Goal: Task Accomplishment & Management: Manage account settings

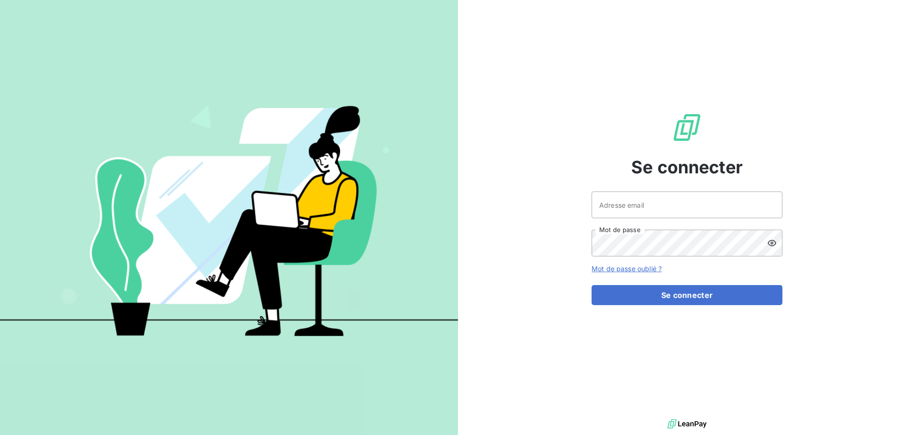
click at [610, 189] on div "Se connecter Adresse email Mot de passe Mot de passe oublié ? Se connecter" at bounding box center [687, 208] width 191 height 417
click at [610, 205] on input "Adresse email" at bounding box center [687, 204] width 191 height 27
type input "[EMAIL_ADDRESS][DOMAIN_NAME]"
click at [592, 285] on button "Se connecter" at bounding box center [687, 295] width 191 height 20
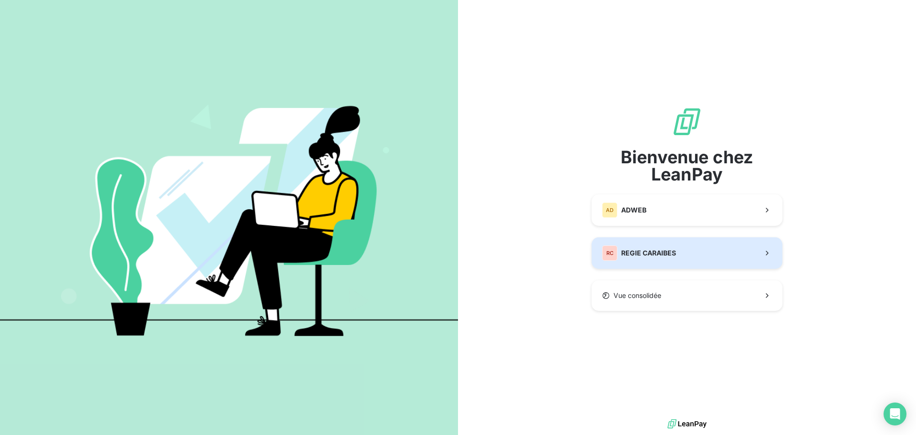
drag, startPoint x: 629, startPoint y: 228, endPoint x: 631, endPoint y: 246, distance: 18.2
click at [631, 246] on div "RC REGIE CARAIBES" at bounding box center [639, 252] width 74 height 15
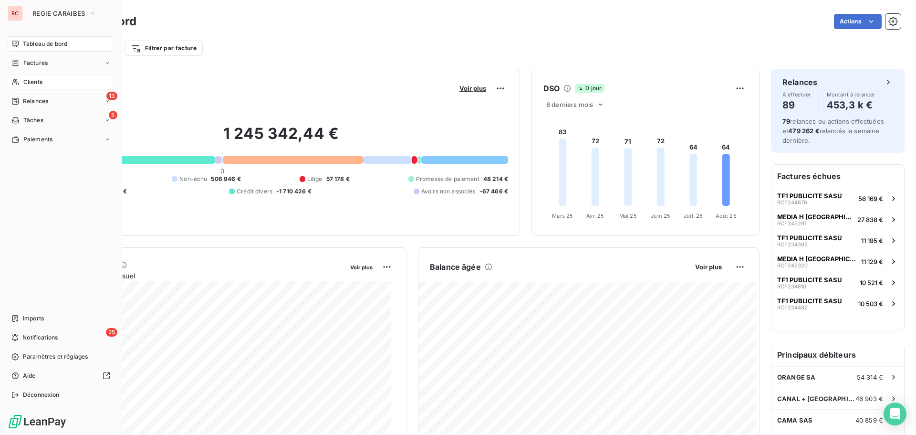
click at [27, 81] on span "Clients" at bounding box center [32, 82] width 19 height 9
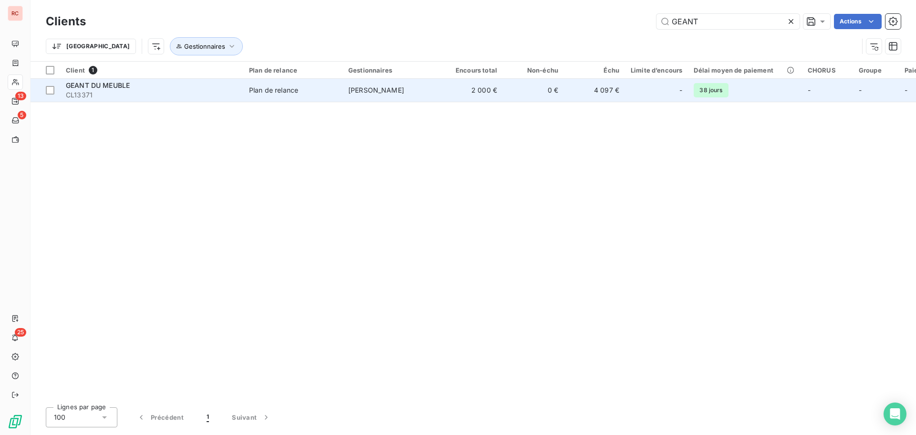
type input "GEANT"
click at [98, 89] on span "GEANT DU MEUBLE" at bounding box center [98, 85] width 64 height 8
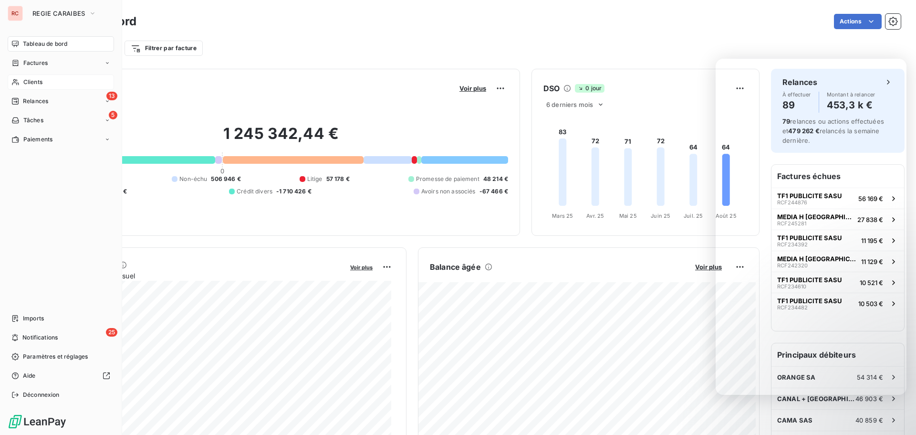
click at [34, 83] on span "Clients" at bounding box center [32, 82] width 19 height 9
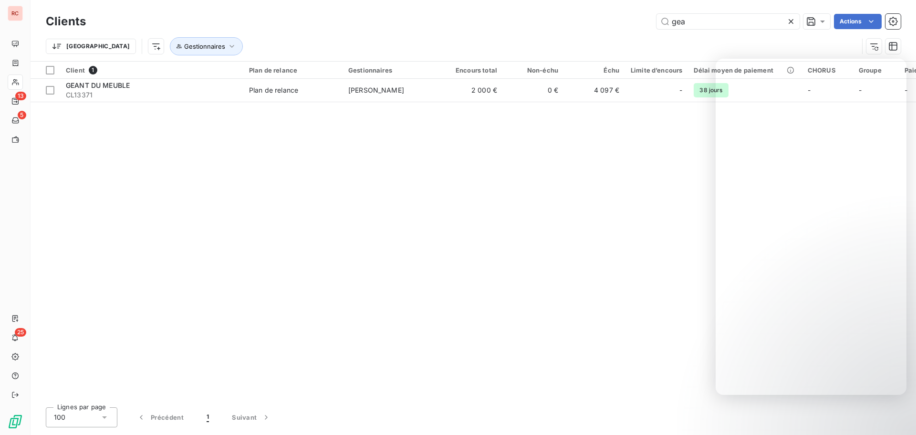
type input "gea"
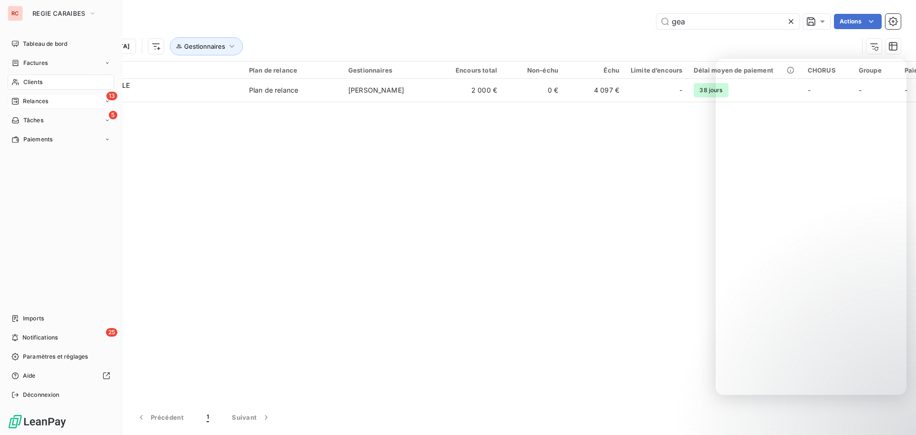
click at [51, 98] on div "13 Relances" at bounding box center [61, 101] width 106 height 15
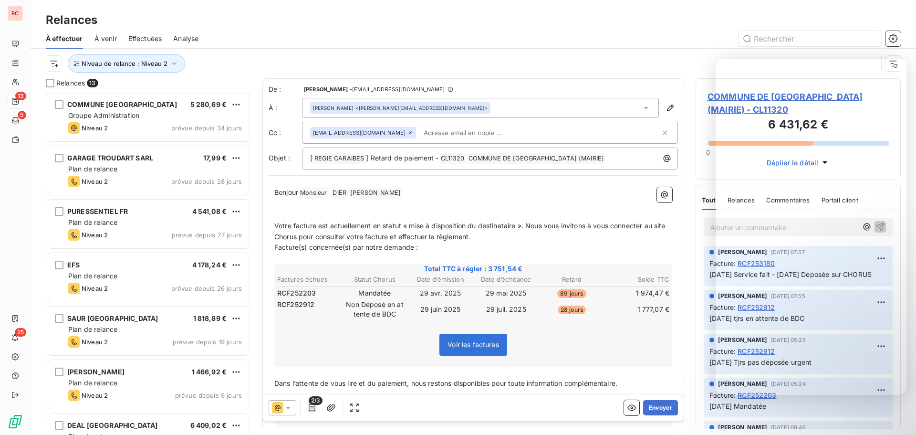
scroll to position [144, 0]
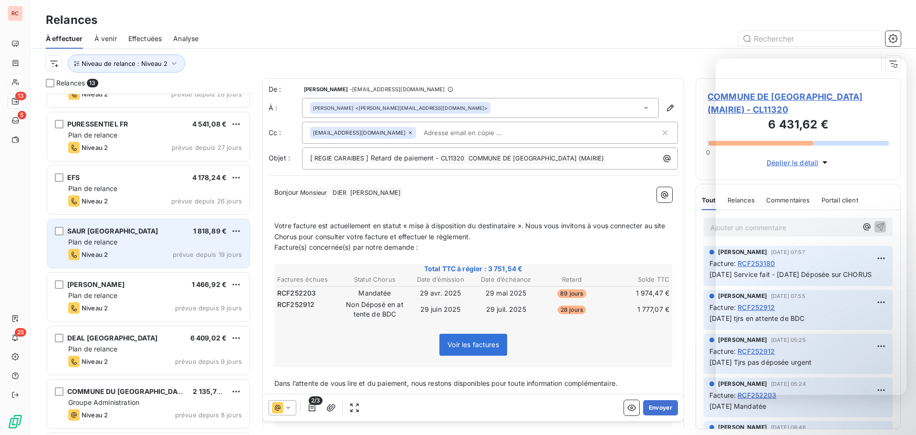
click at [183, 230] on div "SAUR MARTINIQUE 1 818,89 €" at bounding box center [155, 231] width 174 height 9
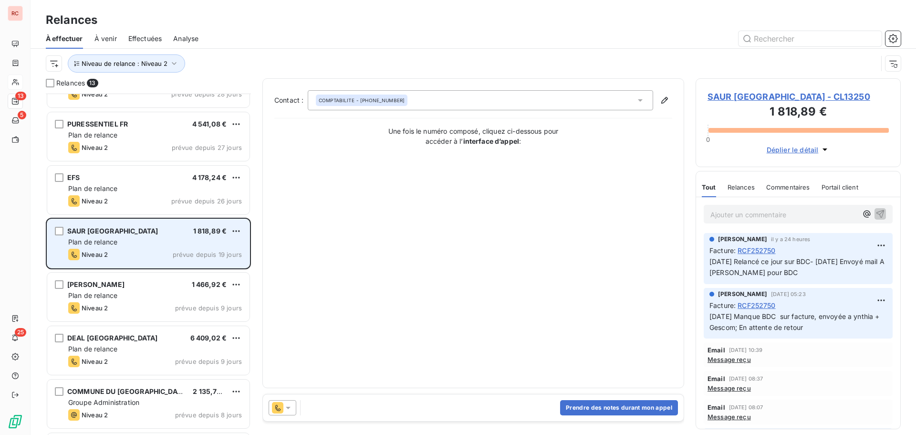
click at [144, 232] on div "SAUR MARTINIQUE 1 818,89 €" at bounding box center [155, 231] width 174 height 9
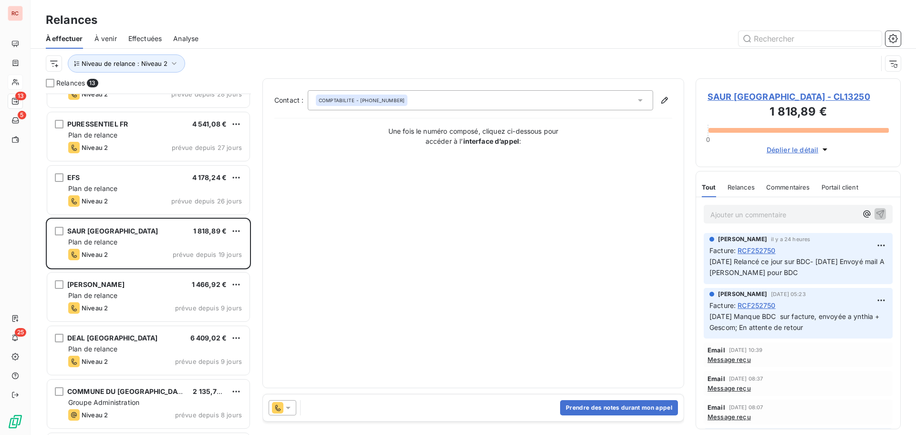
click at [760, 95] on span "SAUR [GEOGRAPHIC_DATA] - CL13250" at bounding box center [798, 96] width 181 height 13
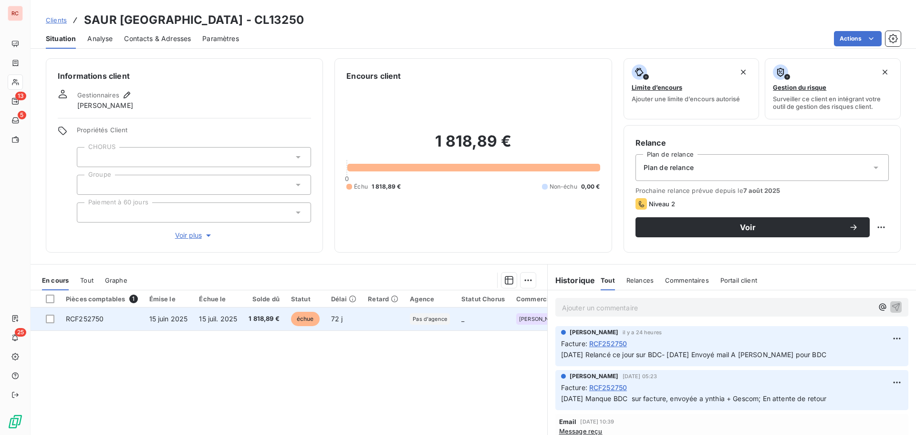
click at [301, 316] on span "échue" at bounding box center [305, 319] width 29 height 14
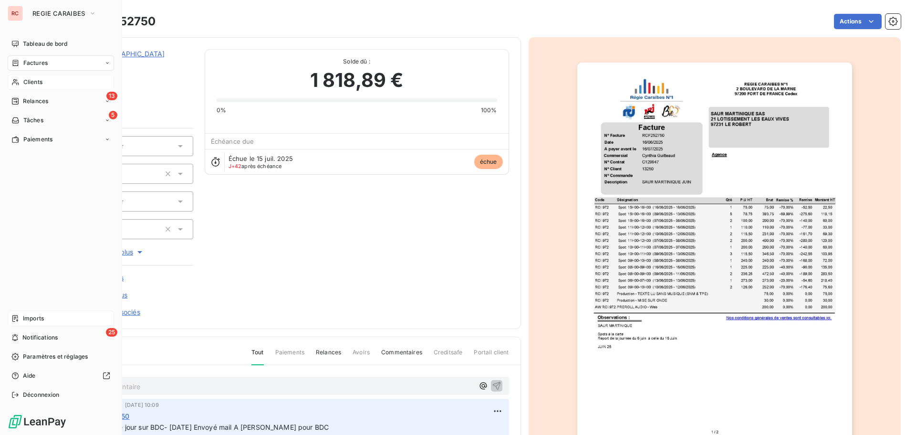
click at [39, 318] on span "Imports" at bounding box center [33, 318] width 21 height 9
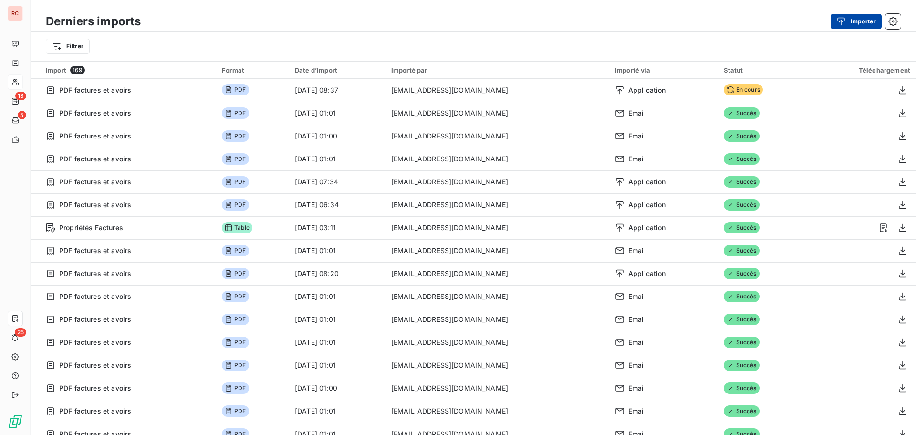
click at [856, 23] on button "Importer" at bounding box center [856, 21] width 51 height 15
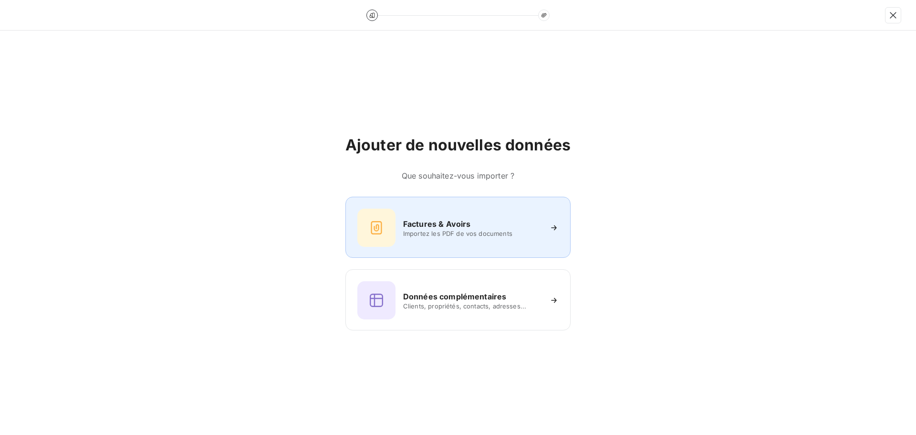
click at [395, 208] on div "Factures & Avoirs Importez les PDF de vos documents" at bounding box center [458, 227] width 225 height 61
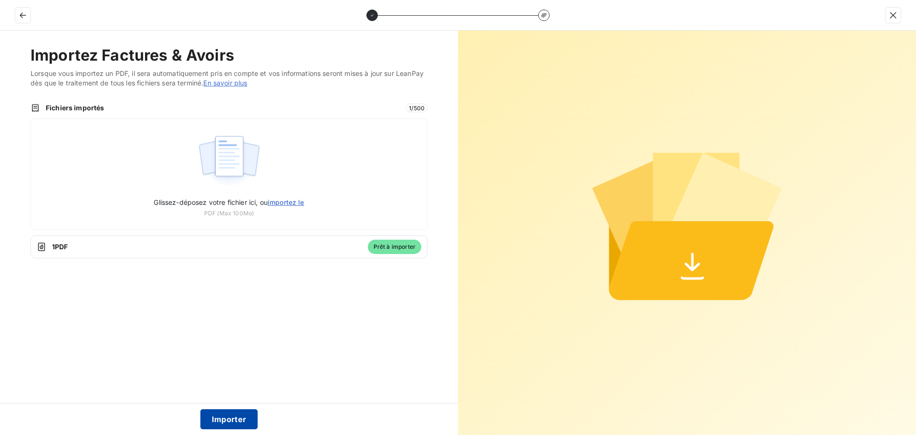
click at [237, 415] on button "Importer" at bounding box center [229, 419] width 58 height 20
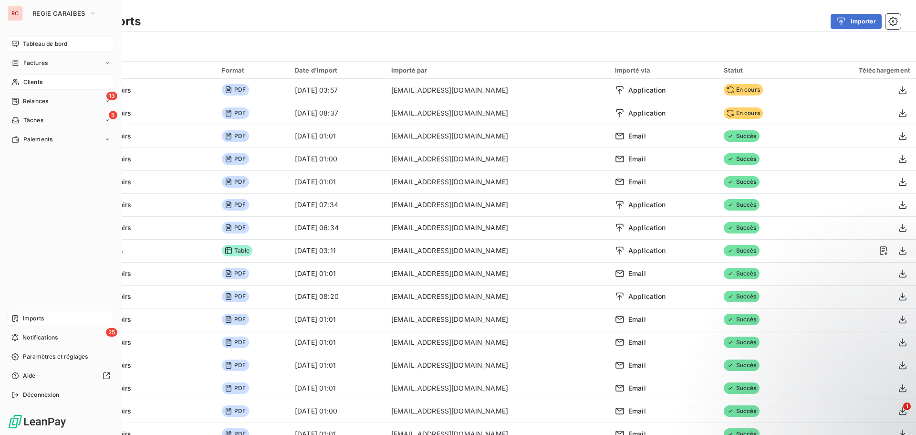
click at [44, 45] on span "Tableau de bord" at bounding box center [45, 44] width 44 height 9
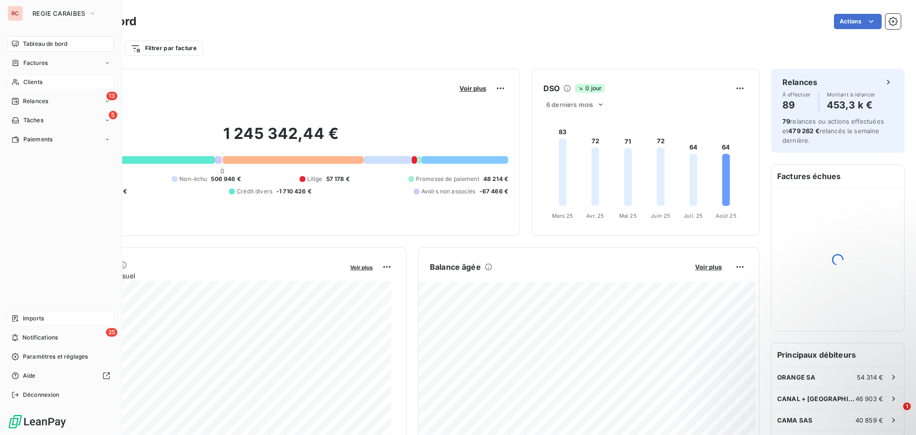
click at [42, 80] on span "Clients" at bounding box center [32, 82] width 19 height 9
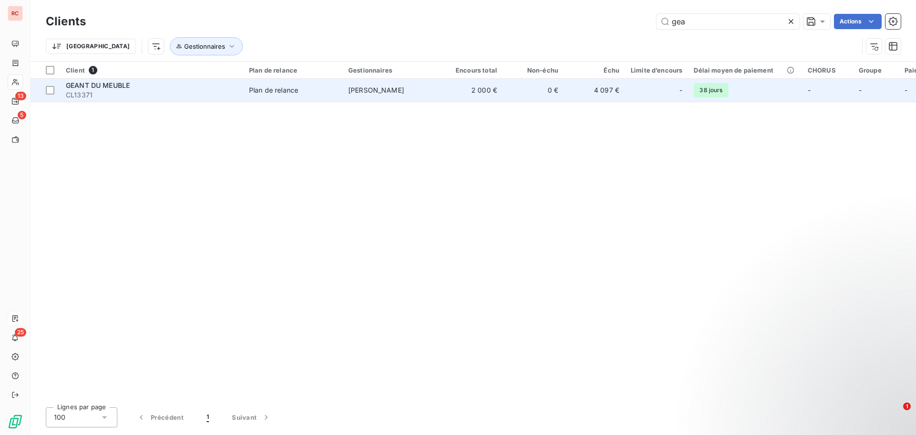
click at [248, 93] on td "Plan de relance" at bounding box center [292, 90] width 99 height 23
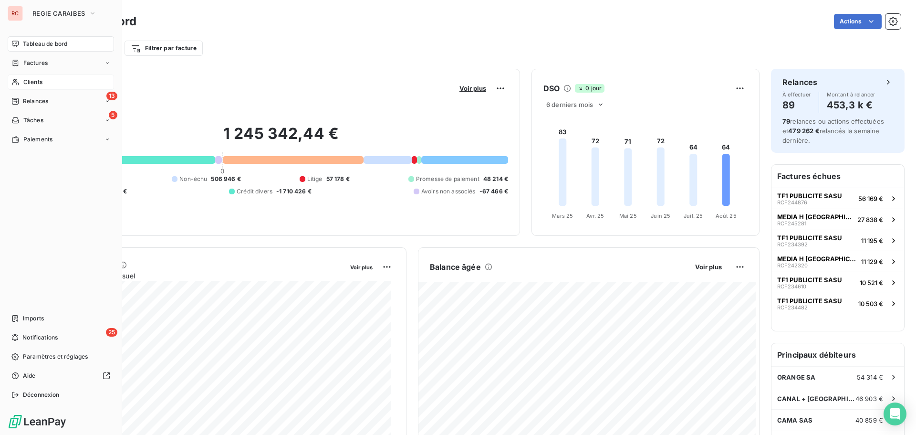
click at [26, 86] on span "Clients" at bounding box center [32, 82] width 19 height 9
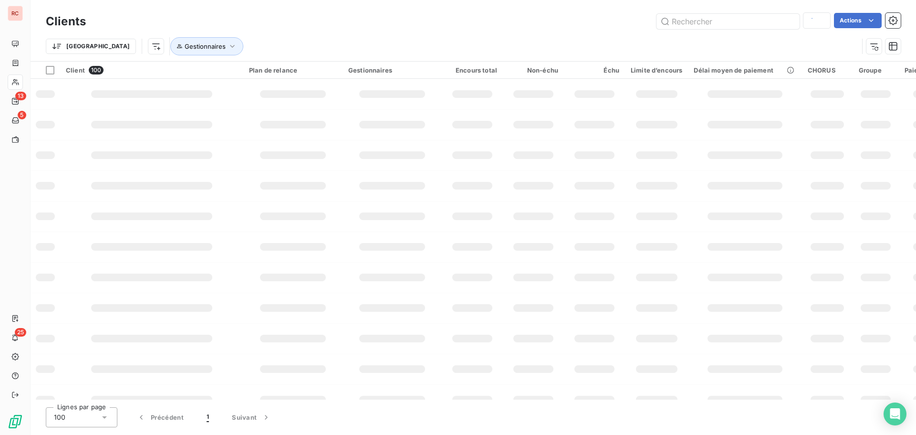
type input "gea"
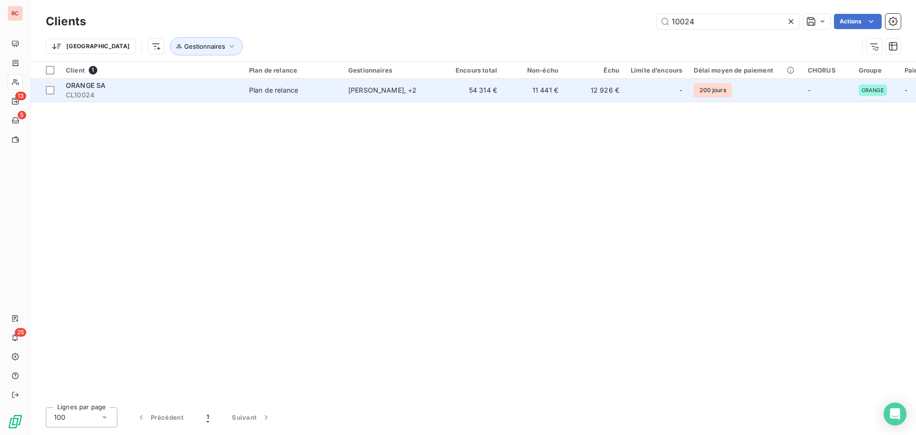
type input "10024"
click at [365, 97] on td "[PERSON_NAME] , + 2" at bounding box center [392, 90] width 99 height 23
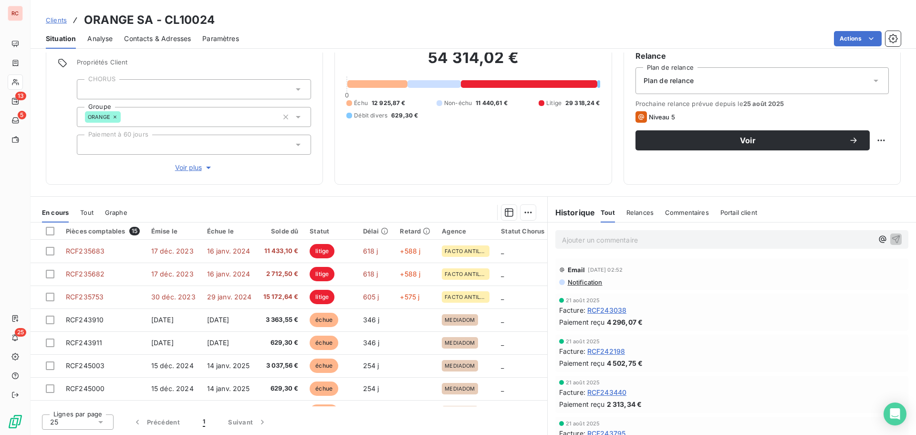
click at [50, 18] on span "Clients" at bounding box center [56, 20] width 21 height 8
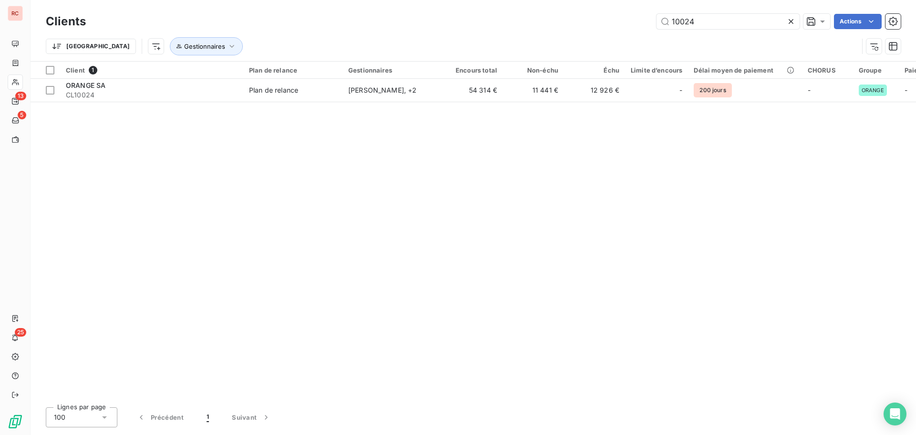
drag, startPoint x: 703, startPoint y: 25, endPoint x: 652, endPoint y: 21, distance: 50.3
click at [652, 21] on div "10024 Actions" at bounding box center [499, 21] width 804 height 15
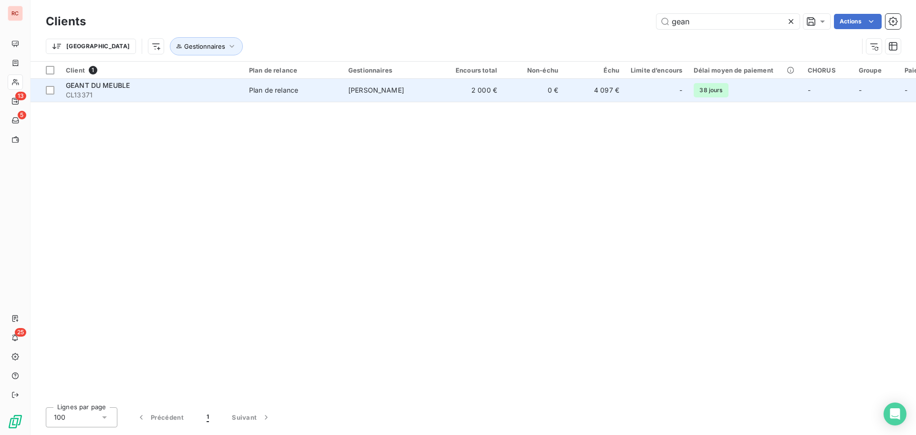
type input "gean"
click at [458, 87] on td "2 000 €" at bounding box center [472, 90] width 61 height 23
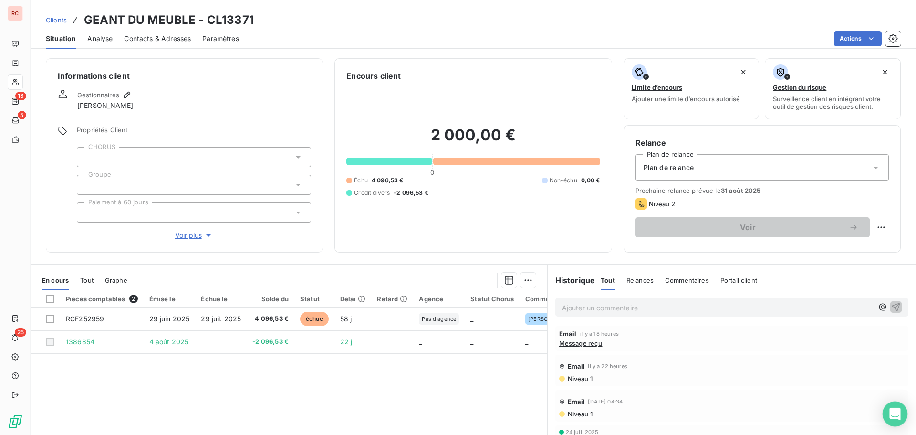
click at [884, 417] on body "RC 13 5 25 Clients GEANT DU MEUBLE - CL13371 Situation Analyse Contacts & Adres…" at bounding box center [458, 217] width 916 height 435
click at [894, 411] on icon "Open Intercom Messenger" at bounding box center [895, 414] width 11 height 12
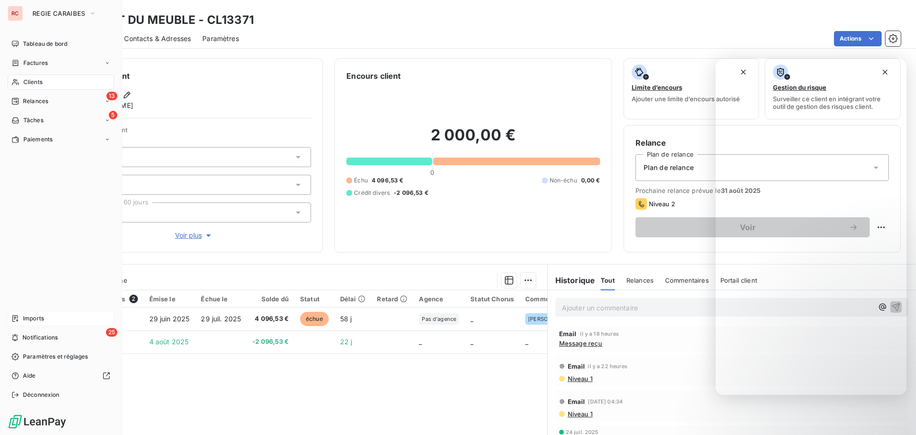
click at [35, 315] on span "Imports" at bounding box center [33, 318] width 21 height 9
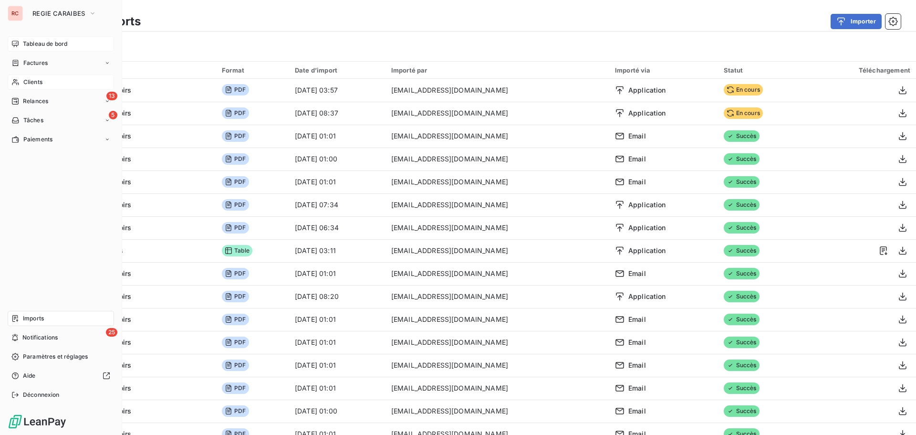
click at [47, 42] on span "Tableau de bord" at bounding box center [45, 44] width 44 height 9
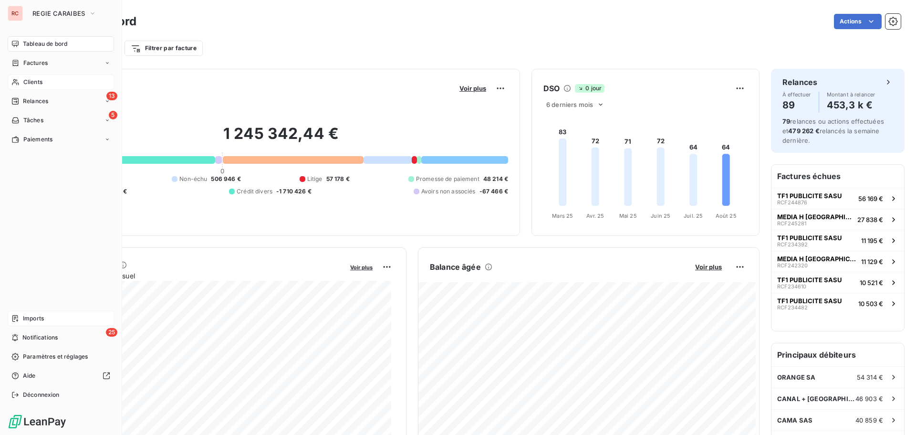
click at [43, 84] on div "Clients" at bounding box center [61, 81] width 106 height 15
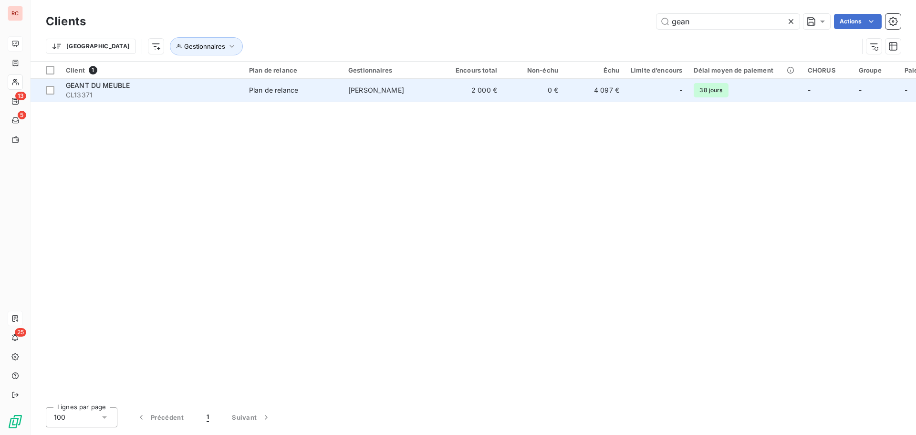
click at [293, 93] on div "Plan de relance" at bounding box center [273, 90] width 49 height 10
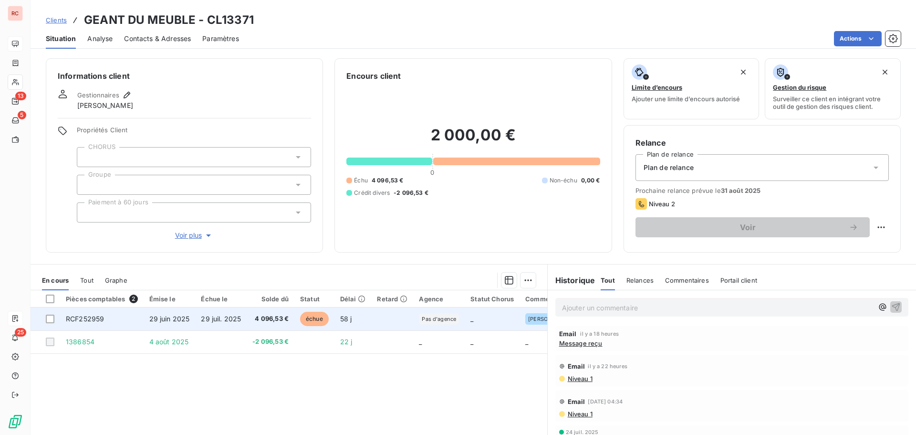
click at [241, 315] on td "29 juil. 2025" at bounding box center [221, 318] width 52 height 23
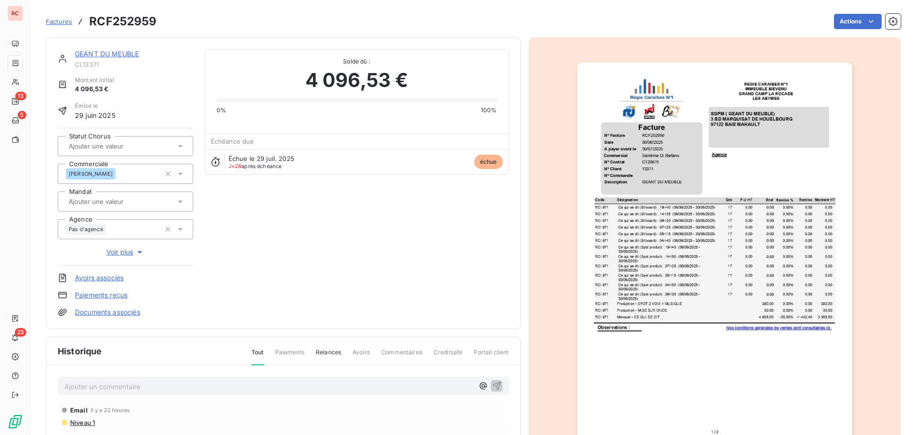
click at [146, 384] on p "Ajouter un commentaire ﻿" at bounding box center [269, 386] width 410 height 12
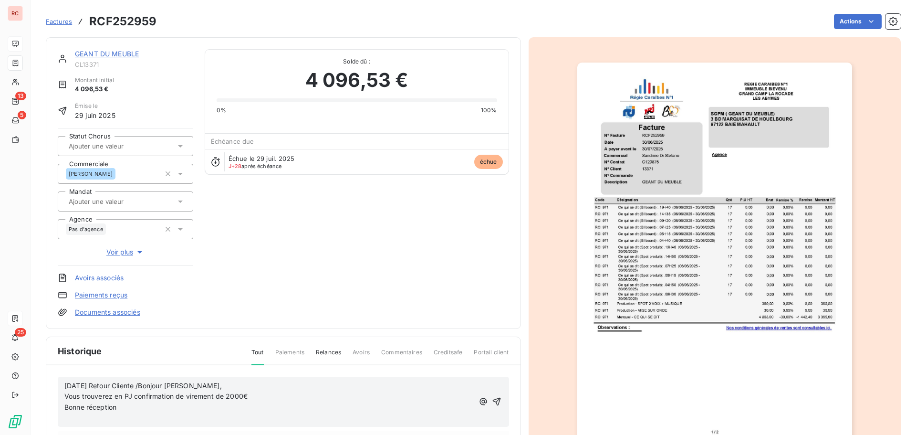
click at [154, 383] on span "[DATE] Retour Cliente /Bonjour [PERSON_NAME]," at bounding box center [143, 385] width 158 height 8
drag, startPoint x: 123, startPoint y: 408, endPoint x: 38, endPoint y: 378, distance: 89.7
click at [38, 378] on section "Factures RCF252959 Actions GEANT DU MEUBLE CL13371 Montant initial 4 096,53 € É…" at bounding box center [474, 217] width 886 height 435
click at [84, 396] on span "Vous trouverez en PJ confirmation de virement de 2000€" at bounding box center [155, 396] width 183 height 8
click at [64, 397] on div "[DATE] Retour Cliente : Bonjour [PERSON_NAME], Vous trouverez en PJ confirmatio…" at bounding box center [284, 402] width 452 height 51
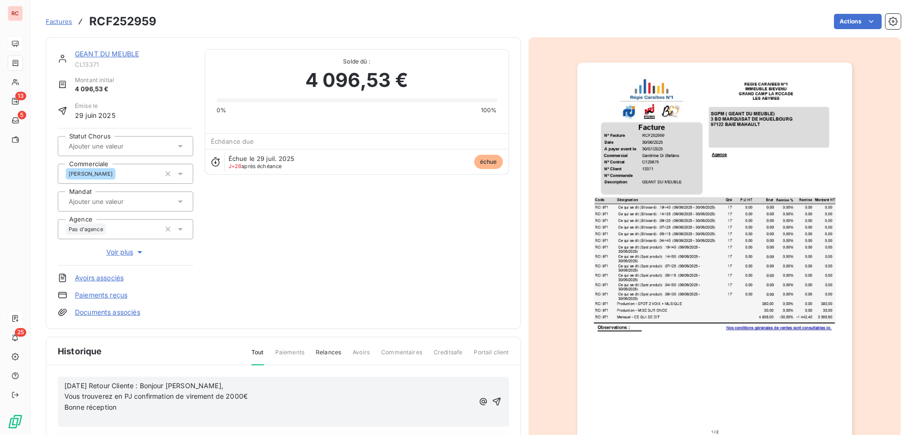
click at [62, 395] on div "[DATE] Retour Cliente : Bonjour [PERSON_NAME], Vous trouverez en PJ confirmatio…" at bounding box center [284, 402] width 452 height 51
click at [64, 395] on span "Vous trouverez en PJ confirmation de virement de 2000€" at bounding box center [155, 396] width 183 height 8
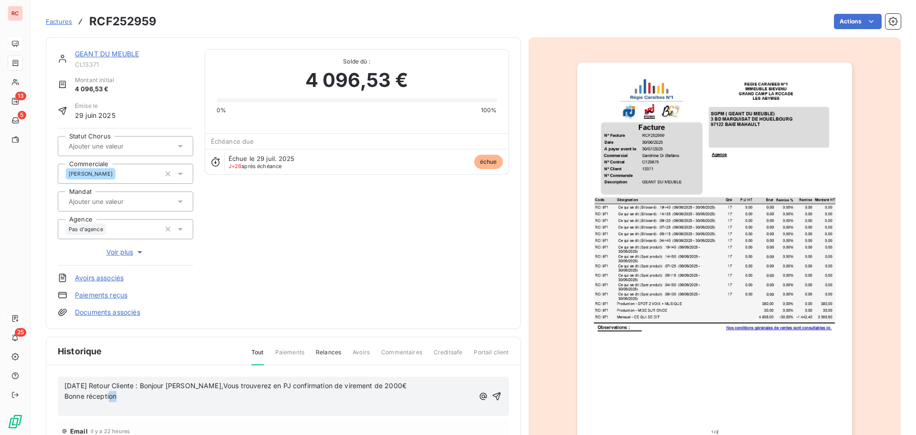
drag, startPoint x: 121, startPoint y: 400, endPoint x: 110, endPoint y: 400, distance: 10.5
click at [110, 400] on p "Bonne réception" at bounding box center [269, 396] width 410 height 11
click at [245, 389] on span "[DATE] Retour Cliente : Bonjour [PERSON_NAME],Vous trouverez en PJ confirmation…" at bounding box center [235, 385] width 342 height 8
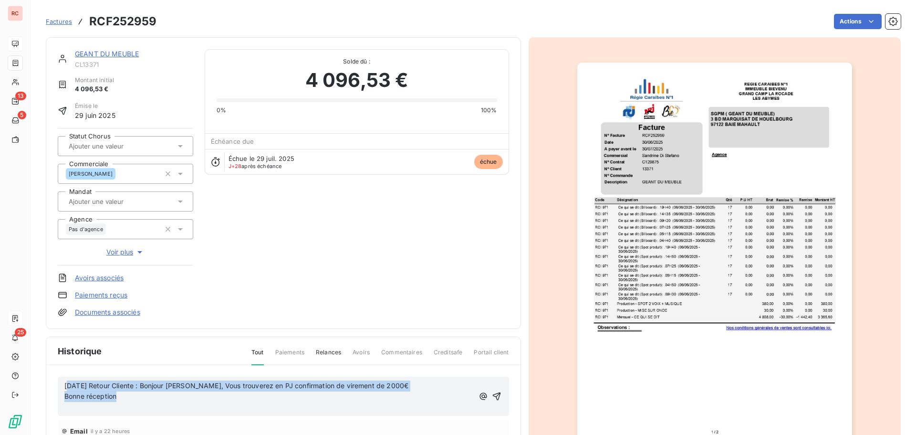
drag, startPoint x: 139, startPoint y: 397, endPoint x: 67, endPoint y: 383, distance: 73.4
click at [67, 383] on div "[DATE] Retour Cliente : Bonjour [PERSON_NAME], Vous trouverez en PJ confirmatio…" at bounding box center [269, 396] width 410 height 33
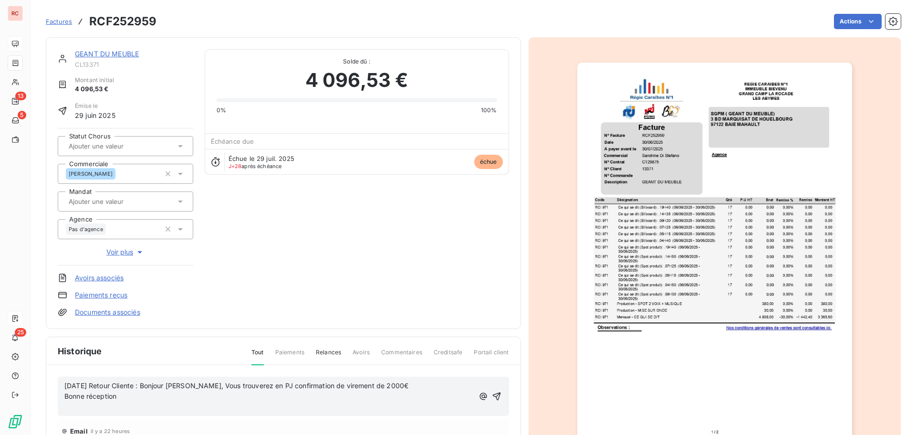
click at [140, 403] on p "﻿" at bounding box center [269, 407] width 410 height 11
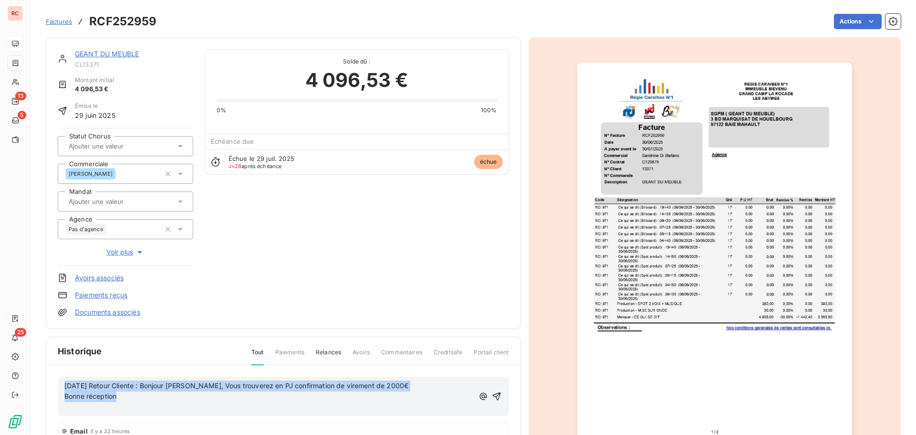
drag, startPoint x: 120, startPoint y: 396, endPoint x: 65, endPoint y: 382, distance: 56.6
click at [65, 382] on div "[DATE] Retour Cliente : Bonjour [PERSON_NAME], Vous trouverez en PJ confirmatio…" at bounding box center [269, 396] width 410 height 33
copy div "[DATE] Retour Cliente : Bonjour [PERSON_NAME], Vous trouverez en PJ confirmatio…"
click at [135, 401] on p "Bonne réception" at bounding box center [269, 396] width 410 height 11
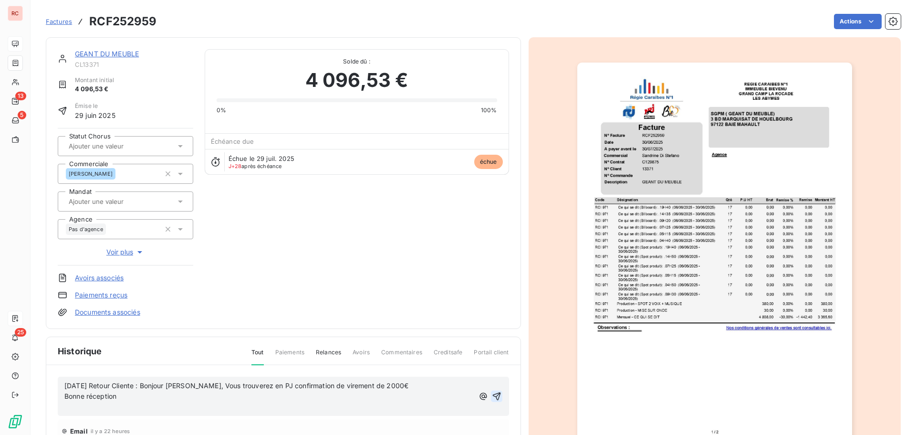
click at [493, 396] on icon "button" at bounding box center [497, 396] width 8 height 8
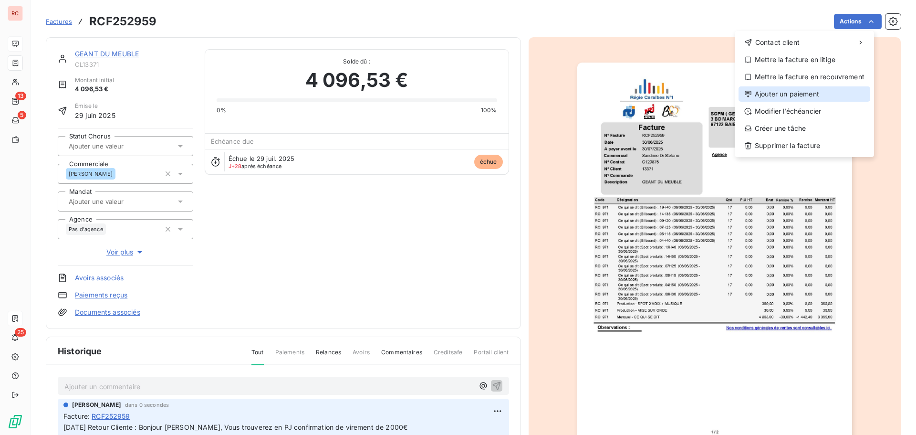
click at [807, 91] on div "Ajouter un paiement" at bounding box center [805, 93] width 132 height 15
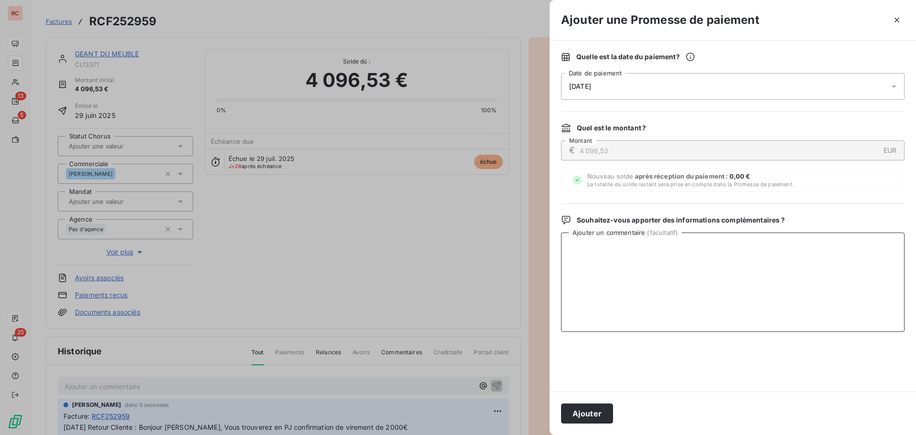
click at [601, 246] on textarea "Ajouter un commentaire ( facultatif )" at bounding box center [733, 281] width 344 height 99
paste textarea "[DATE] Retour Cliente : Bonjour [PERSON_NAME], Vous trouverez en PJ confirmatio…"
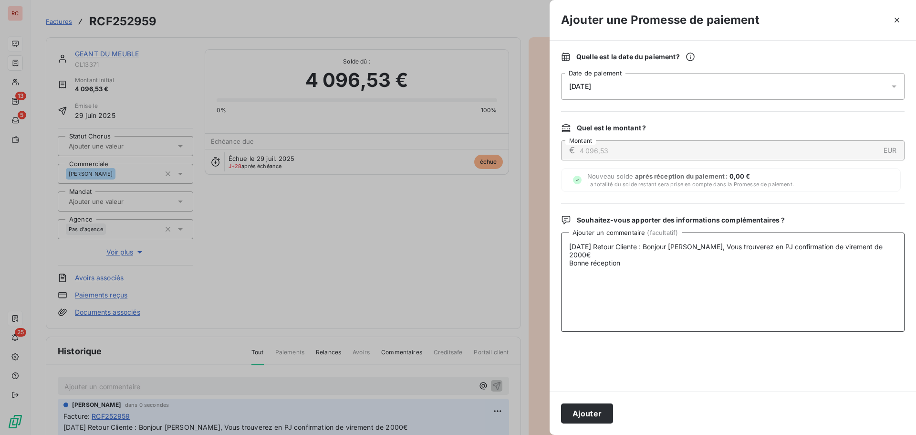
type textarea "[DATE] Retour Cliente : Bonjour [PERSON_NAME], Vous trouverez en PJ confirmatio…"
click at [896, 86] on icon at bounding box center [894, 86] width 5 height 2
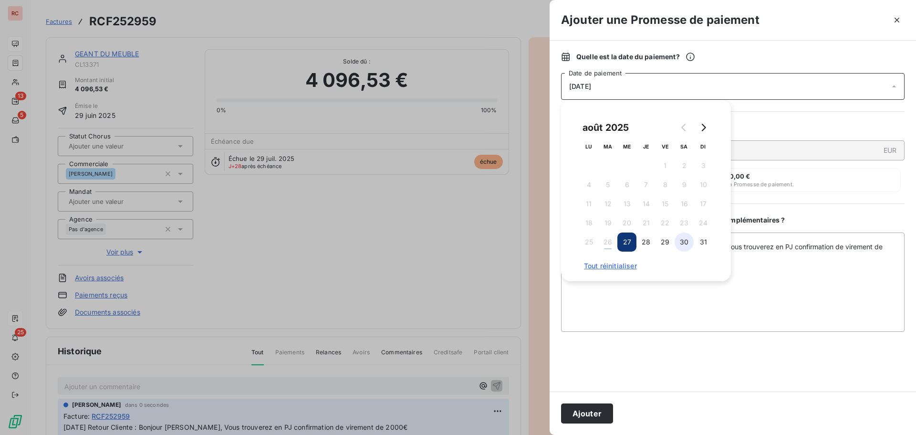
click at [685, 236] on button "30" at bounding box center [684, 241] width 19 height 19
click at [630, 311] on textarea "[DATE] Retour Cliente : Bonjour [PERSON_NAME], Vous trouverez en PJ confirmatio…" at bounding box center [733, 281] width 344 height 99
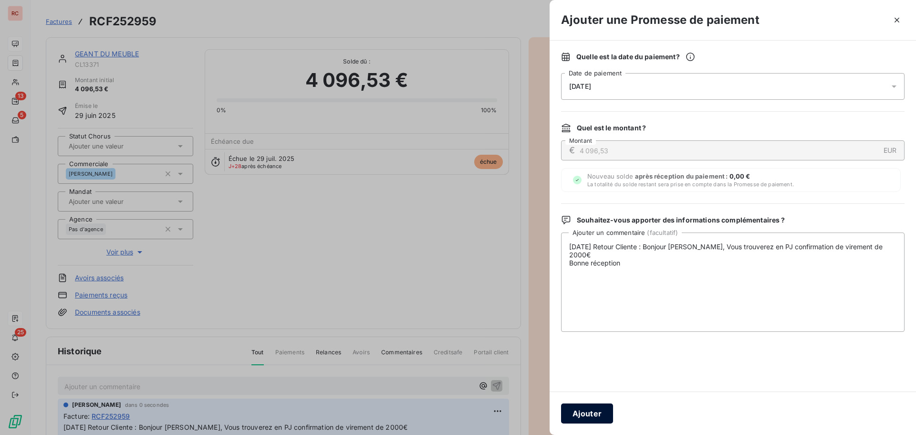
click at [590, 411] on button "Ajouter" at bounding box center [587, 413] width 52 height 20
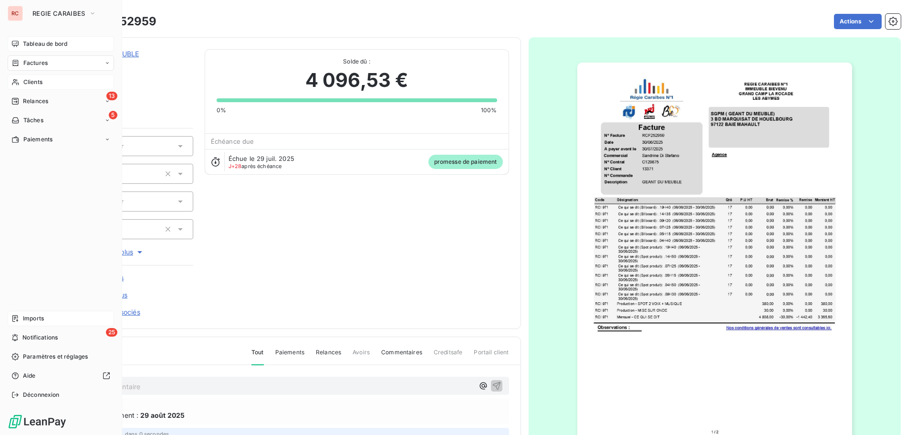
click at [18, 80] on icon at bounding box center [15, 82] width 8 height 8
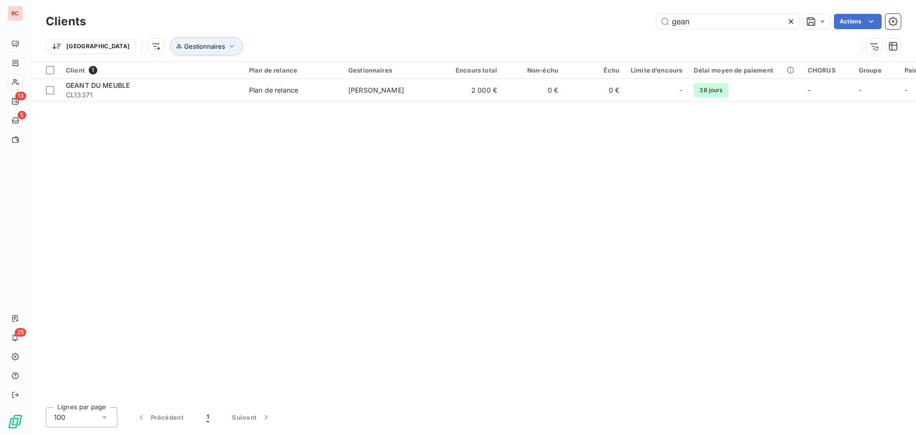
drag, startPoint x: 703, startPoint y: 20, endPoint x: 637, endPoint y: 24, distance: 66.0
click at [637, 24] on div "gean Actions" at bounding box center [499, 21] width 804 height 15
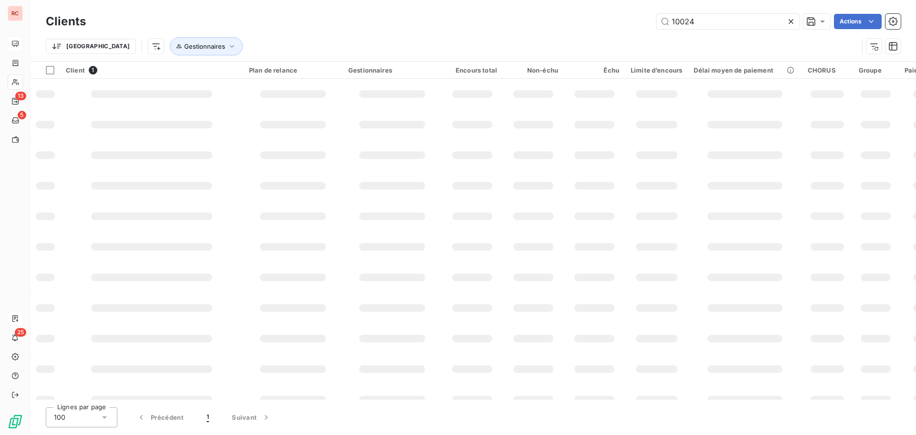
type input "10024"
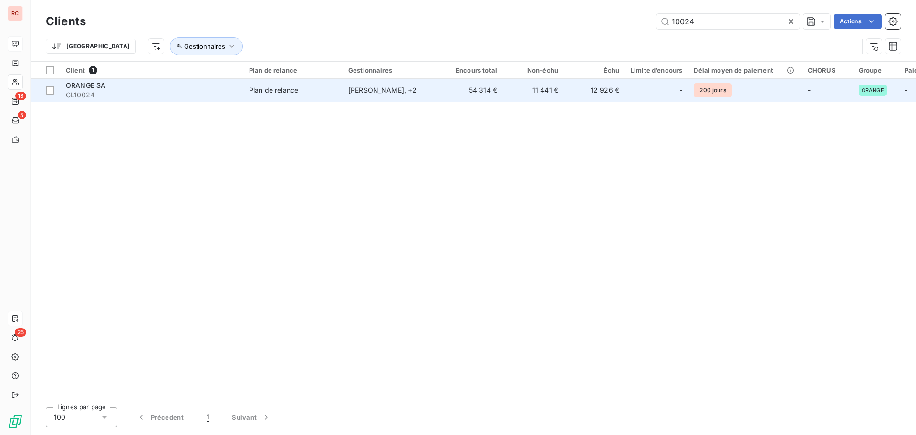
click at [534, 93] on td "11 441 €" at bounding box center [533, 90] width 61 height 23
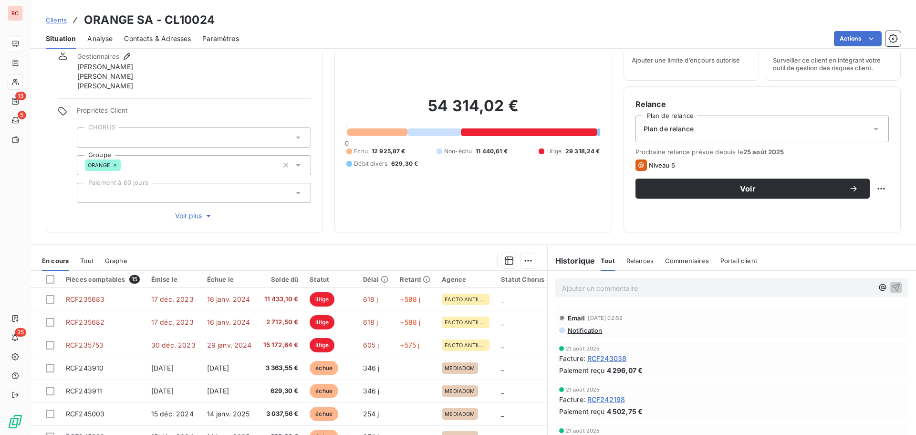
scroll to position [87, 0]
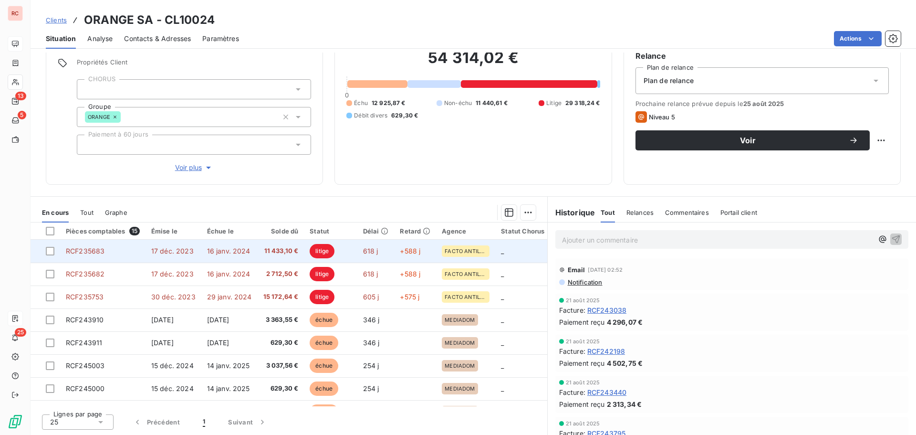
click at [290, 254] on span "11 433,10 €" at bounding box center [280, 251] width 35 height 10
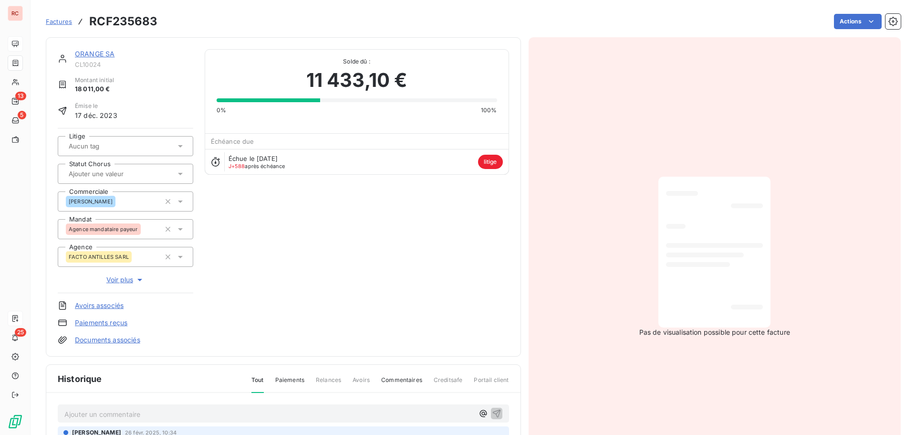
click at [484, 163] on span "litige" at bounding box center [490, 162] width 25 height 14
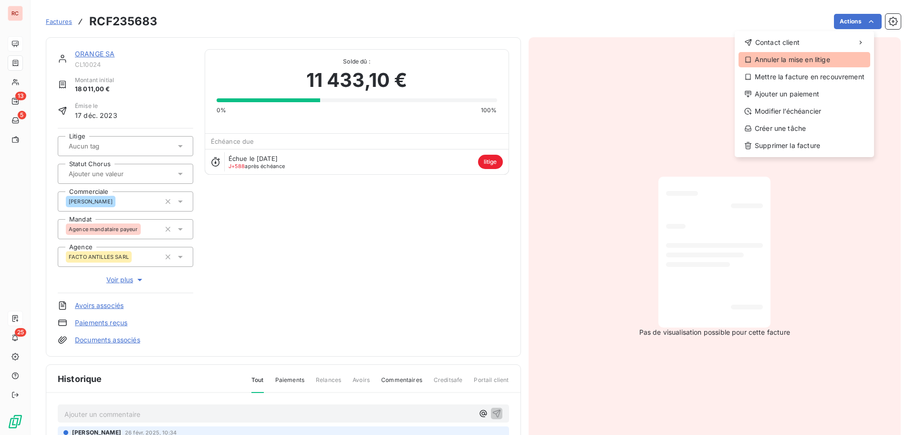
click at [770, 61] on div "Annuler la mise en litige" at bounding box center [805, 59] width 132 height 15
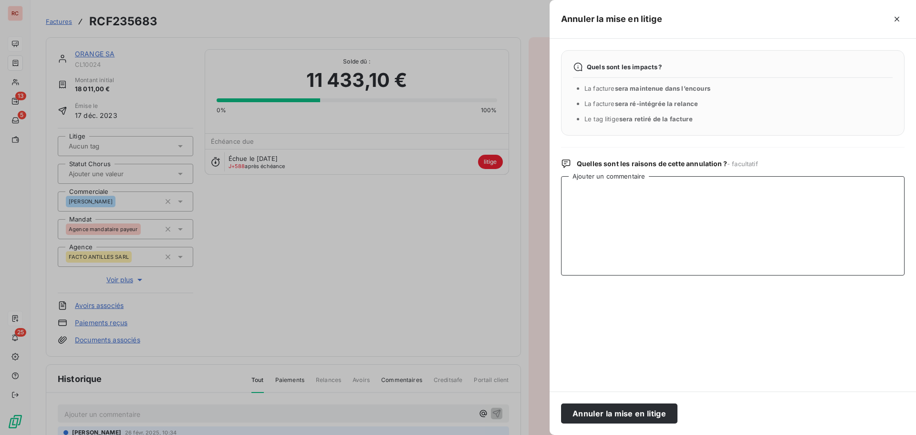
click at [592, 199] on textarea "Ajouter un commentaire" at bounding box center [733, 225] width 344 height 99
click at [634, 412] on button "Annuler la mise en litige" at bounding box center [619, 413] width 116 height 20
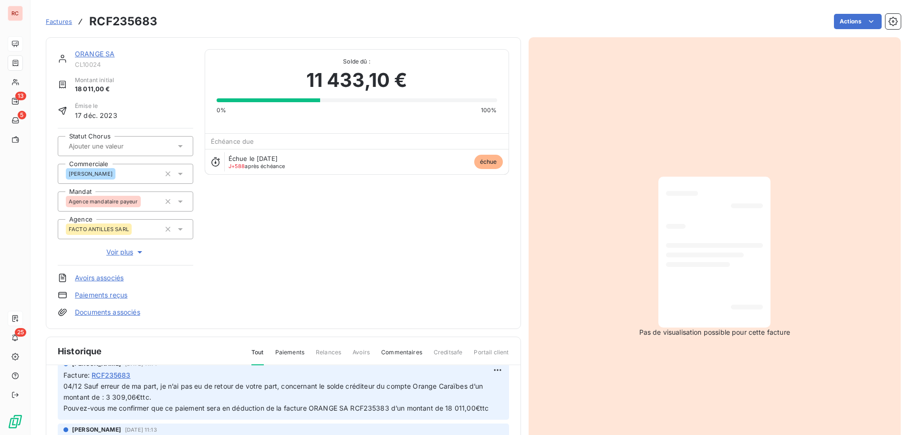
click at [93, 49] on div "ORANGE SA" at bounding box center [134, 54] width 118 height 10
click at [93, 53] on link "ORANGE SA" at bounding box center [95, 54] width 40 height 8
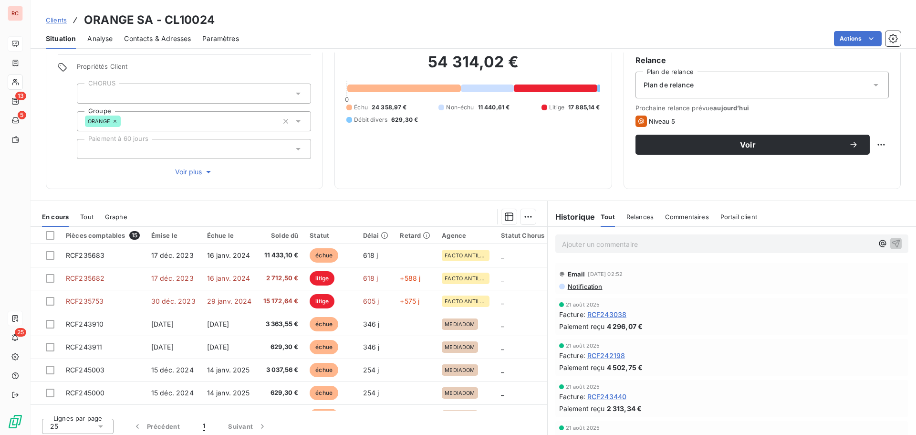
scroll to position [87, 0]
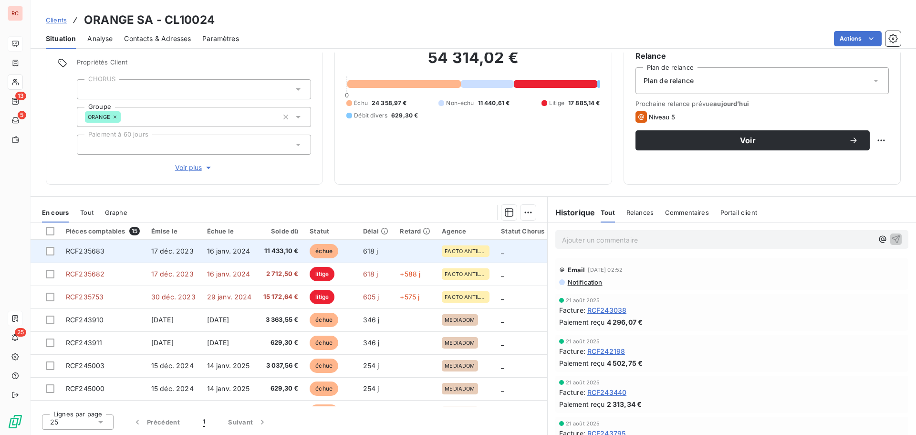
click at [331, 252] on span "échue" at bounding box center [324, 251] width 29 height 14
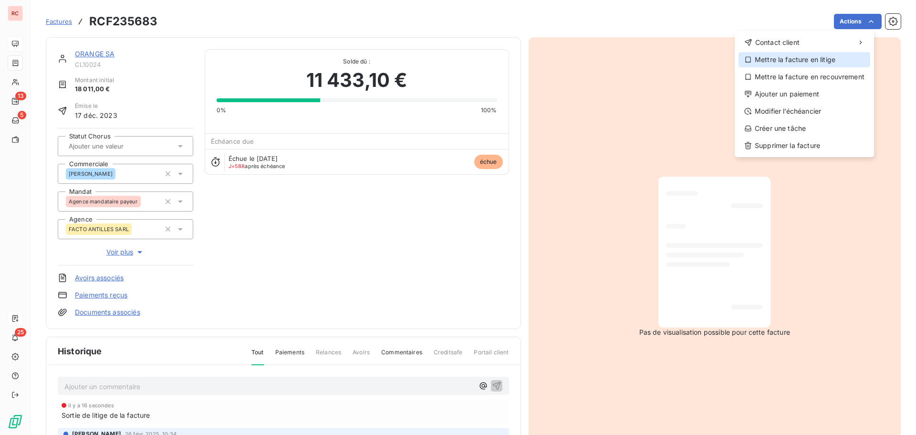
click at [793, 58] on div "Mettre la facture en litige" at bounding box center [805, 59] width 132 height 15
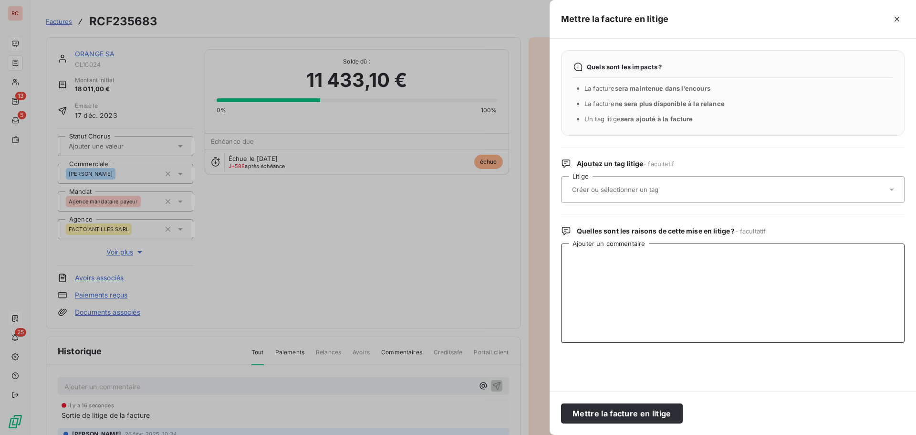
click at [604, 265] on textarea "Ajouter un commentaire" at bounding box center [733, 292] width 344 height 99
type textarea "alisser en litige"
click at [896, 22] on icon "button" at bounding box center [898, 19] width 10 height 10
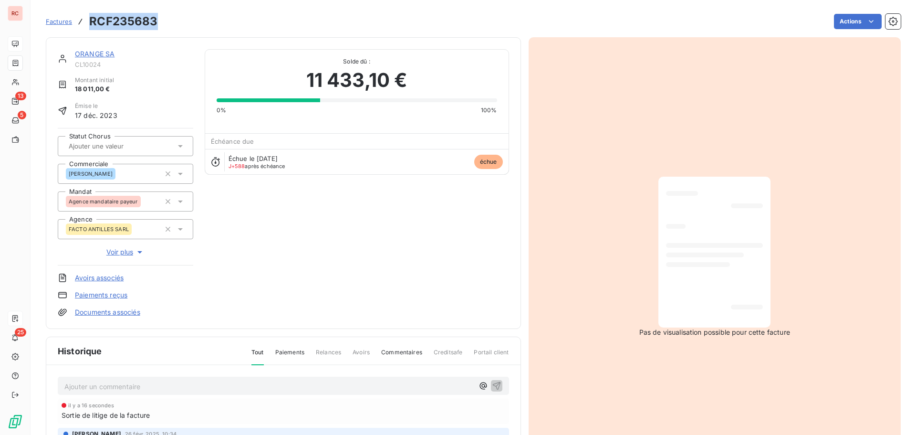
drag, startPoint x: 158, startPoint y: 21, endPoint x: 89, endPoint y: 20, distance: 68.7
click at [89, 20] on div "Factures RCF235683 Actions" at bounding box center [473, 21] width 855 height 20
click at [218, 377] on div "Ajouter un commentaire ﻿" at bounding box center [284, 386] width 452 height 19
click at [195, 382] on p "Ajouter un commentaire ﻿" at bounding box center [269, 386] width 410 height 12
click at [95, 50] on link "ORANGE SA" at bounding box center [95, 54] width 40 height 8
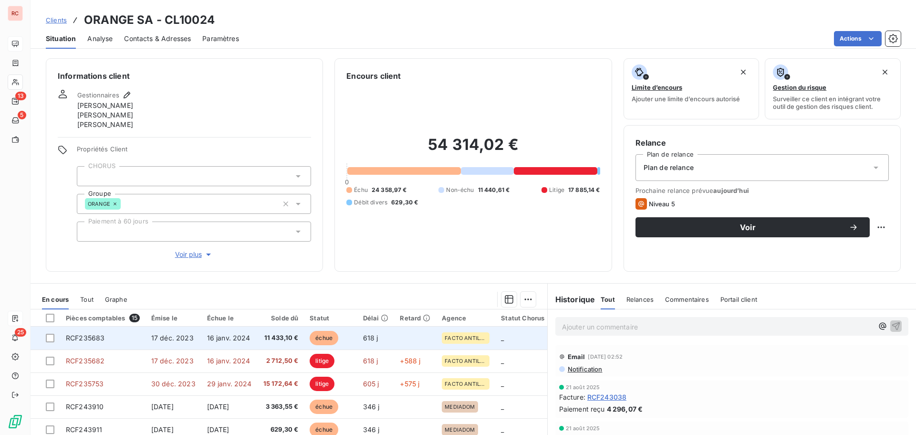
click at [236, 334] on span "16 janv. 2024" at bounding box center [228, 338] width 43 height 8
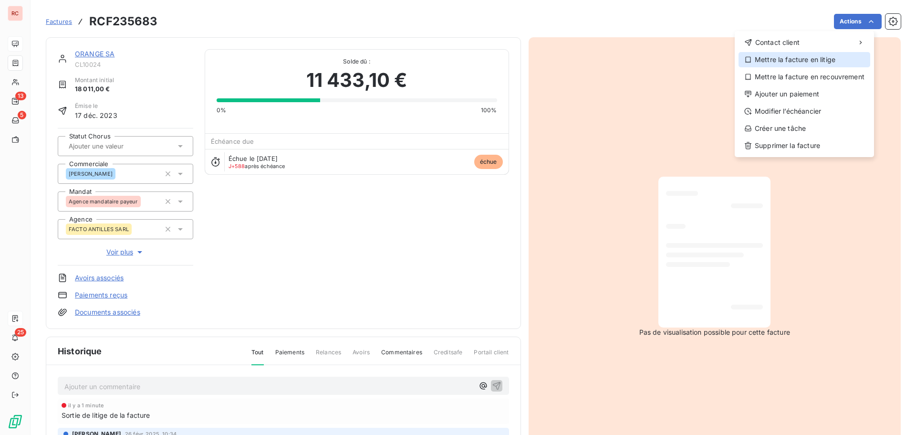
click at [821, 57] on div "Mettre la facture en litige" at bounding box center [805, 59] width 132 height 15
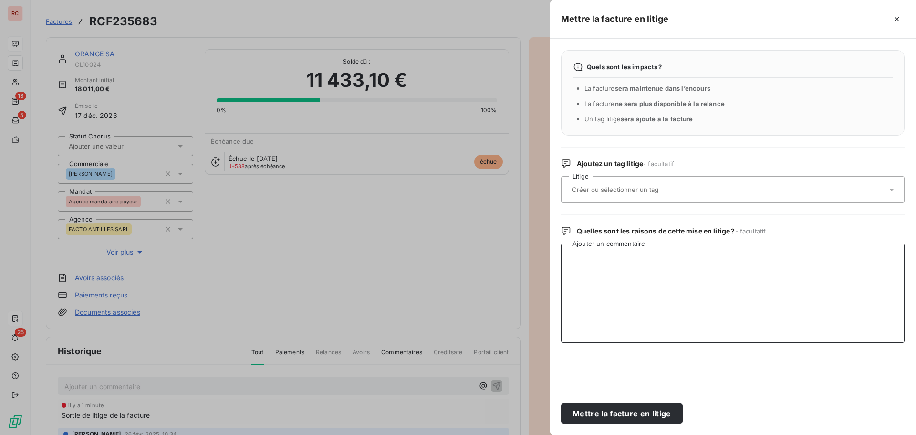
click at [679, 267] on textarea "Ajouter un commentaire" at bounding box center [733, 292] width 344 height 99
type textarea "Erreur a laisser en litige"
click at [632, 413] on button "Mettre la facture en litige" at bounding box center [622, 413] width 122 height 20
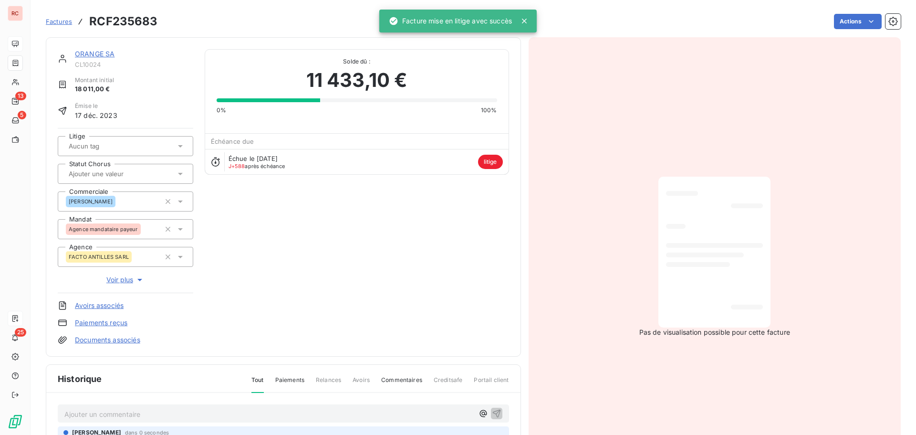
click at [83, 52] on link "ORANGE SA" at bounding box center [95, 54] width 40 height 8
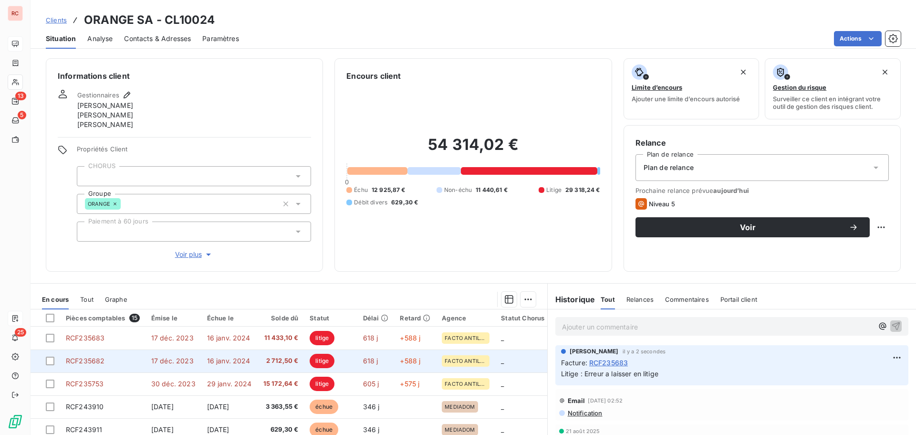
click at [286, 366] on td "2 712,50 €" at bounding box center [281, 360] width 47 height 23
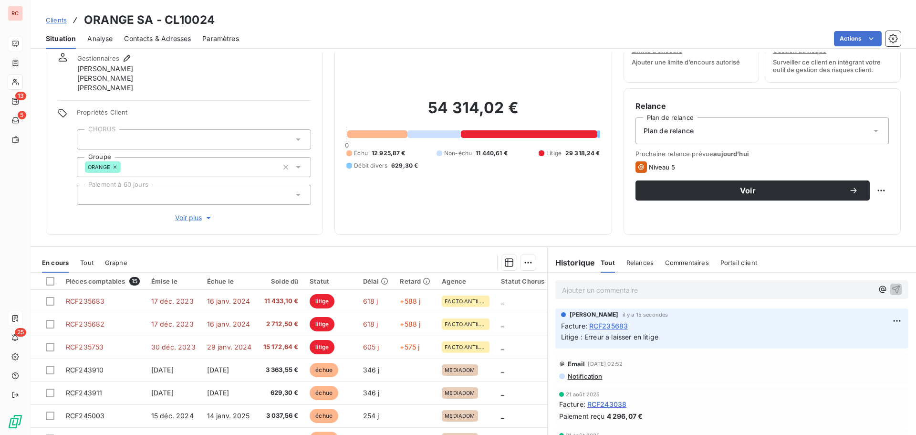
scroll to position [87, 0]
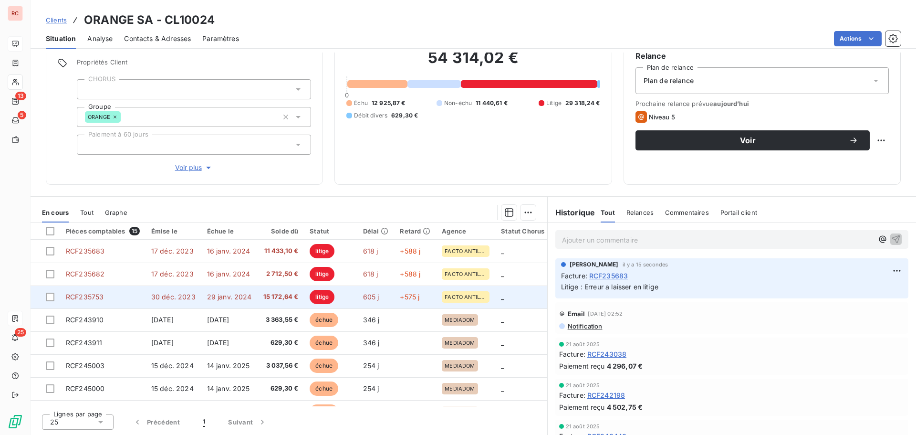
click at [282, 292] on span "15 172,64 €" at bounding box center [280, 297] width 35 height 10
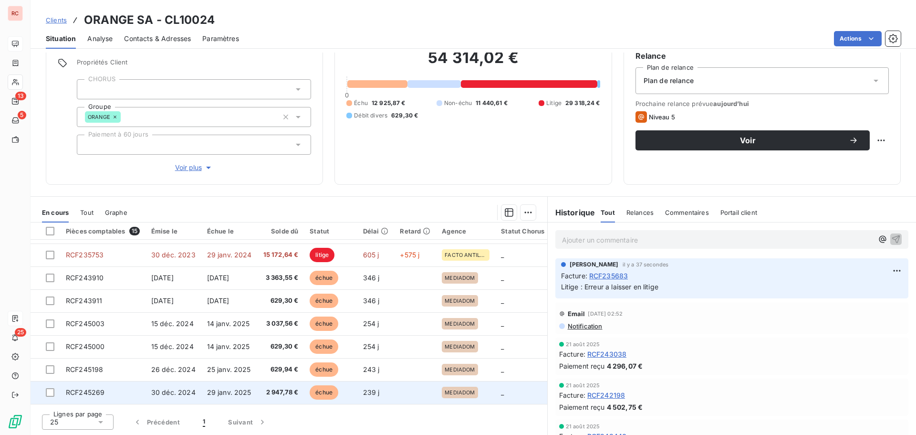
scroll to position [38, 0]
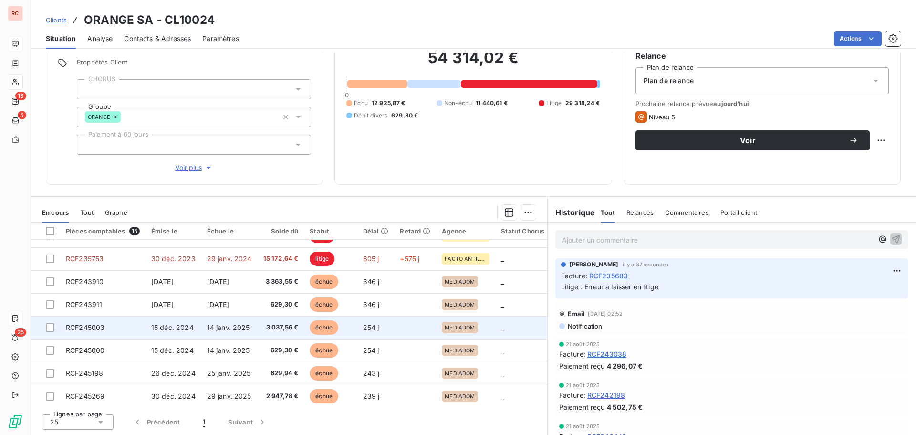
click at [245, 334] on td "14 janv. 2025" at bounding box center [229, 327] width 56 height 23
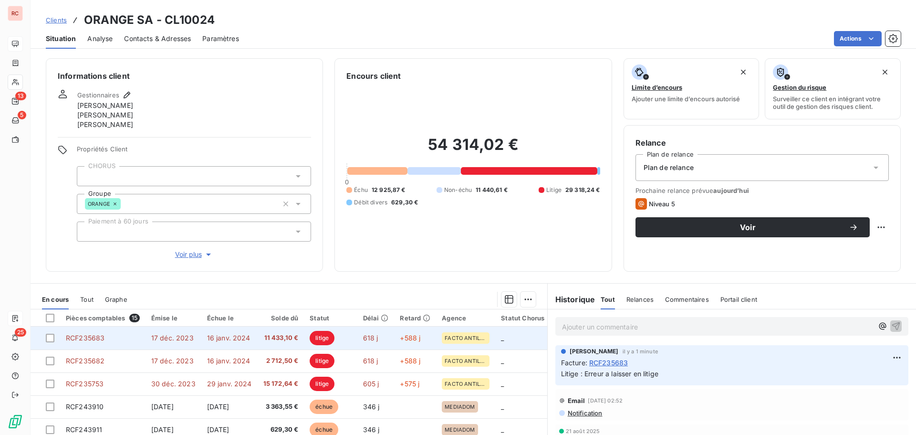
click at [142, 345] on td "RCF235683" at bounding box center [102, 337] width 85 height 23
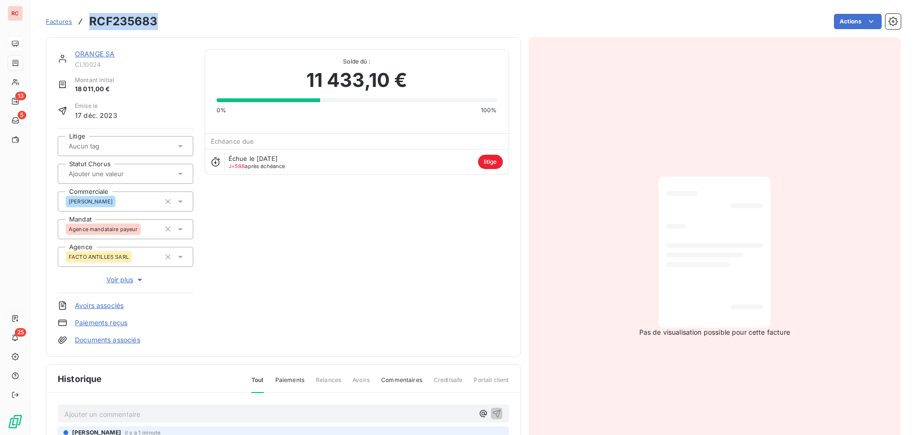
drag, startPoint x: 160, startPoint y: 21, endPoint x: 84, endPoint y: 19, distance: 75.9
click at [84, 19] on div "Factures RCF235683 Actions" at bounding box center [473, 21] width 855 height 20
copy h3 "RCF235683"
click at [99, 55] on link "ORANGE SA" at bounding box center [95, 54] width 40 height 8
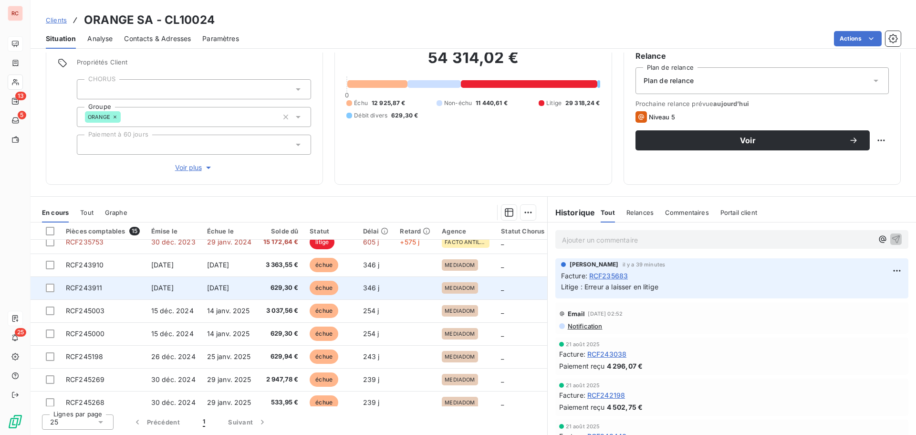
scroll to position [38, 0]
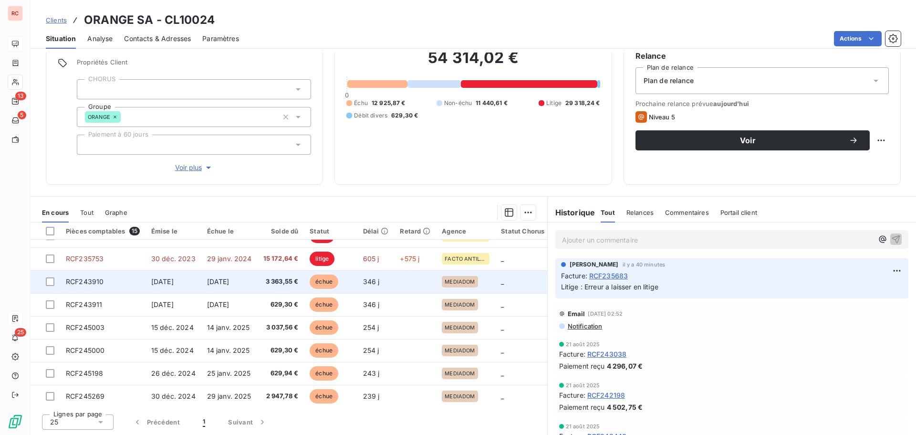
click at [130, 284] on td "RCF243910" at bounding box center [102, 281] width 85 height 23
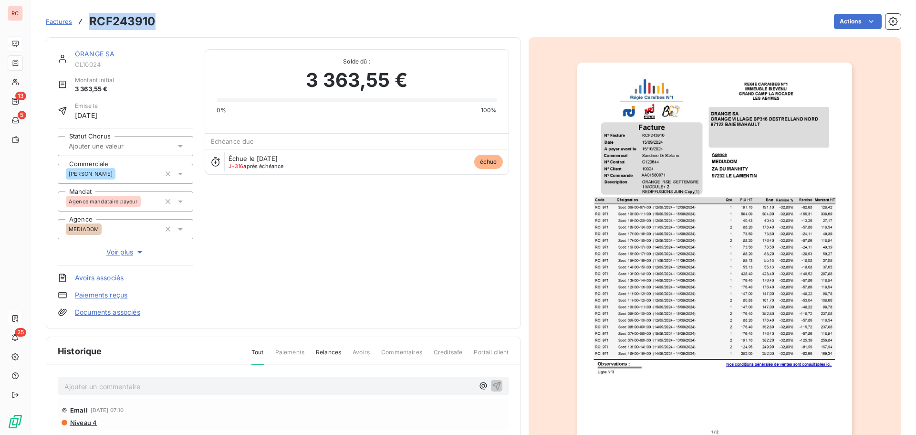
drag, startPoint x: 156, startPoint y: 22, endPoint x: 86, endPoint y: 25, distance: 69.3
click at [86, 25] on div "Factures RCF243910 Actions" at bounding box center [473, 21] width 855 height 20
click at [643, 166] on img "button" at bounding box center [715, 257] width 275 height 389
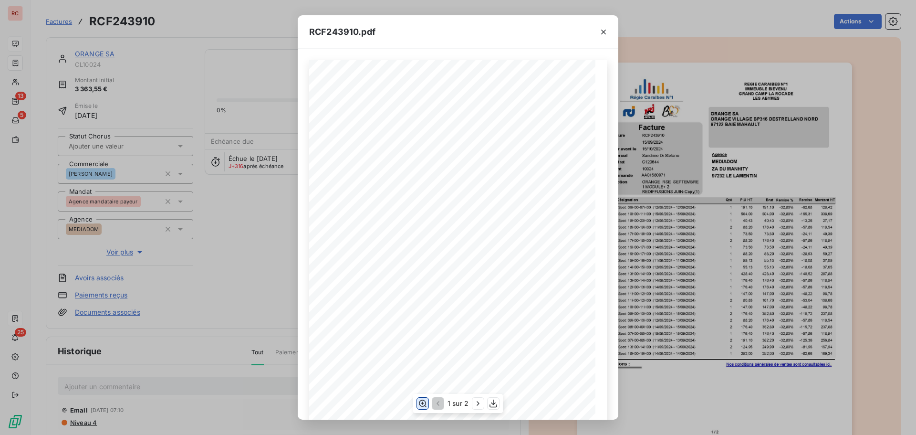
click at [424, 404] on icon "button" at bounding box center [423, 404] width 10 height 10
click at [601, 33] on icon "button" at bounding box center [604, 32] width 10 height 10
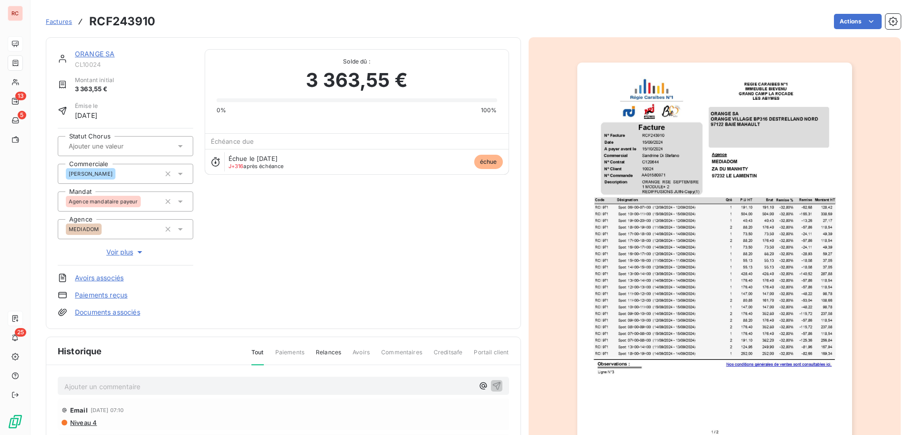
click at [133, 389] on p "Ajouter un commentaire ﻿" at bounding box center [269, 386] width 410 height 12
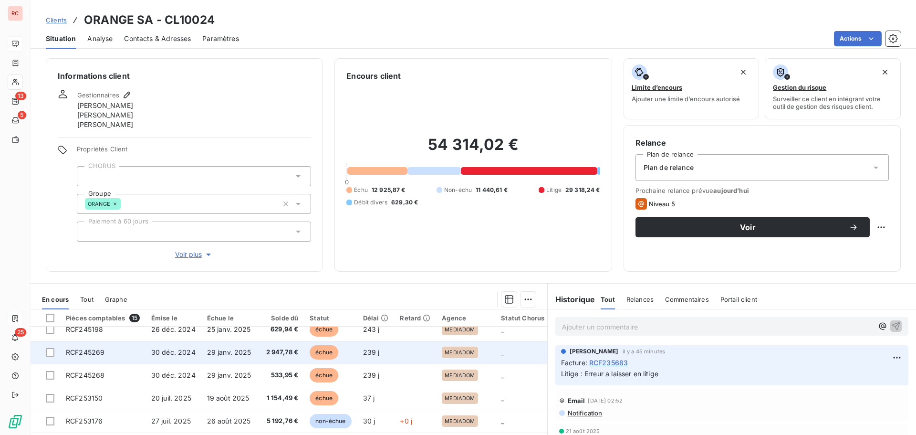
scroll to position [181, 0]
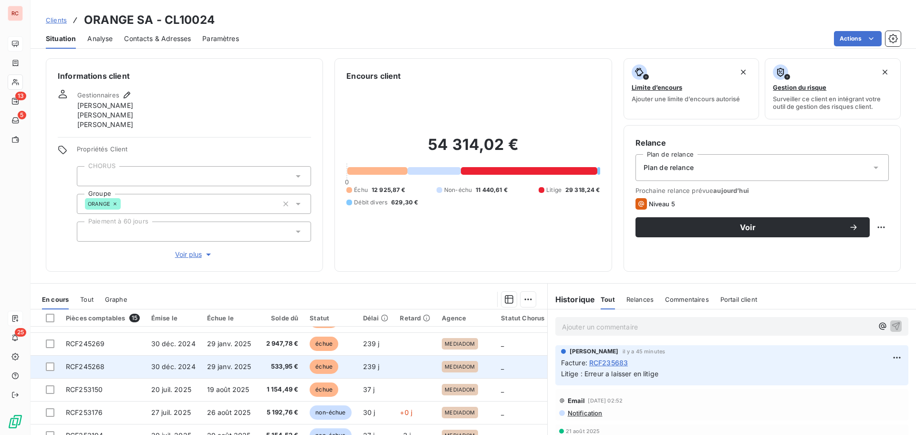
click at [199, 365] on td "30 déc. 2024" at bounding box center [174, 366] width 56 height 23
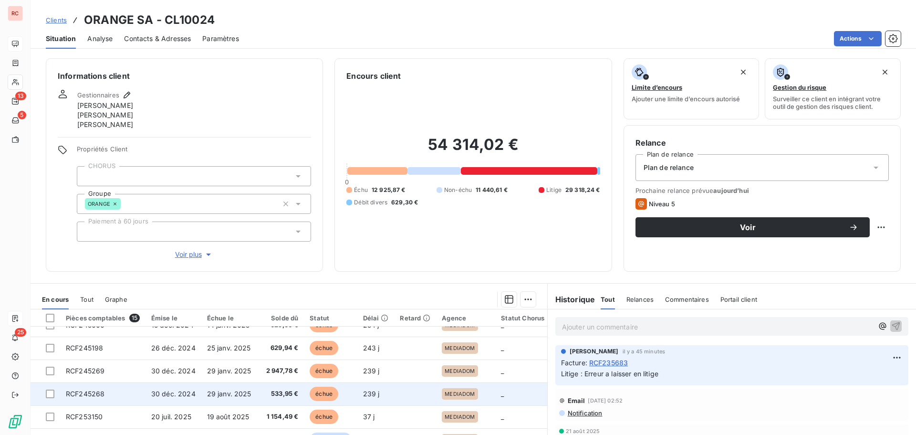
scroll to position [134, 0]
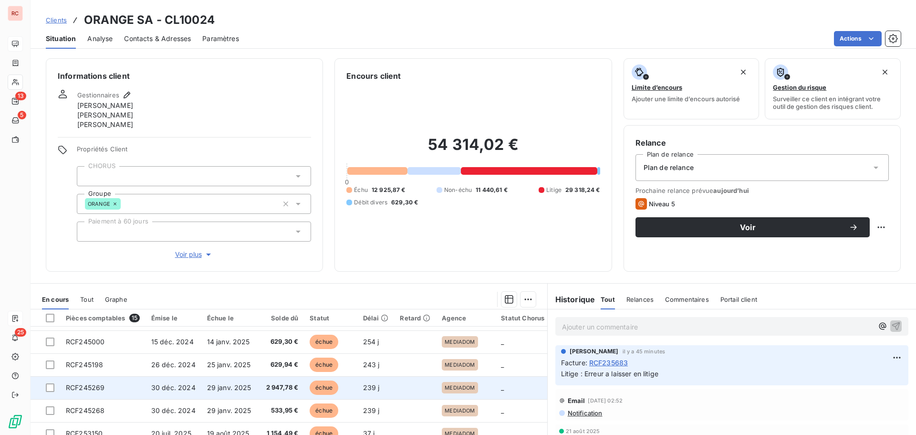
click at [238, 386] on span "29 janv. 2025" at bounding box center [229, 387] width 44 height 8
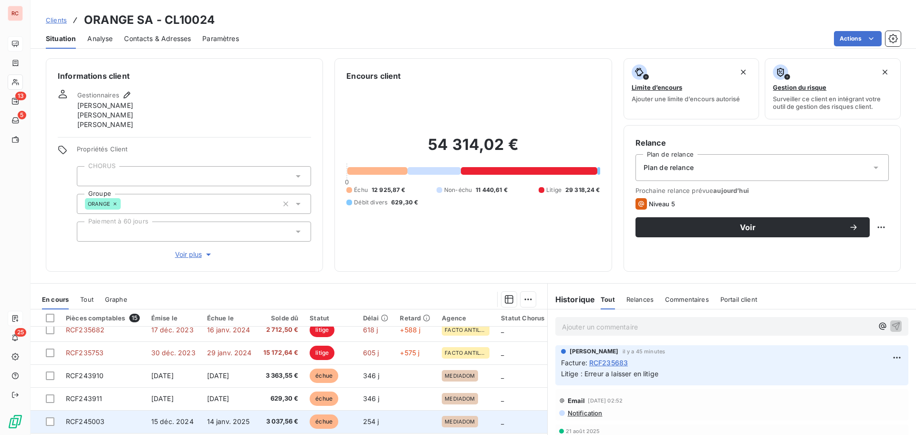
scroll to position [48, 0]
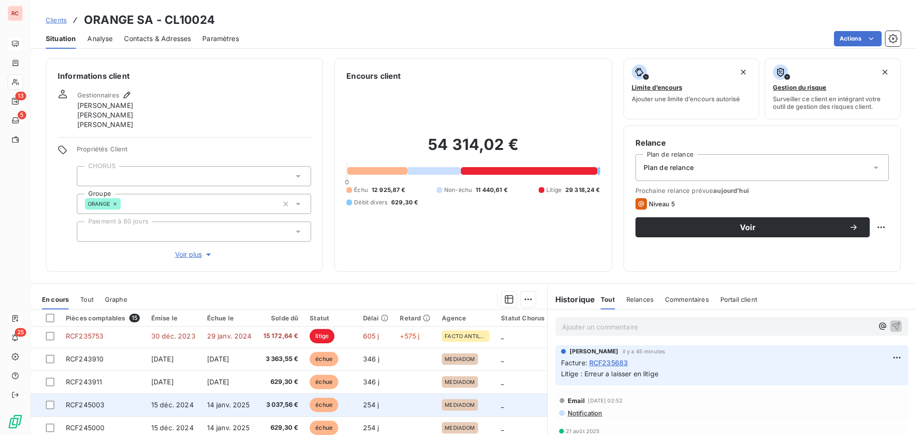
click at [233, 404] on span "14 janv. 2025" at bounding box center [228, 404] width 43 height 8
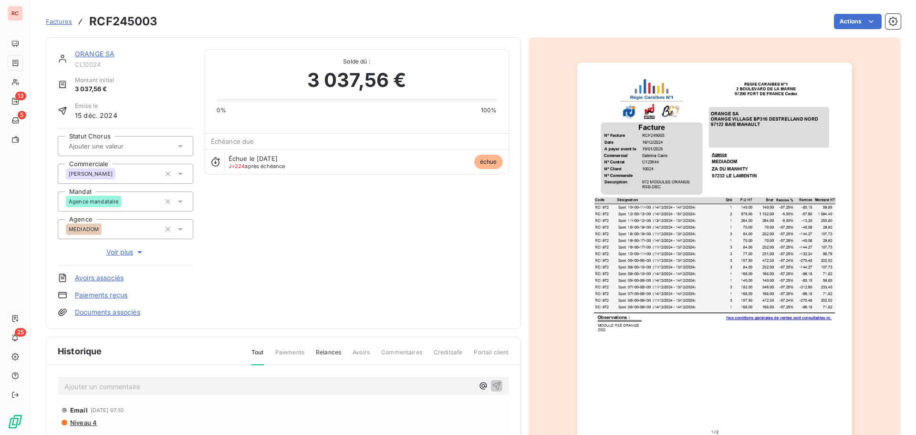
click at [642, 226] on img "button" at bounding box center [715, 257] width 275 height 389
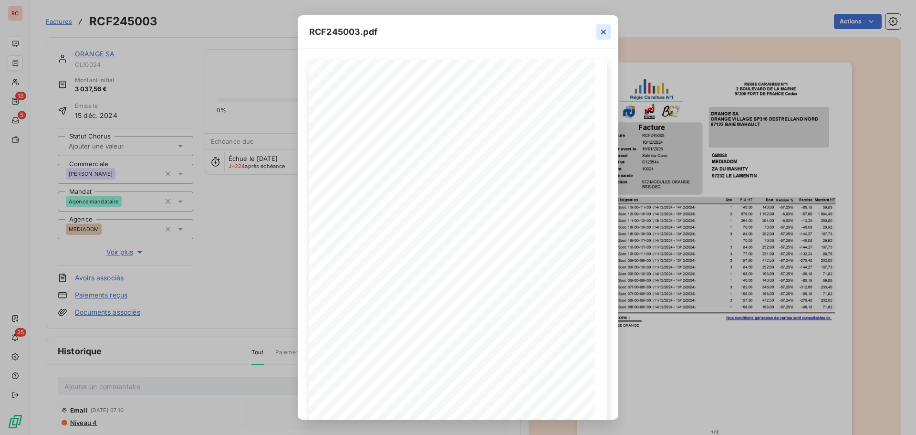
click at [609, 34] on button "button" at bounding box center [603, 31] width 15 height 15
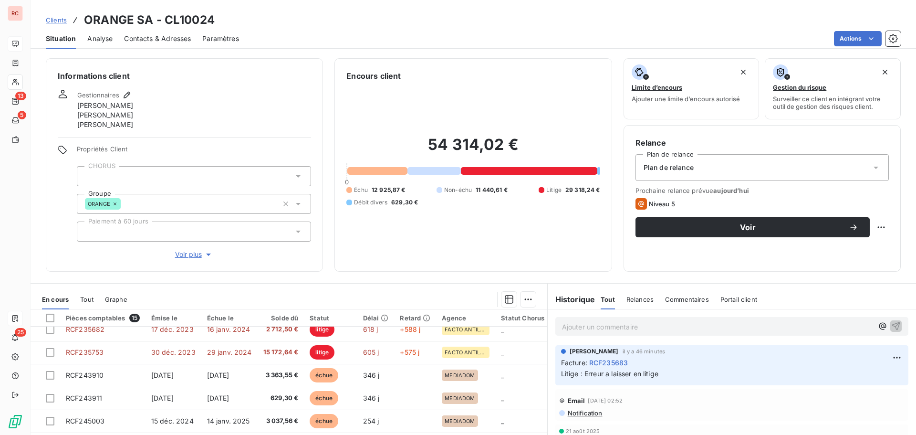
scroll to position [48, 0]
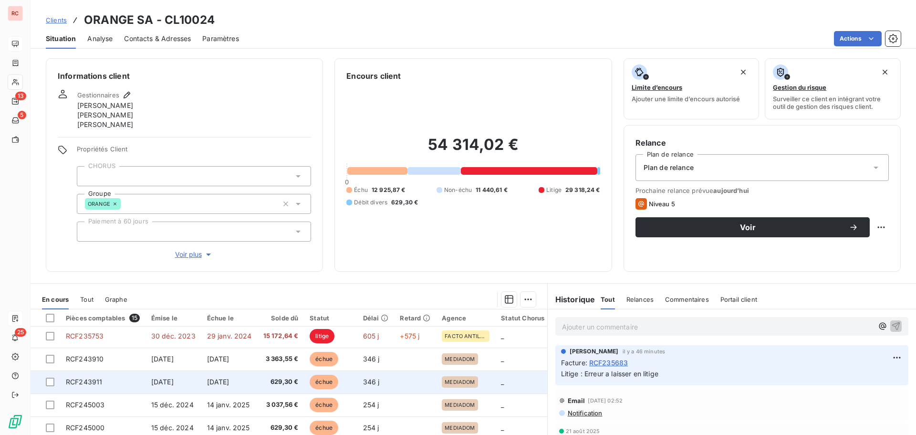
click at [264, 384] on span "629,30 €" at bounding box center [280, 382] width 35 height 10
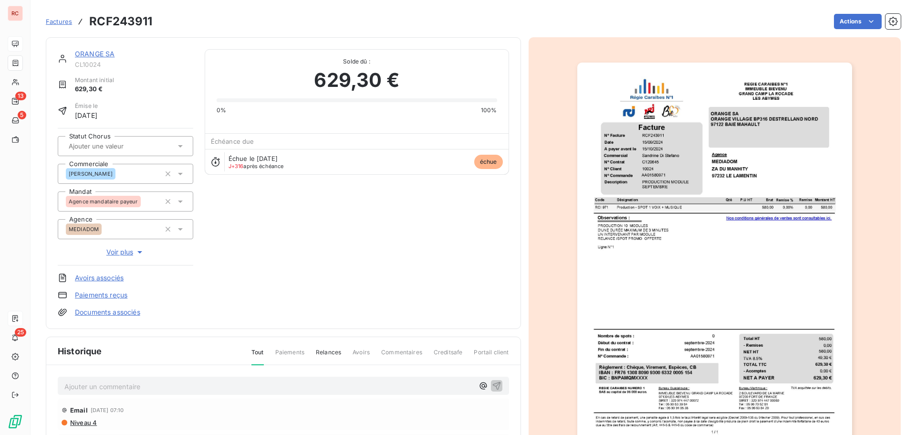
click at [623, 172] on img "button" at bounding box center [715, 257] width 275 height 389
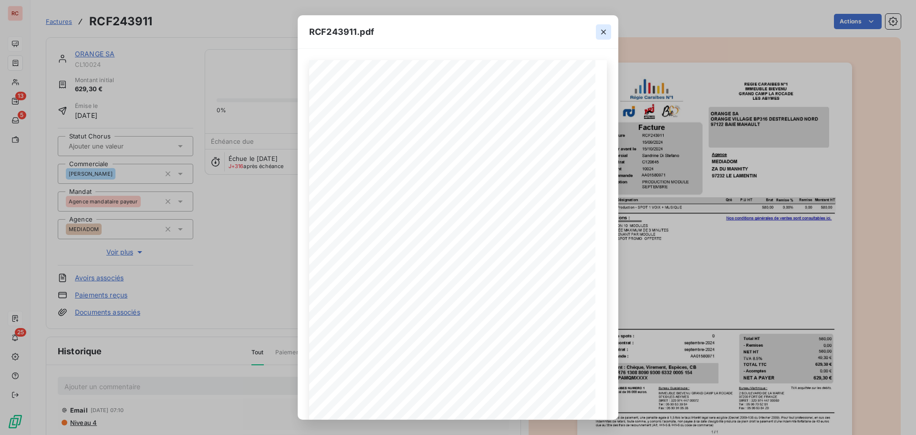
click at [606, 30] on icon "button" at bounding box center [604, 32] width 10 height 10
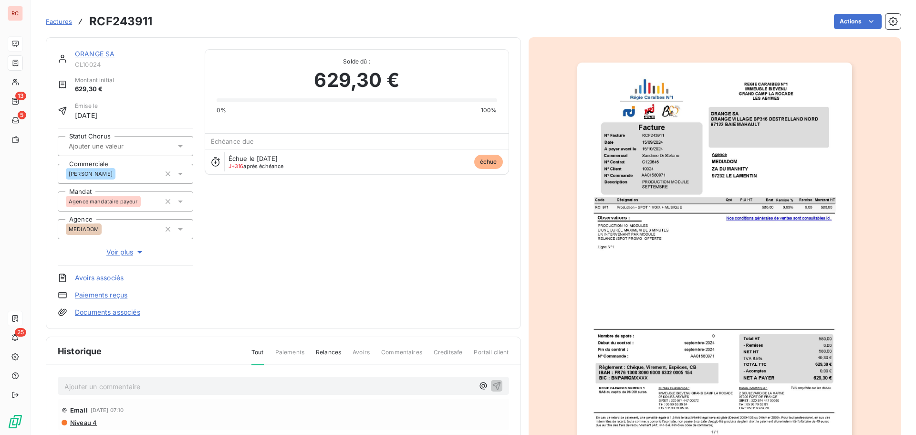
scroll to position [48, 0]
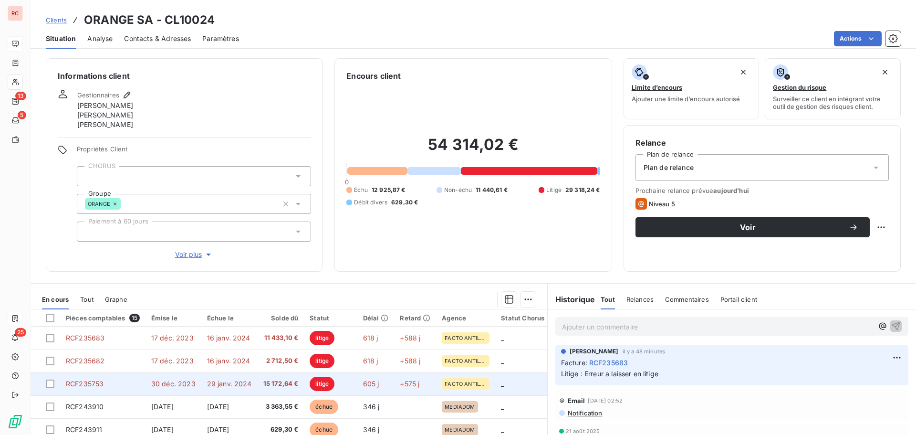
scroll to position [95, 0]
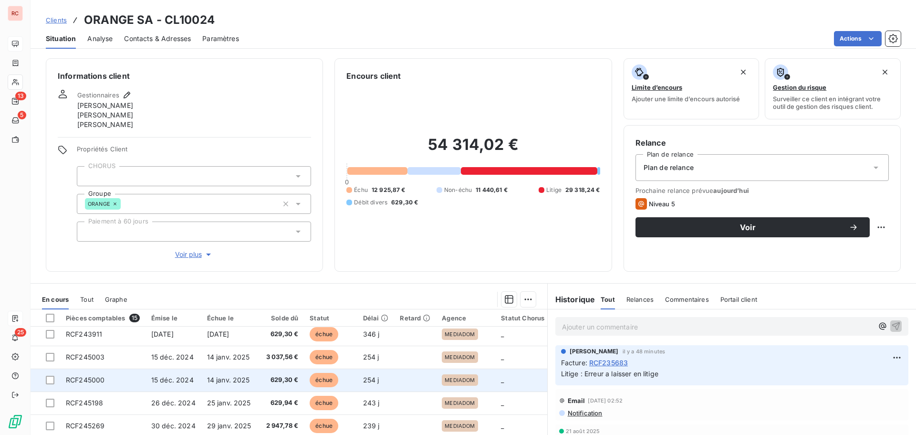
click at [220, 381] on span "14 janv. 2025" at bounding box center [228, 380] width 43 height 8
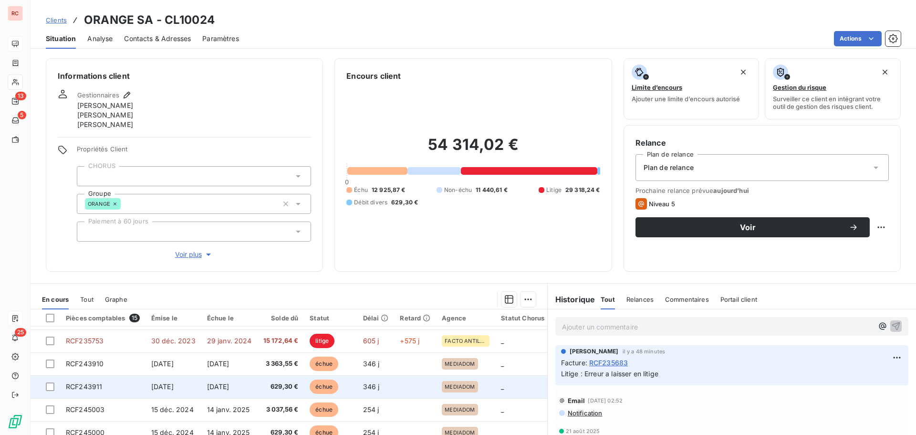
scroll to position [95, 0]
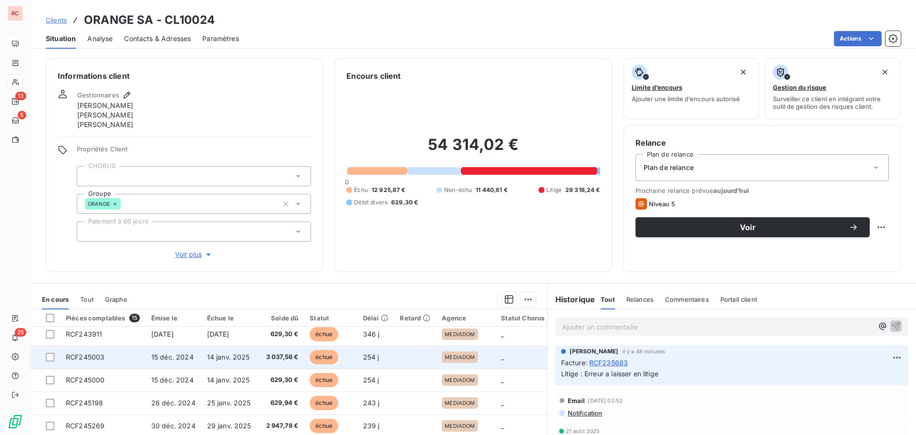
click at [174, 354] on span "15 déc. 2024" at bounding box center [172, 357] width 42 height 8
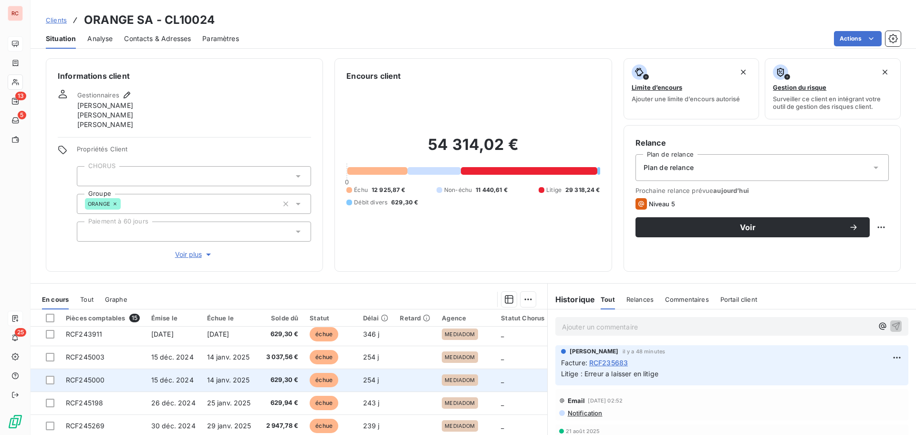
click at [220, 384] on td "14 janv. 2025" at bounding box center [229, 379] width 56 height 23
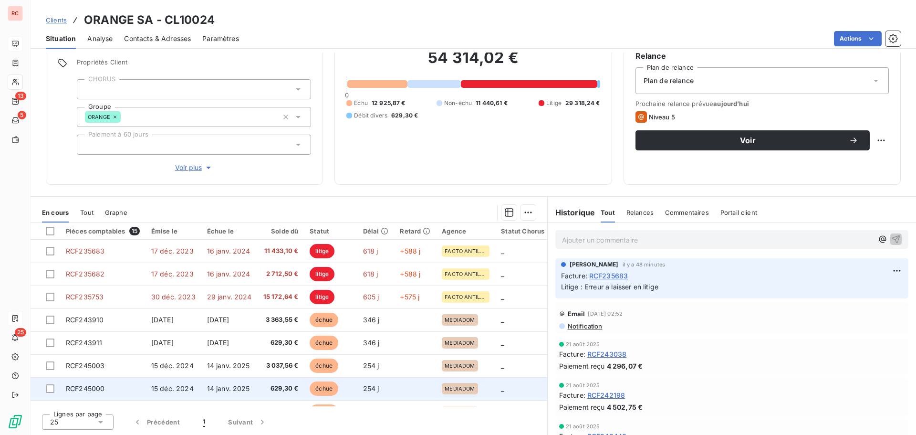
scroll to position [48, 0]
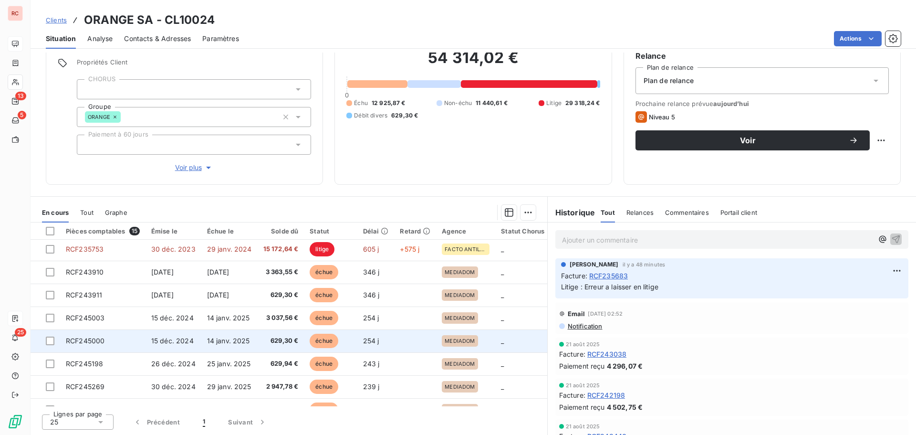
click at [263, 343] on span "629,30 €" at bounding box center [280, 341] width 35 height 10
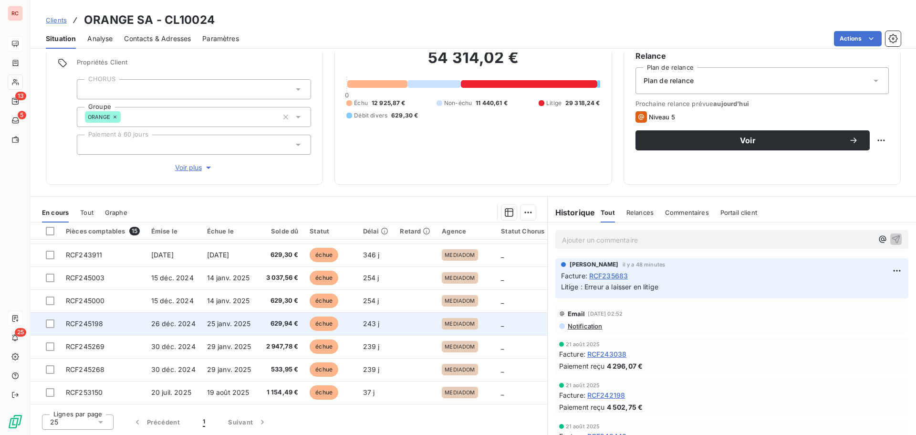
scroll to position [95, 0]
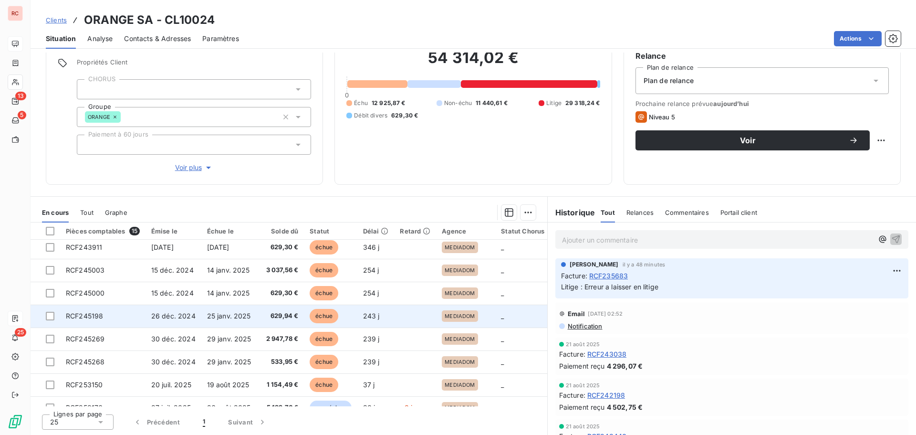
click at [194, 317] on td "26 déc. 2024" at bounding box center [174, 316] width 56 height 23
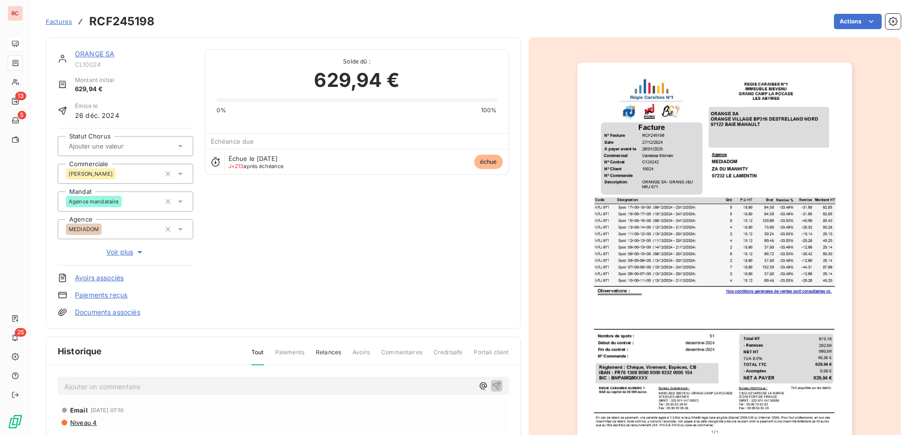
click at [677, 215] on img "button" at bounding box center [715, 257] width 275 height 389
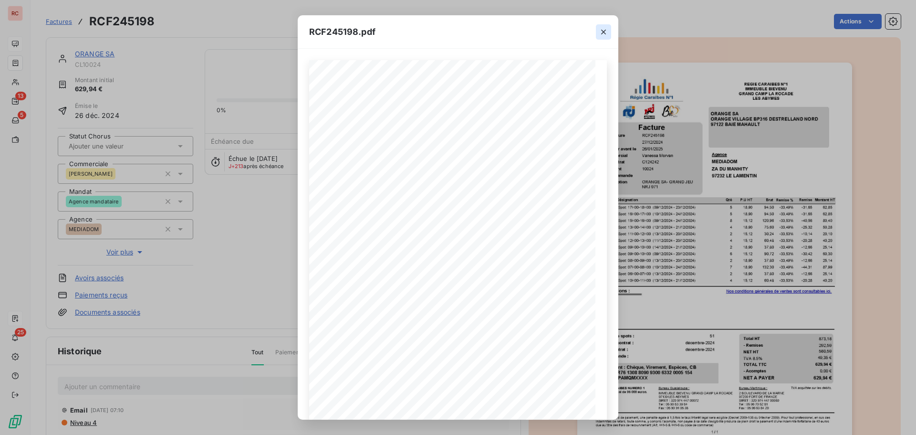
click at [605, 32] on icon "button" at bounding box center [604, 32] width 10 height 10
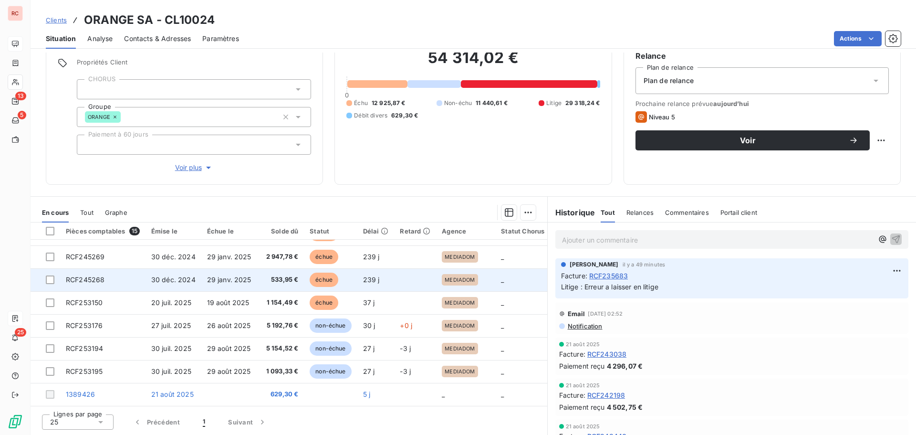
scroll to position [134, 0]
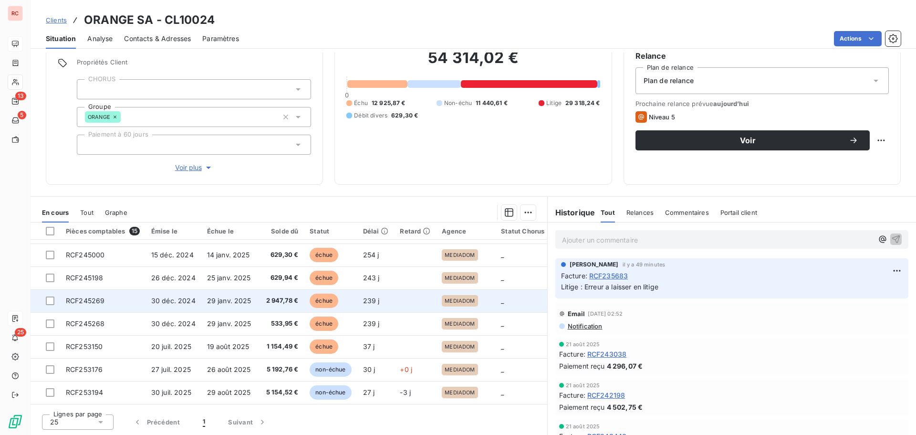
click at [116, 300] on td "RCF245269" at bounding box center [102, 300] width 85 height 23
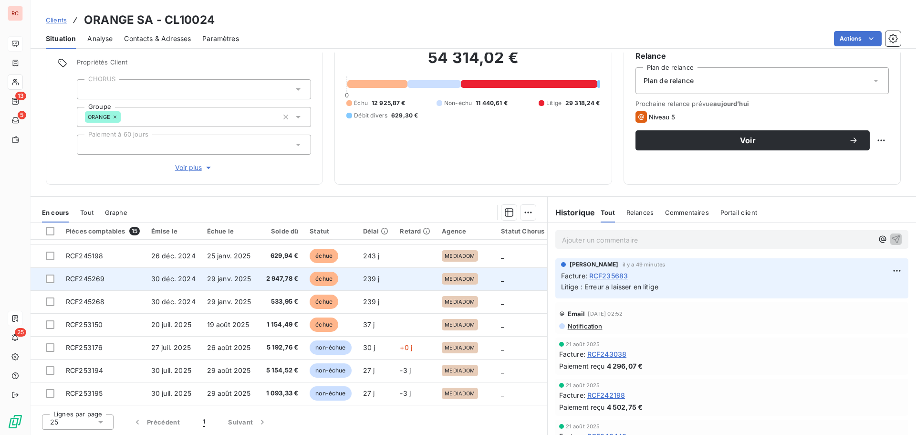
scroll to position [134, 0]
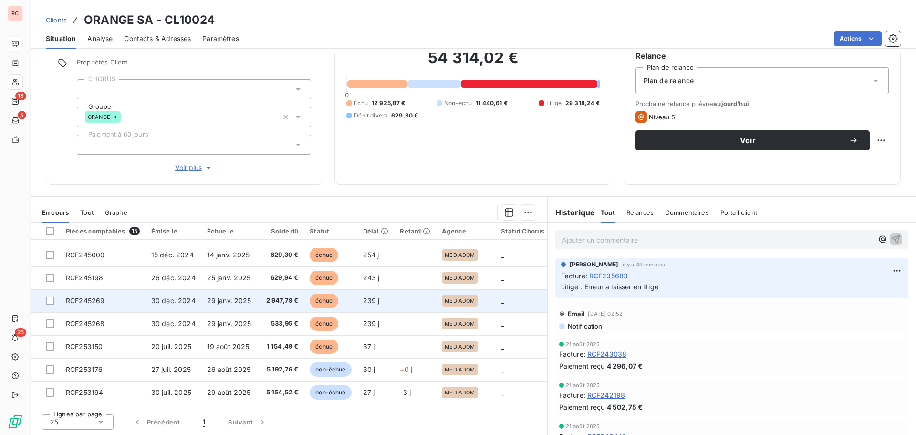
click at [182, 302] on span "30 déc. 2024" at bounding box center [173, 300] width 44 height 8
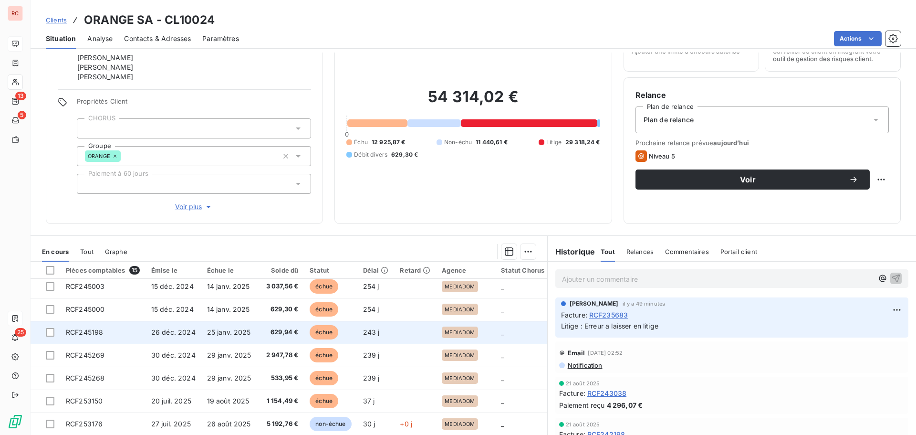
scroll to position [134, 0]
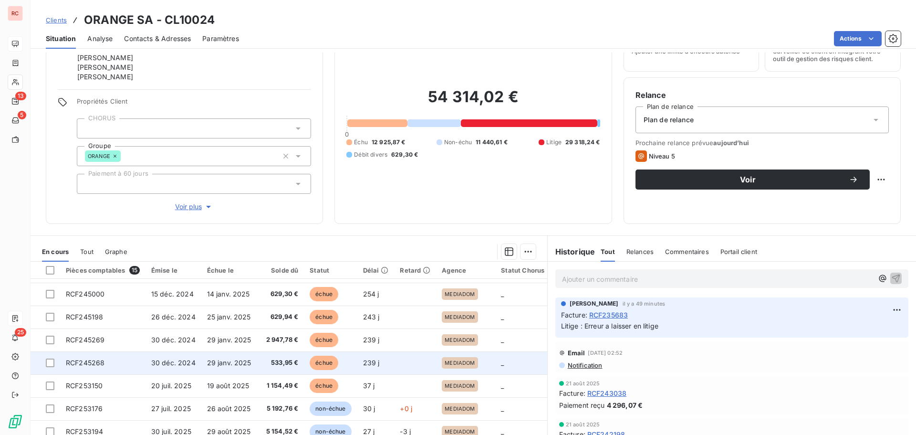
click at [241, 366] on span "29 janv. 2025" at bounding box center [229, 362] width 44 height 8
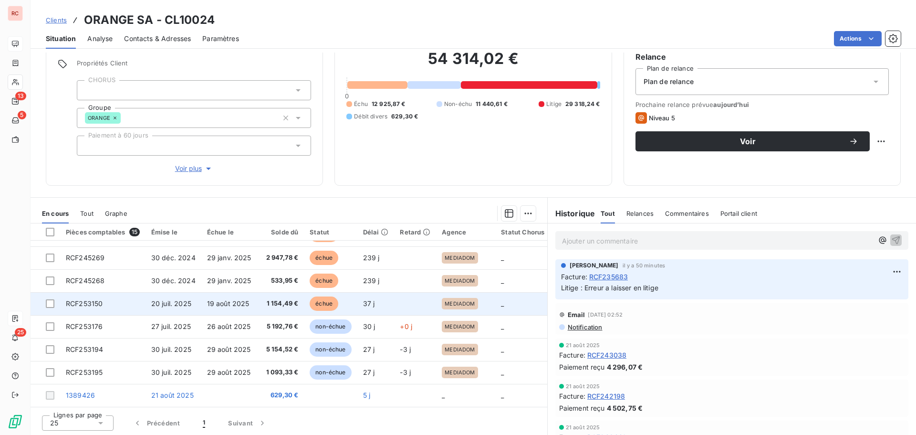
scroll to position [87, 0]
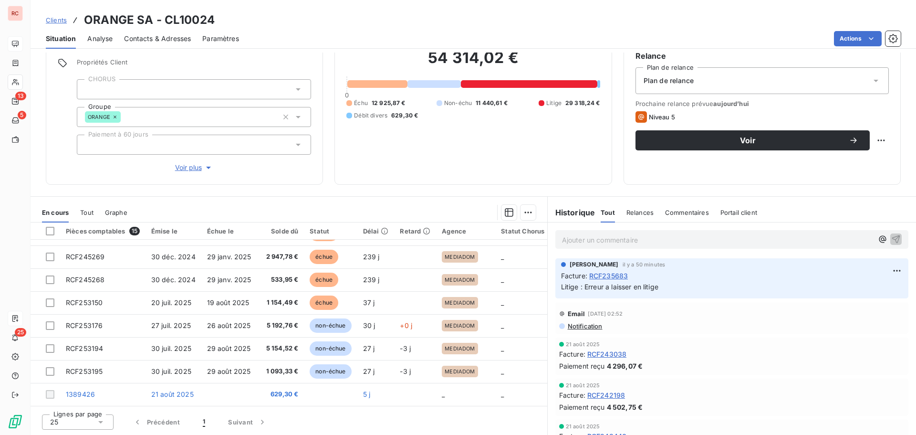
click at [104, 419] on icon at bounding box center [101, 422] width 10 height 10
click at [65, 384] on span "50" at bounding box center [65, 387] width 8 height 10
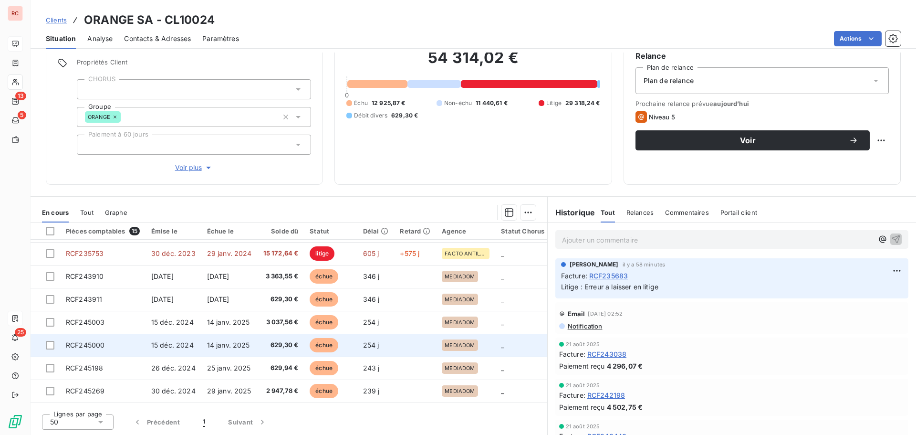
scroll to position [38, 0]
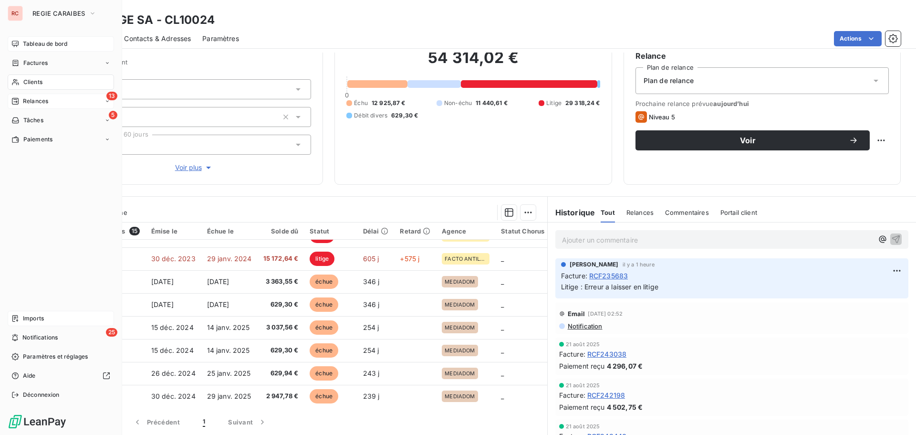
click at [16, 102] on icon at bounding box center [15, 101] width 8 height 8
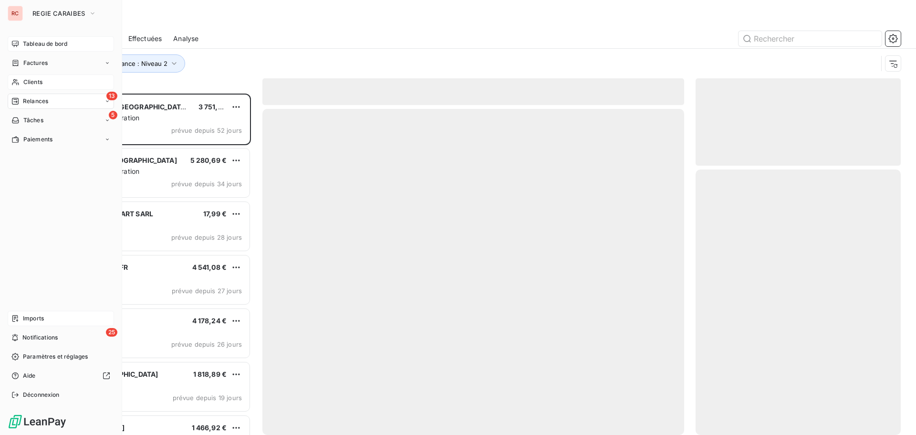
scroll to position [334, 198]
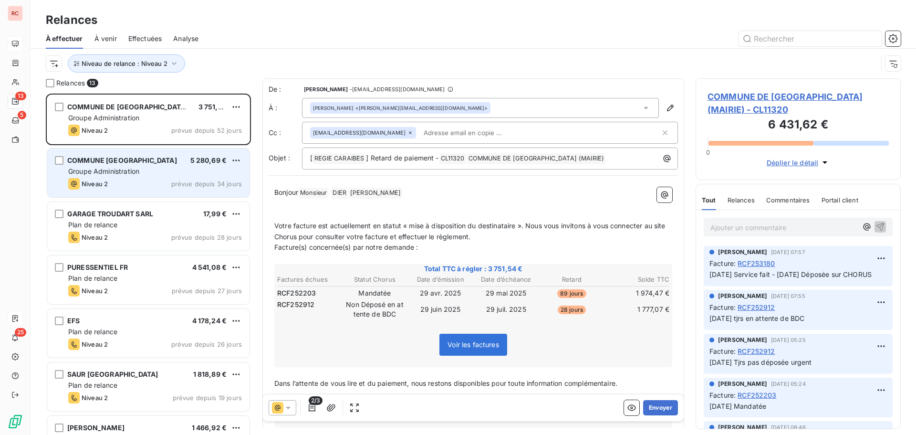
click at [126, 176] on div "Groupe Administration" at bounding box center [155, 172] width 174 height 10
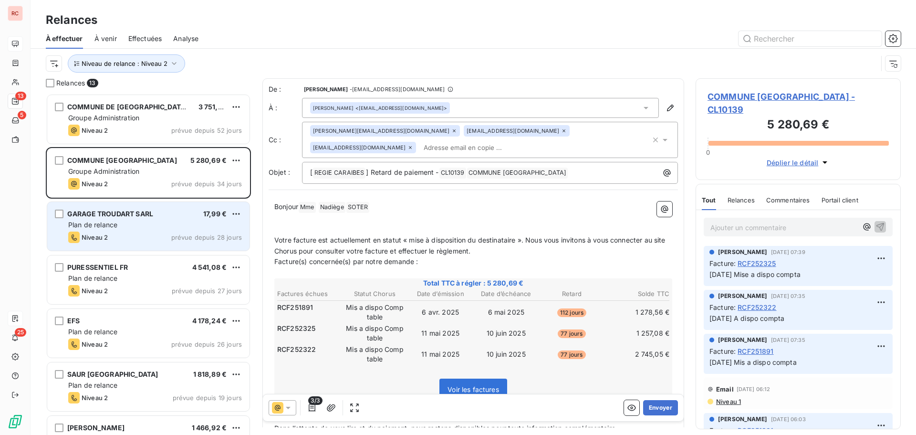
click at [123, 227] on div "Plan de relance" at bounding box center [155, 225] width 174 height 10
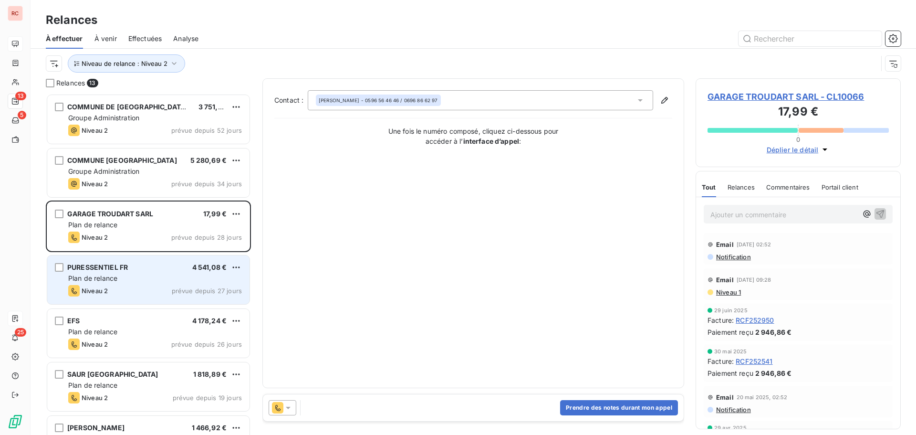
click at [119, 288] on div "Niveau 2 prévue depuis 27 jours" at bounding box center [155, 290] width 174 height 11
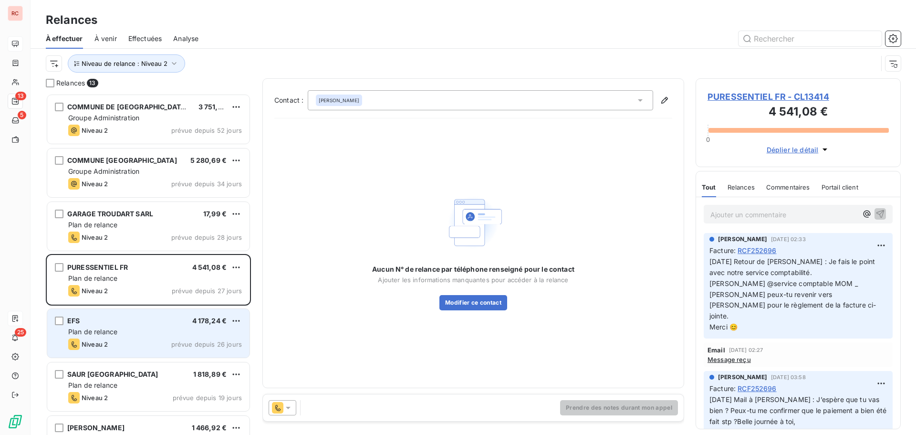
click at [120, 332] on div "Plan de relance" at bounding box center [155, 332] width 174 height 10
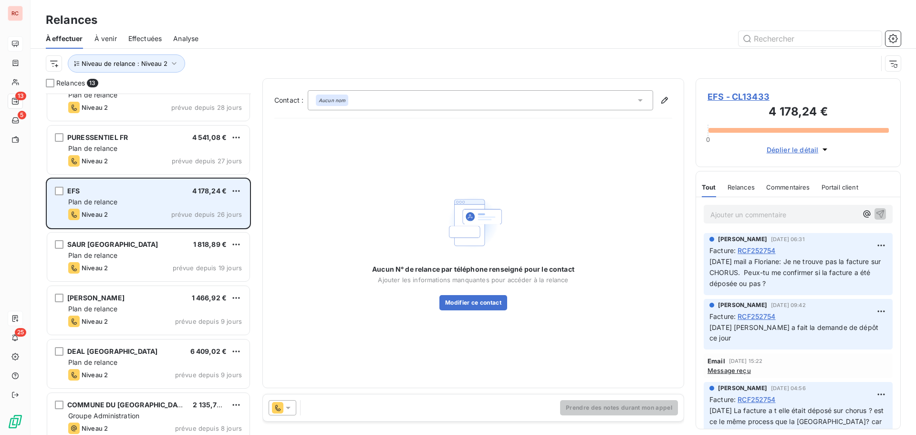
scroll to position [144, 0]
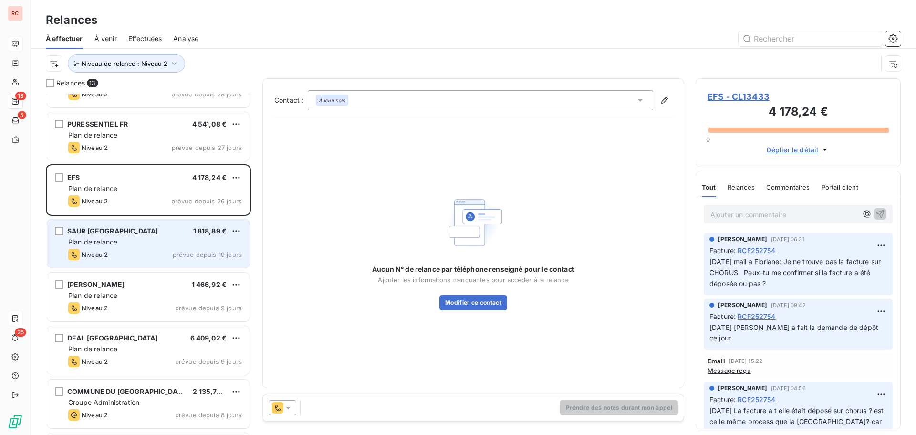
click at [132, 244] on div "Plan de relance" at bounding box center [155, 242] width 174 height 10
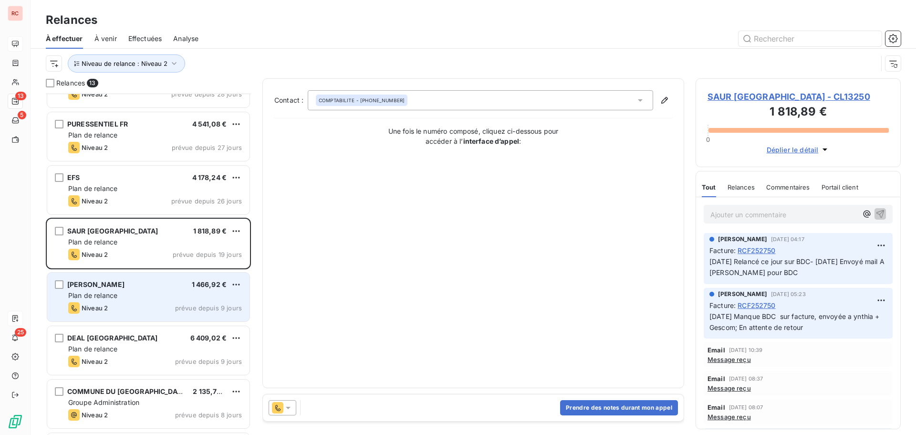
click at [135, 304] on div "Niveau 2 prévue depuis 9 jours" at bounding box center [155, 307] width 174 height 11
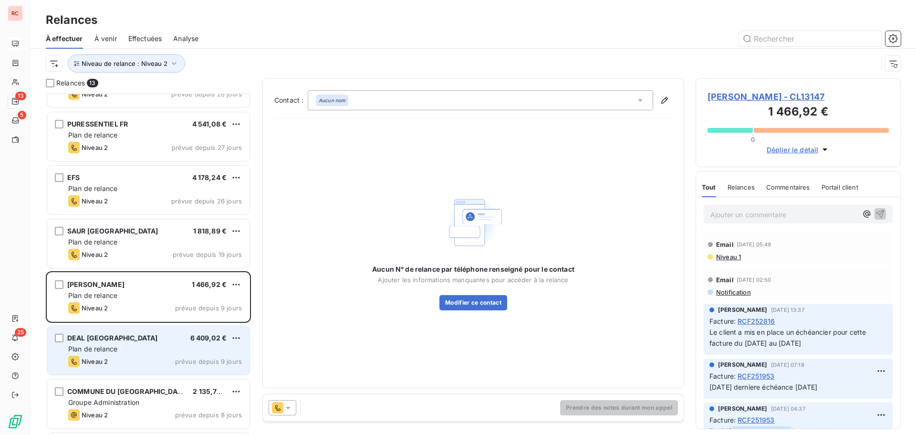
click at [135, 341] on div "DEAL MARTINIQUE 6 409,02 €" at bounding box center [155, 338] width 174 height 9
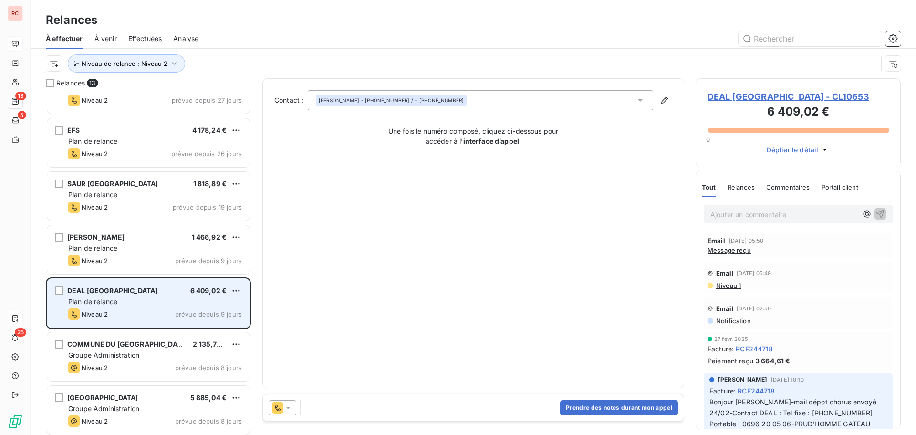
scroll to position [191, 0]
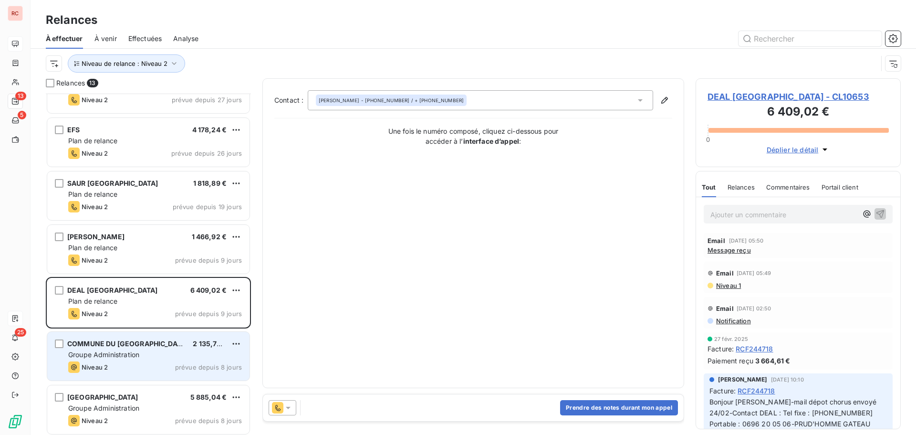
click at [135, 349] on div "COMMUNE DU VAUCLIN 2 135,72 € Groupe Administration Niveau 2 prévue depuis 8 jo…" at bounding box center [148, 356] width 202 height 49
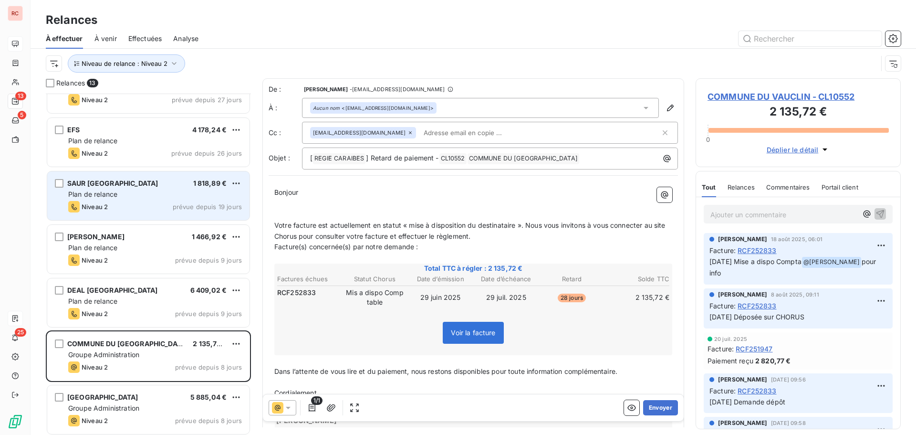
click at [118, 186] on span "SAUR [GEOGRAPHIC_DATA]" at bounding box center [112, 183] width 91 height 8
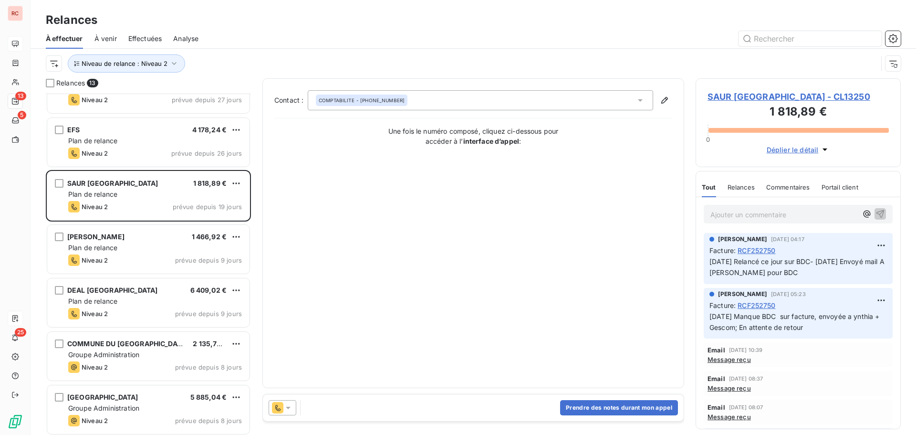
click at [770, 95] on span "SAUR [GEOGRAPHIC_DATA] - CL13250" at bounding box center [798, 96] width 181 height 13
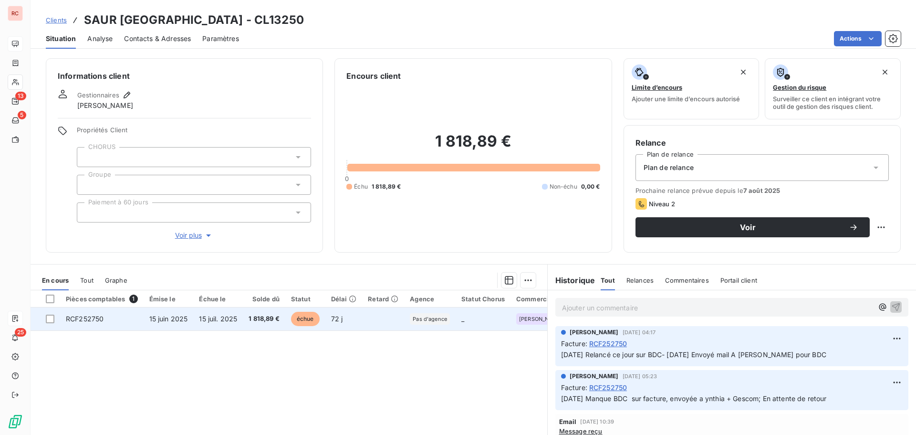
click at [218, 321] on span "15 juil. 2025" at bounding box center [218, 319] width 38 height 8
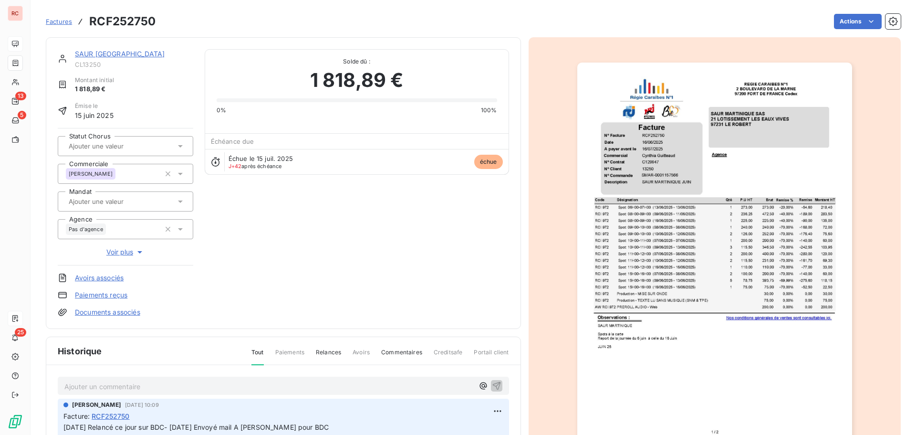
click at [140, 379] on div "Ajouter un commentaire ﻿" at bounding box center [269, 385] width 410 height 13
click at [123, 391] on p "Ajouter un commentaire ﻿" at bounding box center [269, 386] width 410 height 12
click at [139, 389] on span "[DATE] BDC reçu adeposer" at bounding box center [107, 385] width 87 height 8
click at [215, 387] on p "[DATE] BDC reçu a deposer" at bounding box center [269, 385] width 410 height 11
click at [492, 387] on icon "button" at bounding box center [497, 385] width 10 height 10
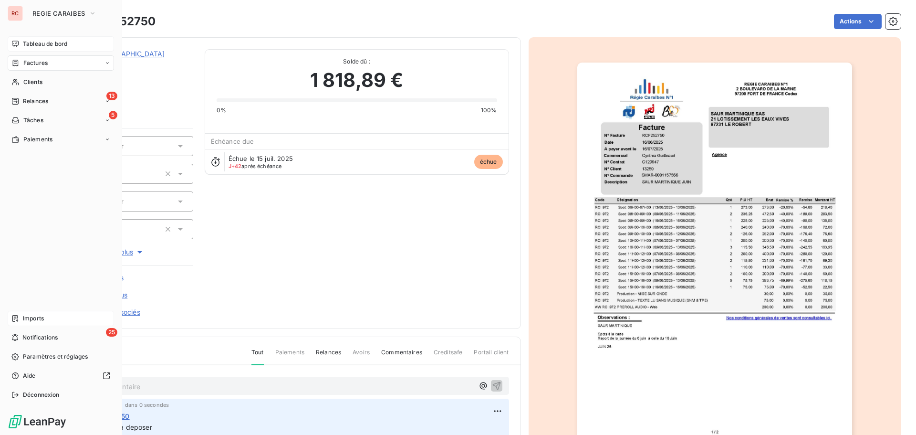
drag, startPoint x: 39, startPoint y: 99, endPoint x: 76, endPoint y: 109, distance: 38.4
click at [39, 99] on span "Relances" at bounding box center [35, 101] width 25 height 9
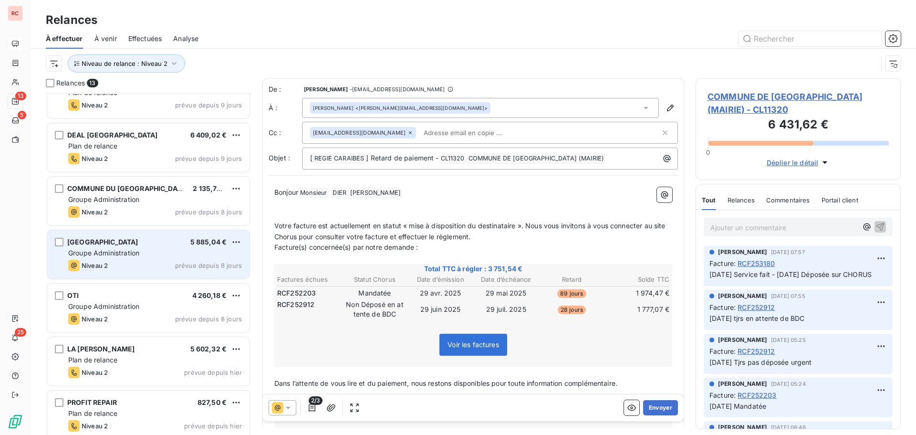
scroll to position [354, 0]
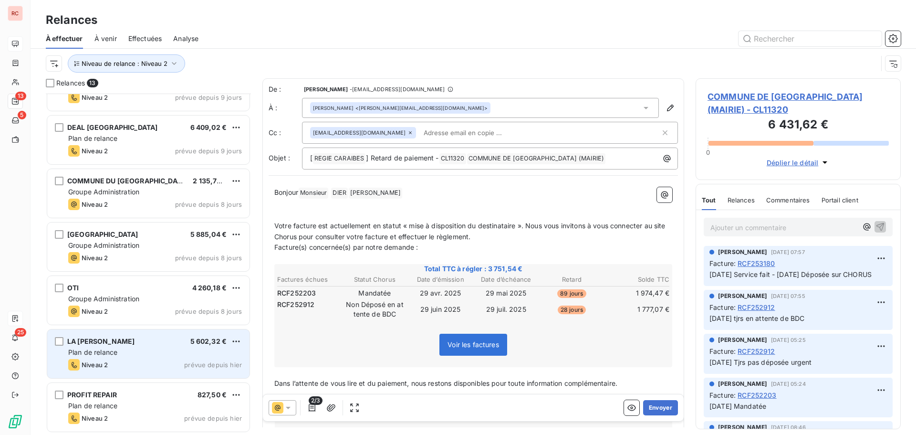
click at [149, 371] on div "LA [PERSON_NAME] 5 602,32 € Plan de relance Niveau 2 prévue depuis [DATE]" at bounding box center [148, 353] width 202 height 49
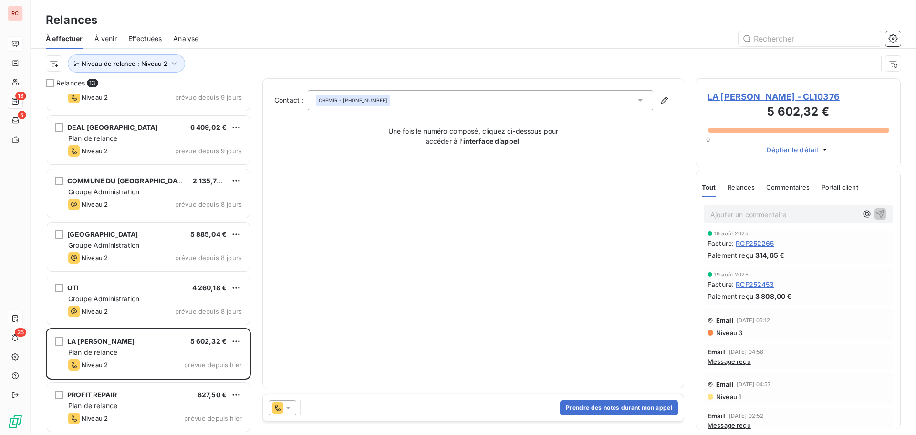
scroll to position [48, 0]
click at [734, 335] on span "Niveau 3" at bounding box center [728, 332] width 27 height 8
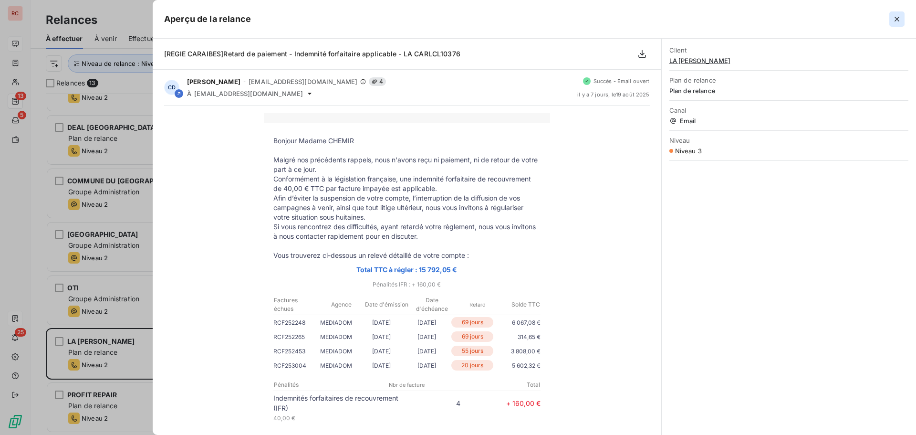
click at [894, 21] on icon "button" at bounding box center [898, 19] width 10 height 10
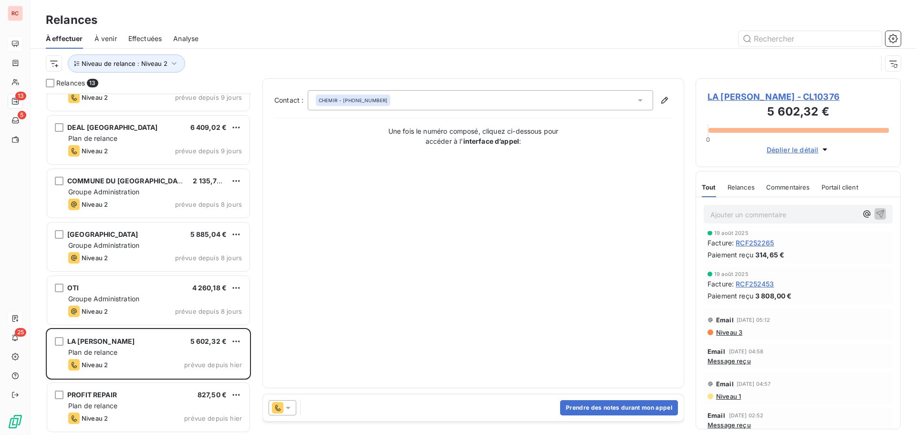
click at [287, 405] on icon at bounding box center [289, 408] width 10 height 10
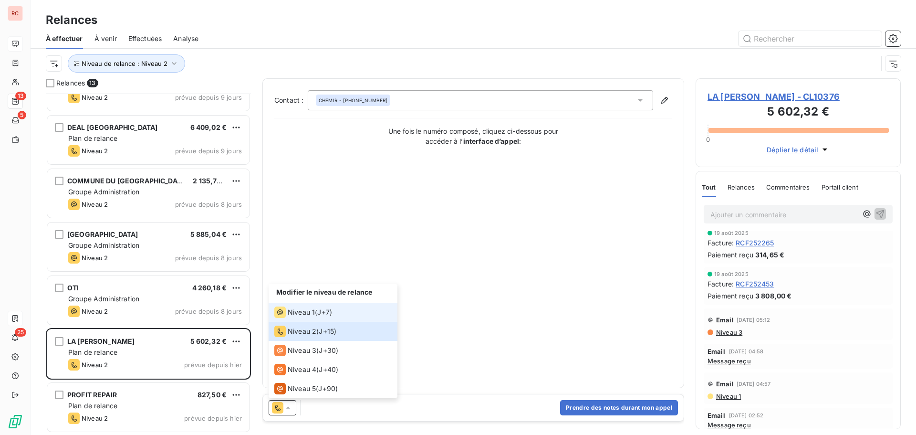
click at [319, 311] on span "J+7 )" at bounding box center [324, 312] width 15 height 10
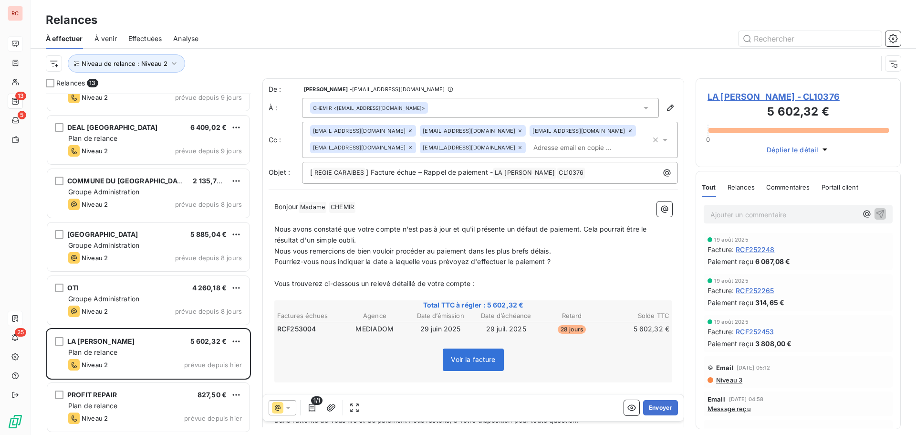
click at [733, 380] on span "Niveau 3" at bounding box center [728, 380] width 27 height 8
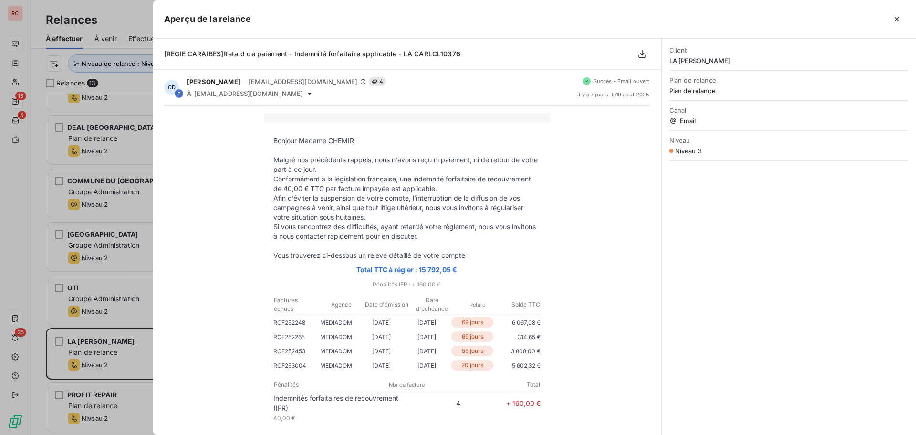
click at [104, 349] on div at bounding box center [458, 217] width 916 height 435
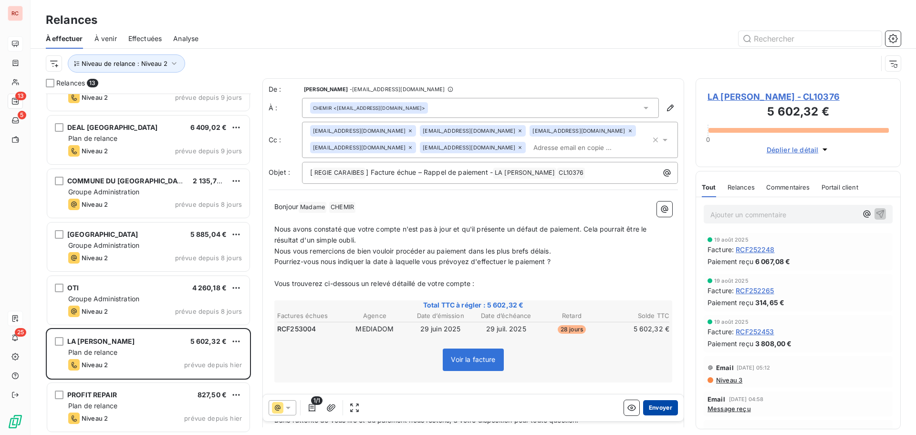
click at [652, 410] on button "Envoyer" at bounding box center [660, 407] width 35 height 15
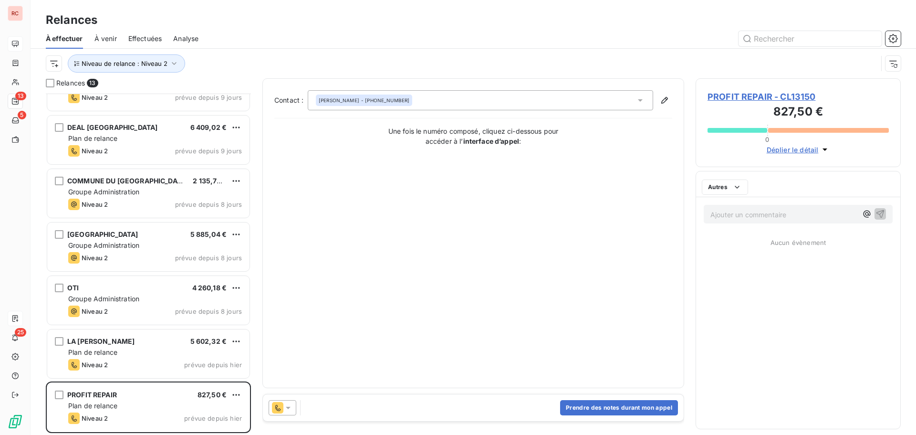
scroll to position [300, 0]
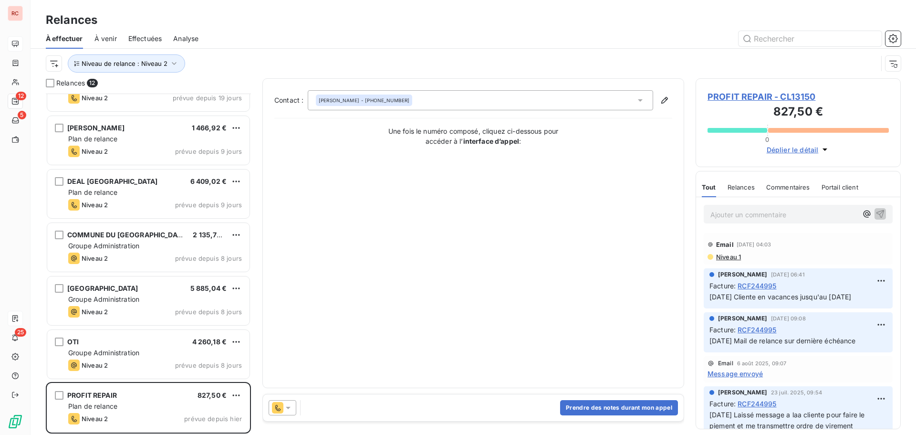
click at [291, 408] on icon at bounding box center [289, 408] width 10 height 10
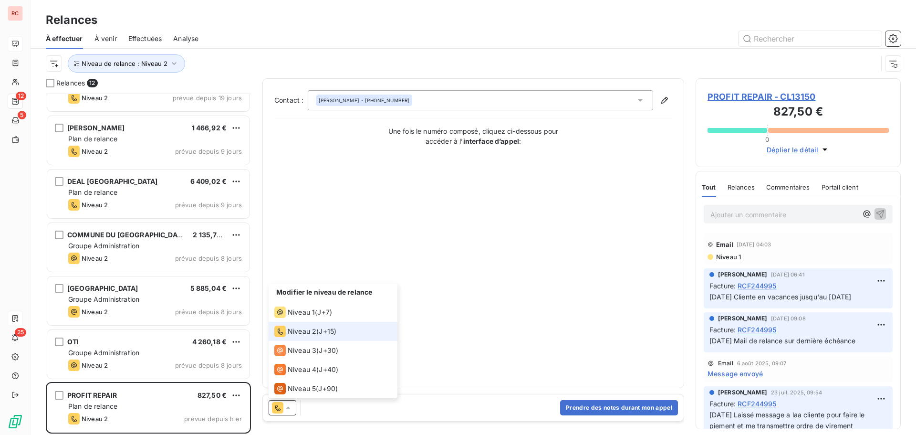
click at [731, 257] on span "Niveau 1" at bounding box center [728, 257] width 26 height 8
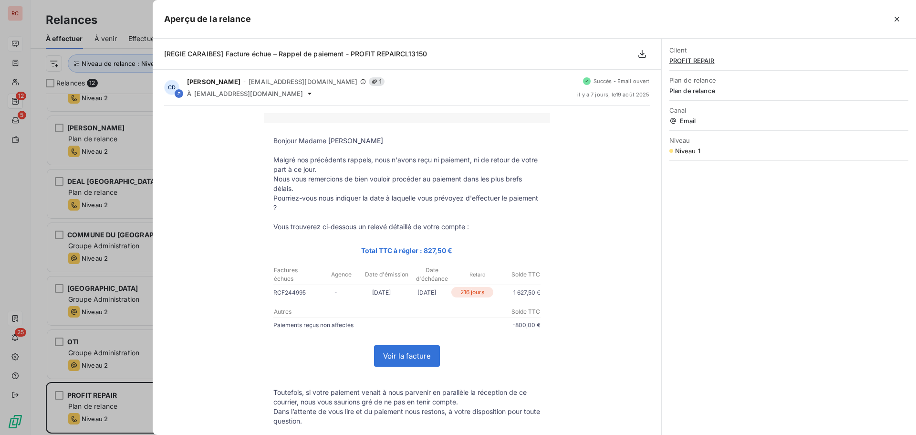
click at [137, 403] on div at bounding box center [458, 217] width 916 height 435
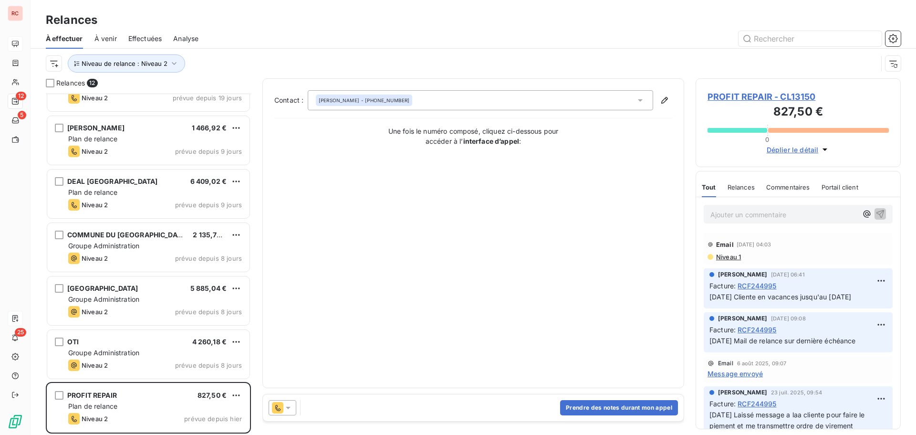
click at [292, 406] on icon at bounding box center [289, 408] width 10 height 10
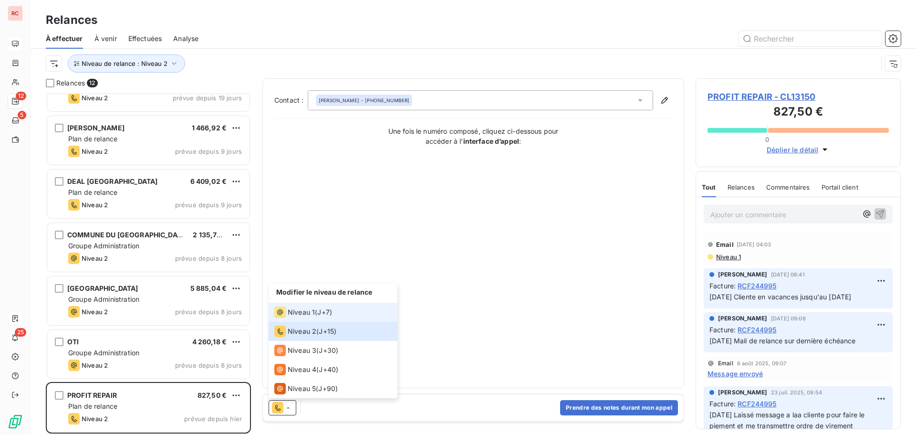
click at [322, 311] on span "J+7 )" at bounding box center [324, 312] width 15 height 10
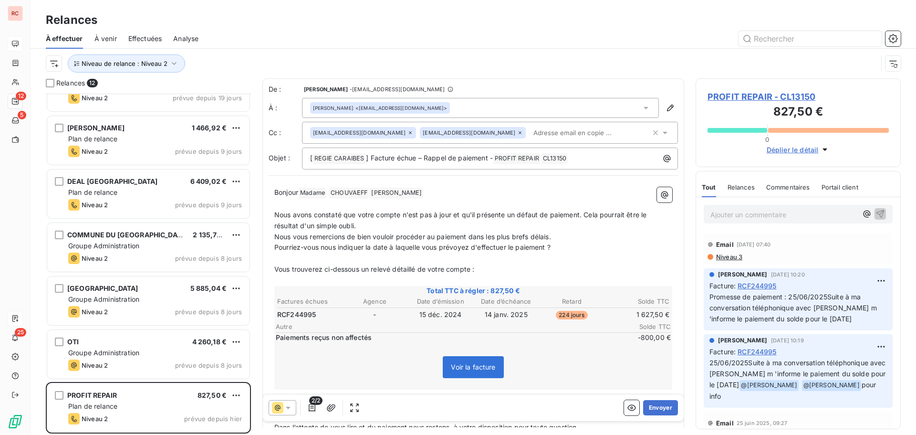
scroll to position [191, 0]
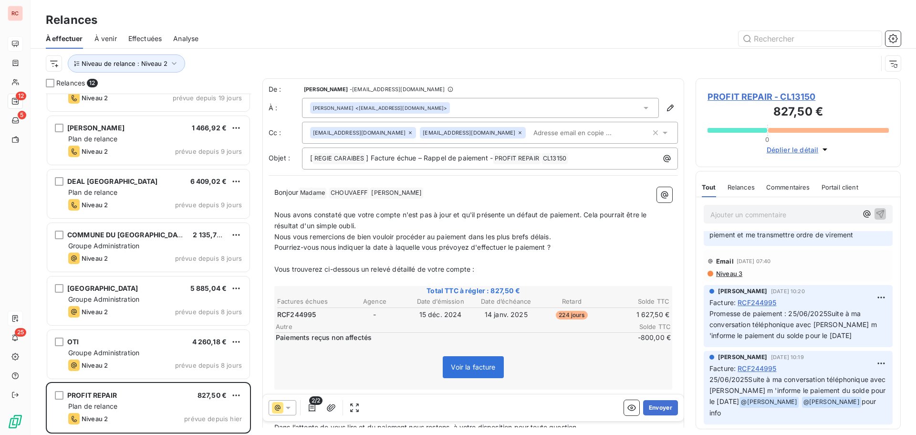
click at [294, 407] on div at bounding box center [283, 407] width 28 height 15
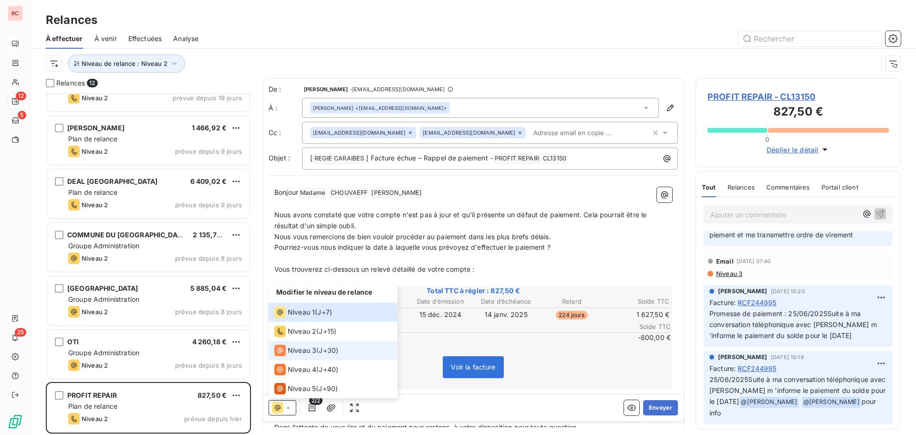
click at [297, 349] on span "Niveau 3" at bounding box center [302, 351] width 29 height 10
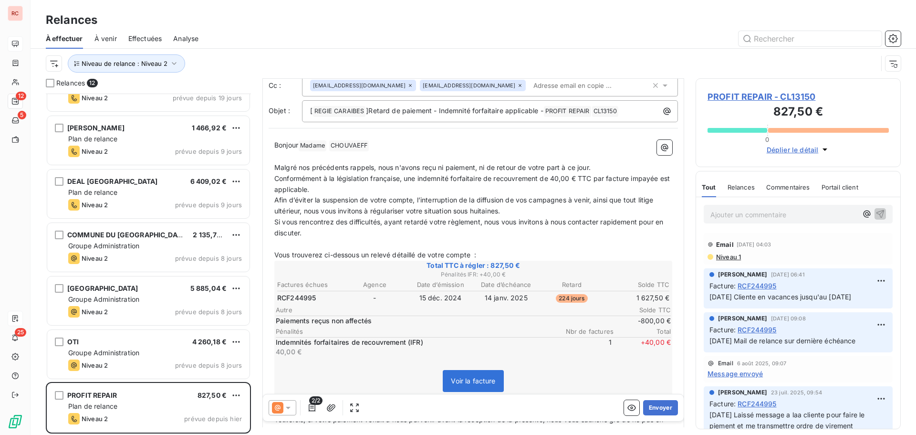
scroll to position [48, 0]
click at [291, 409] on icon at bounding box center [289, 408] width 10 height 10
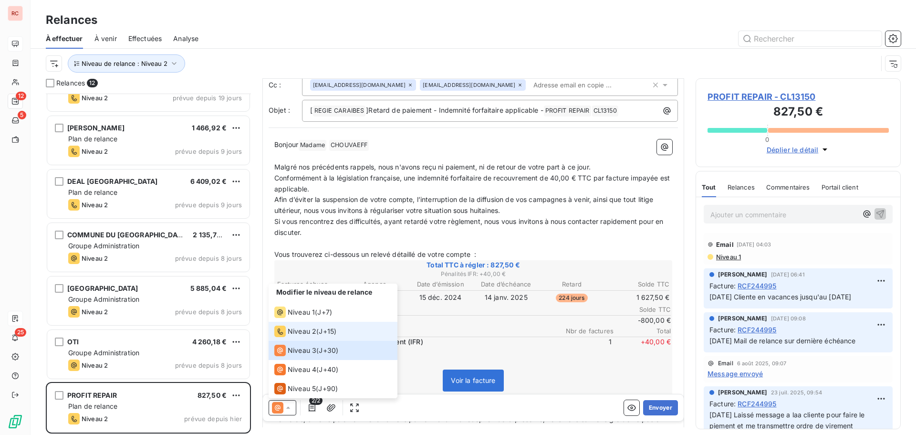
click at [315, 336] on div "Niveau 2" at bounding box center [295, 331] width 42 height 11
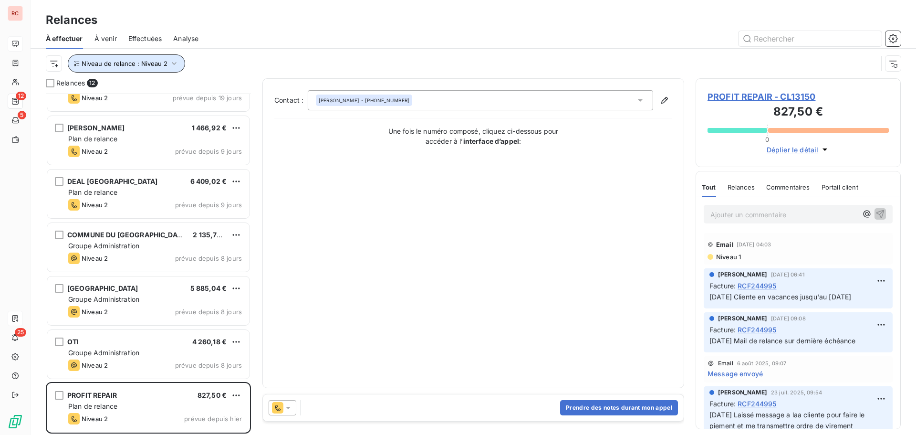
click at [173, 64] on icon "button" at bounding box center [174, 63] width 5 height 3
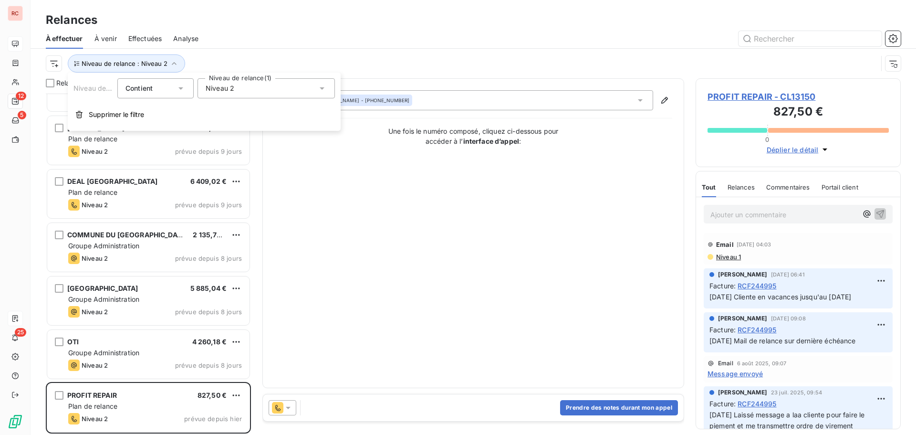
click at [325, 88] on icon at bounding box center [322, 89] width 10 height 10
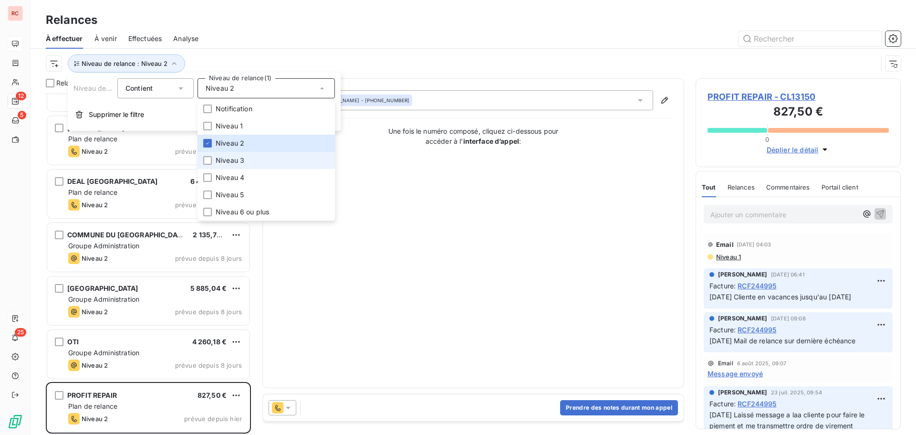
click at [227, 158] on span "Niveau 3" at bounding box center [230, 161] width 29 height 10
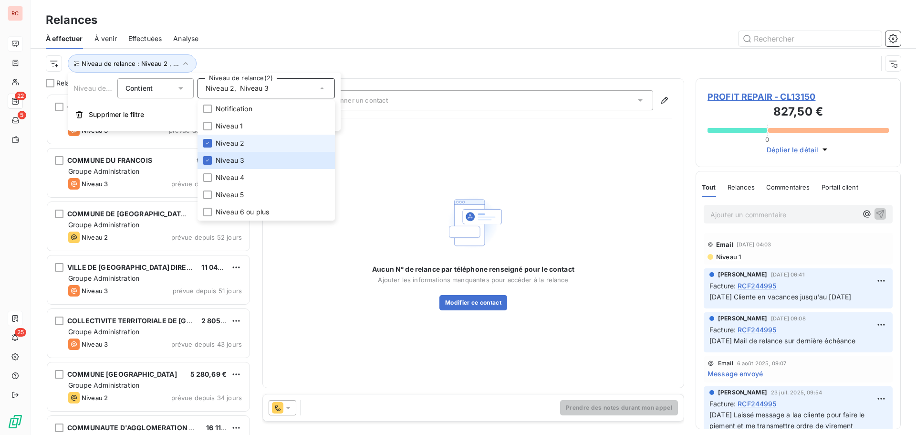
scroll to position [334, 198]
click at [233, 140] on span "Niveau 2" at bounding box center [230, 143] width 29 height 10
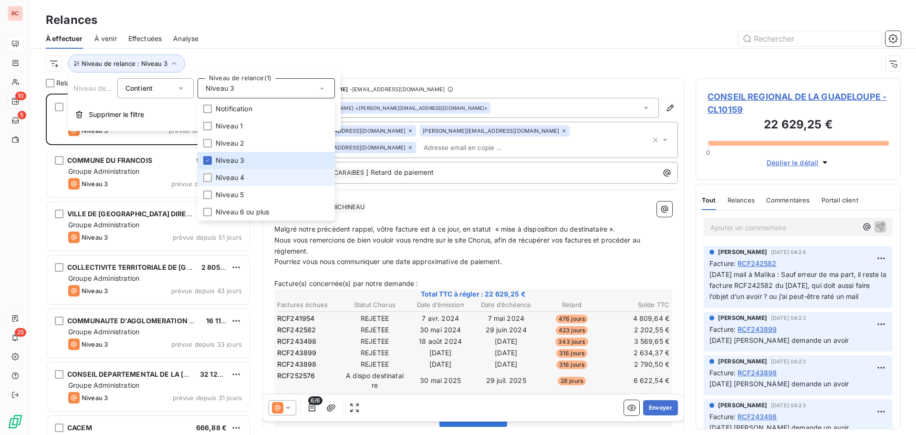
click at [243, 178] on span "Niveau 4" at bounding box center [230, 178] width 29 height 10
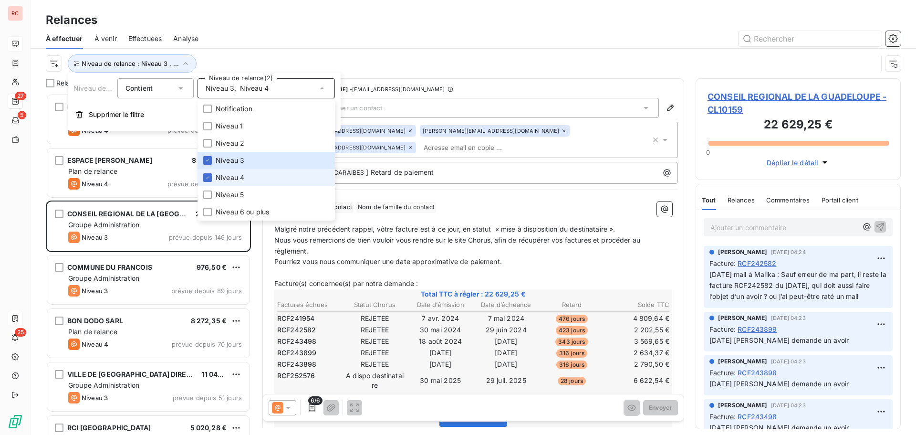
scroll to position [334, 198]
click at [210, 161] on div at bounding box center [207, 160] width 9 height 9
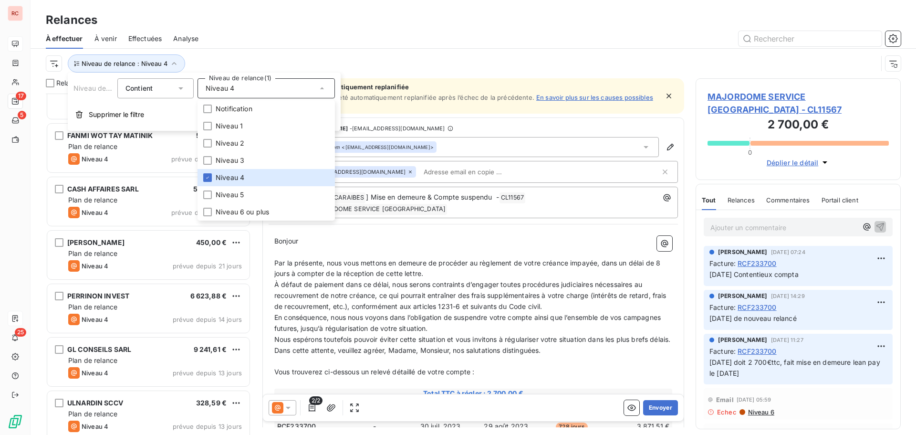
scroll to position [191, 0]
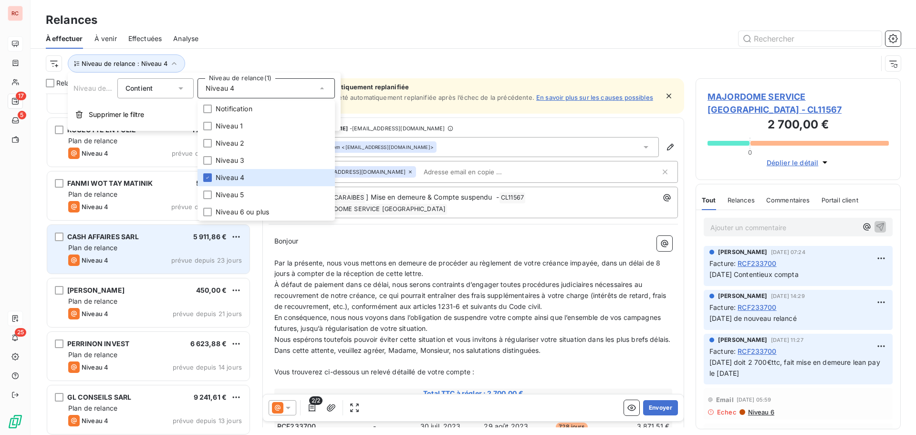
click at [127, 251] on div "Plan de relance" at bounding box center [155, 248] width 174 height 10
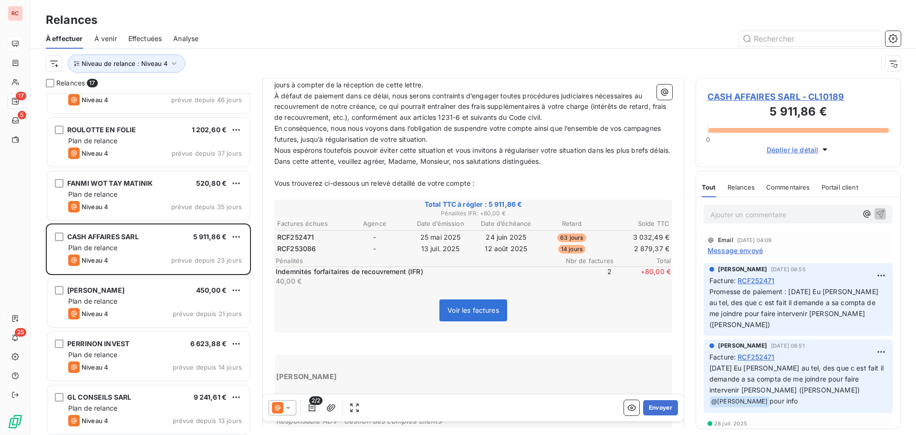
scroll to position [144, 0]
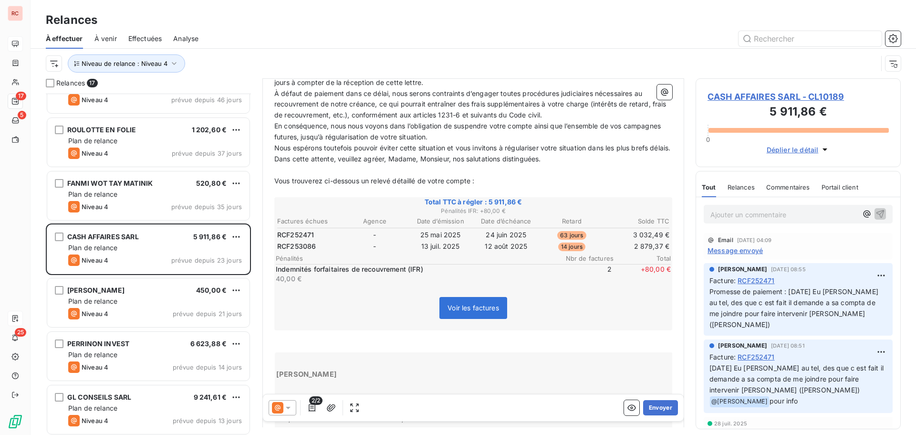
click at [288, 406] on icon at bounding box center [289, 408] width 10 height 10
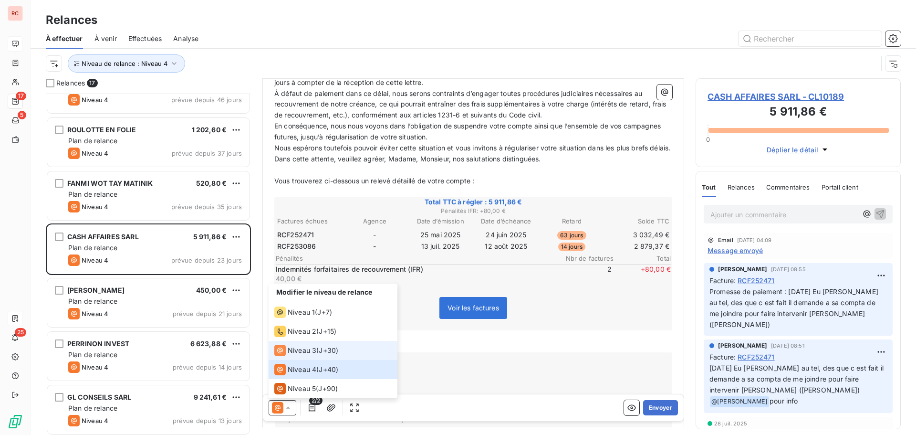
click at [309, 349] on span "Niveau 3" at bounding box center [302, 351] width 29 height 10
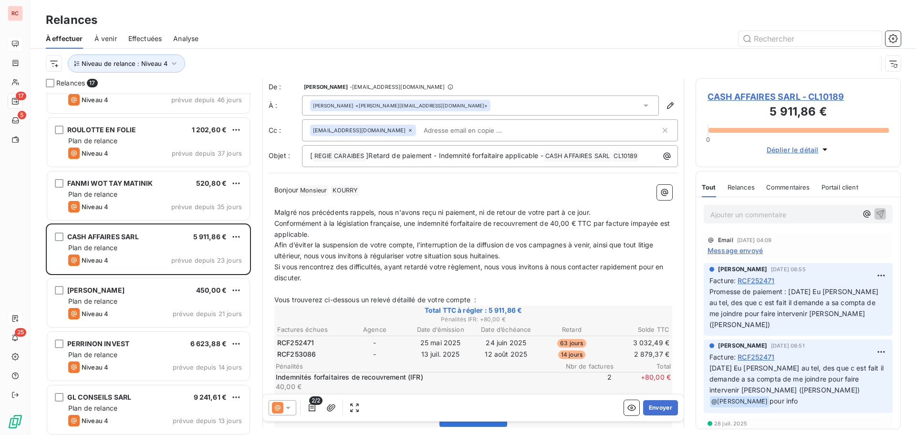
scroll to position [0, 0]
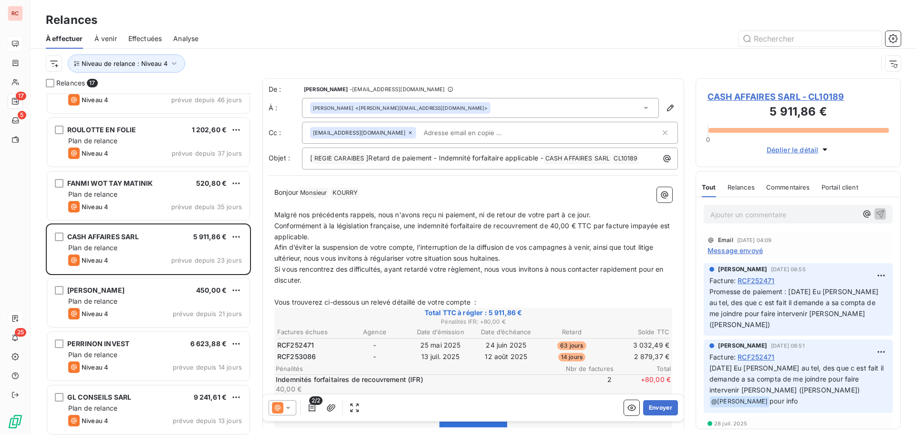
click at [740, 248] on span "Message envoyé" at bounding box center [735, 250] width 55 height 10
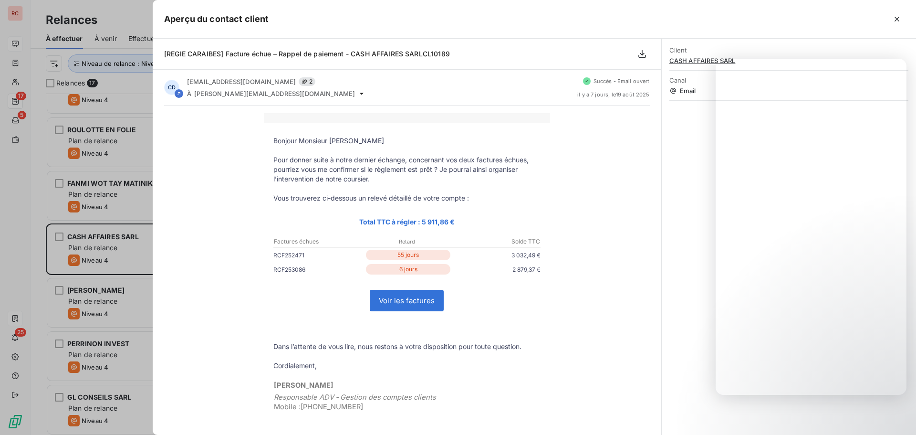
click at [13, 242] on div at bounding box center [458, 217] width 916 height 435
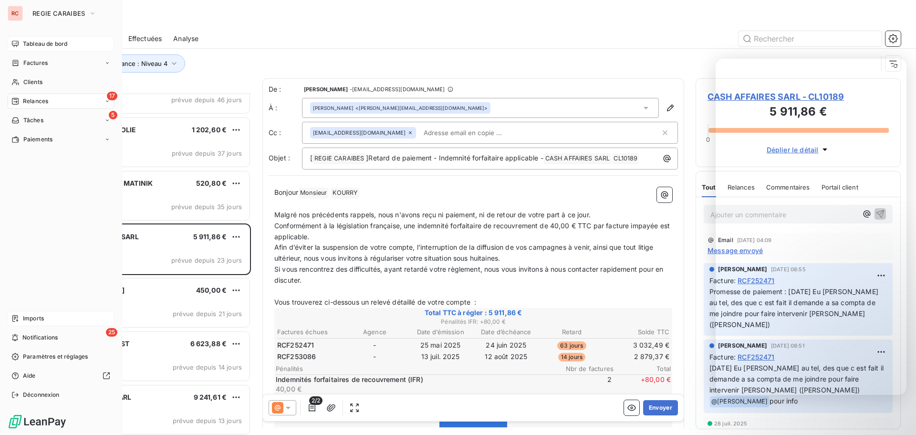
click at [37, 318] on span "Imports" at bounding box center [33, 318] width 21 height 9
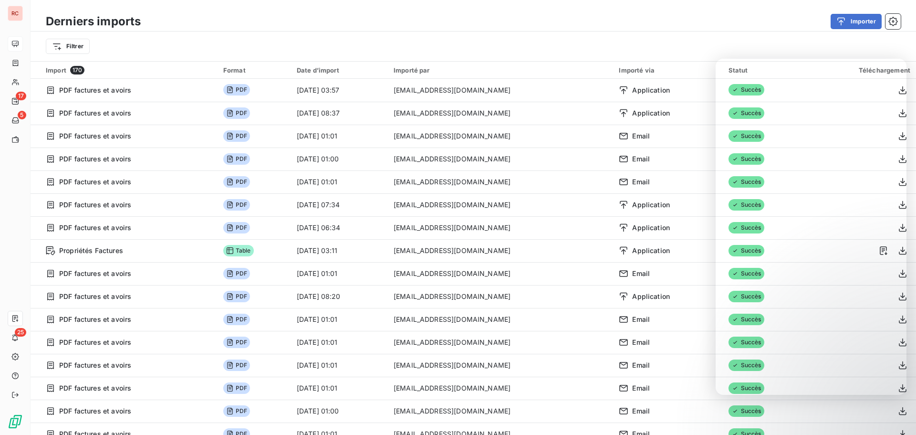
click at [591, 32] on div "Filtrer" at bounding box center [474, 47] width 886 height 30
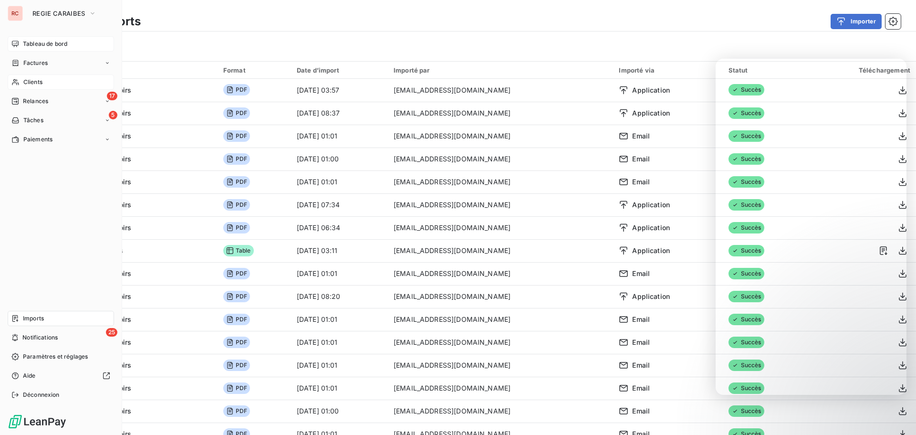
click at [35, 80] on span "Clients" at bounding box center [32, 82] width 19 height 9
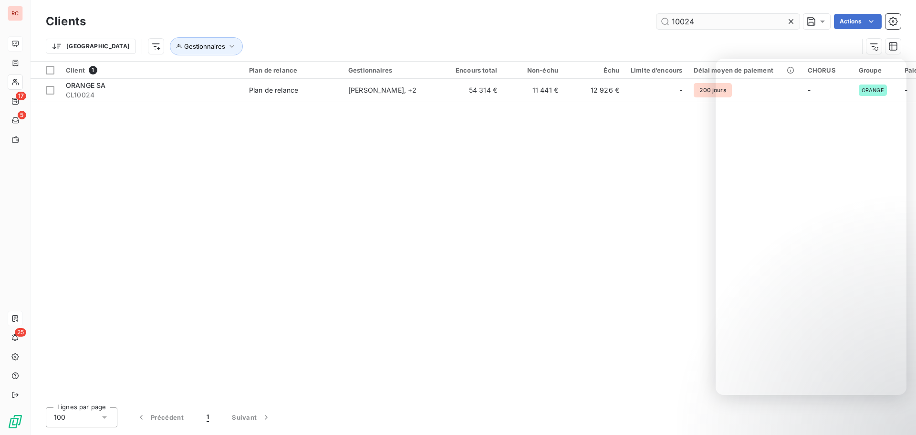
drag, startPoint x: 696, startPoint y: 22, endPoint x: 660, endPoint y: 26, distance: 36.5
click at [660, 26] on input "10024" at bounding box center [728, 21] width 143 height 15
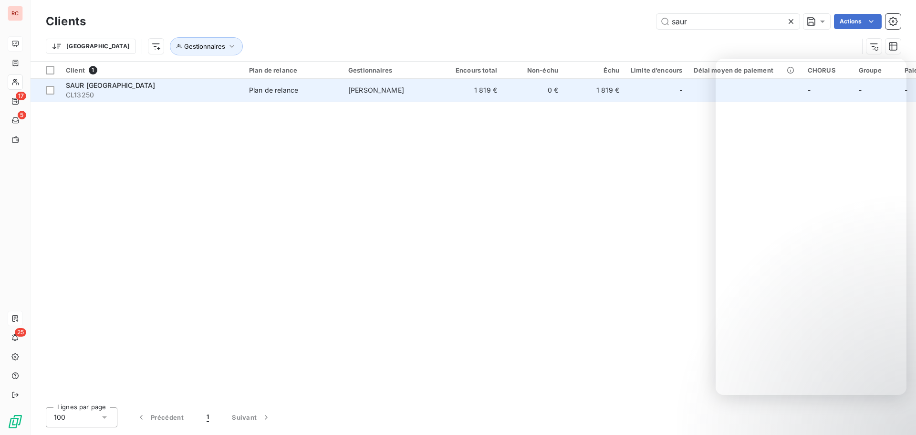
type input "saur"
click at [335, 97] on td "Plan de relance" at bounding box center [292, 90] width 99 height 23
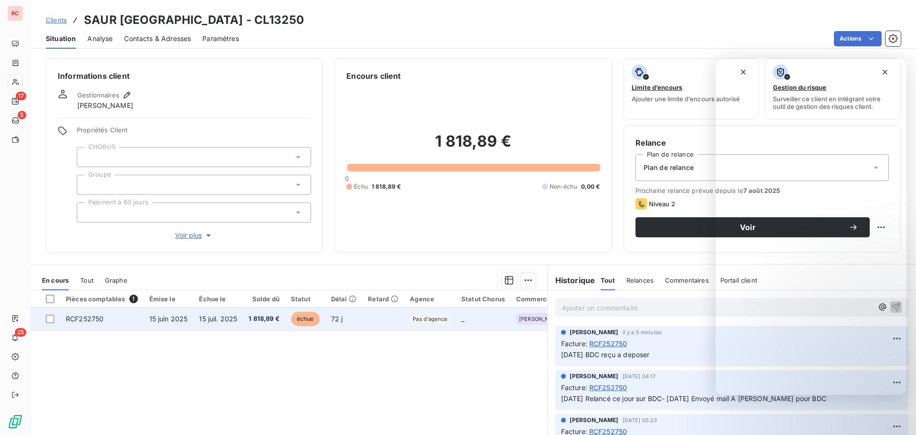
click at [329, 312] on td "72 j" at bounding box center [344, 318] width 37 height 23
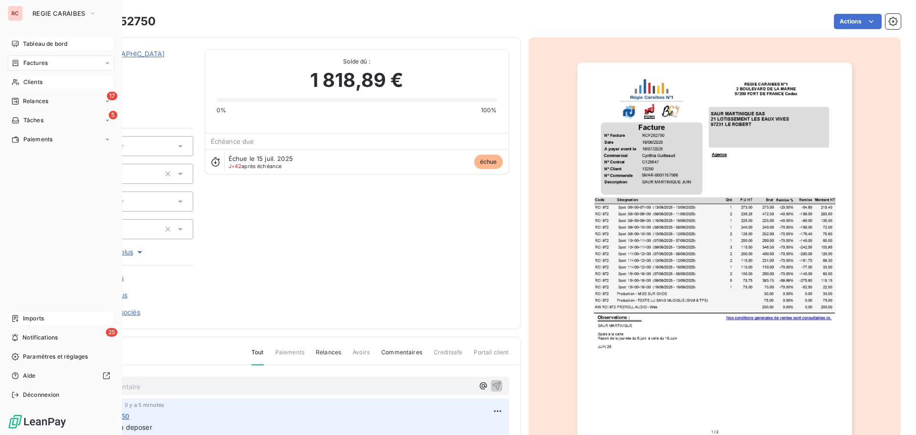
click at [58, 46] on span "Tableau de bord" at bounding box center [45, 44] width 44 height 9
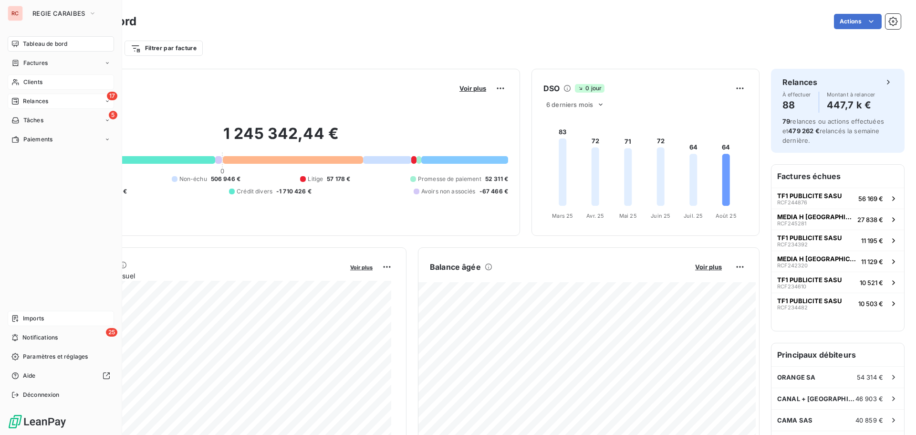
click at [29, 99] on span "Relances" at bounding box center [35, 101] width 25 height 9
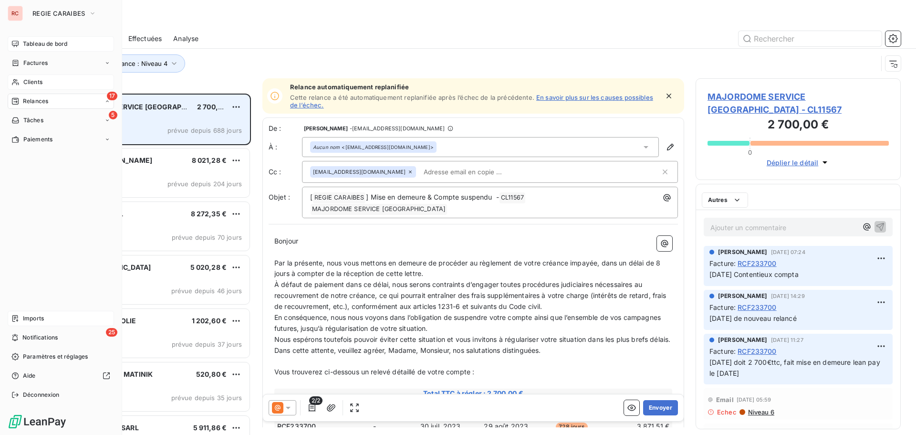
scroll to position [334, 198]
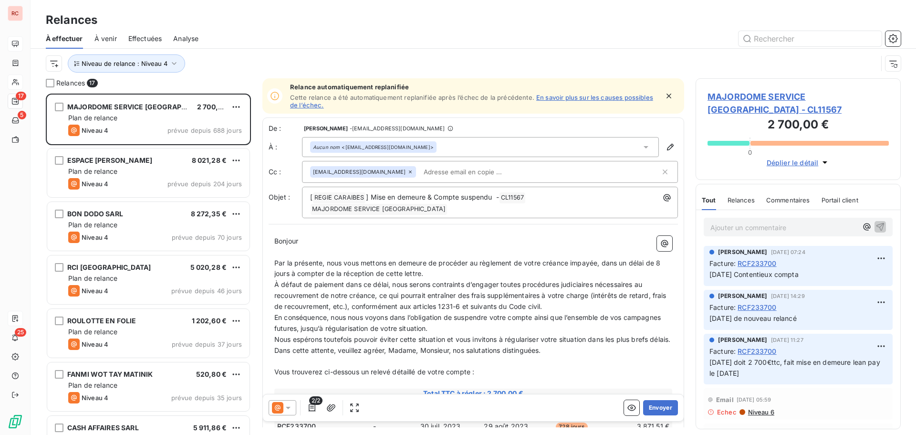
click at [189, 34] on span "Analyse" at bounding box center [185, 39] width 25 height 10
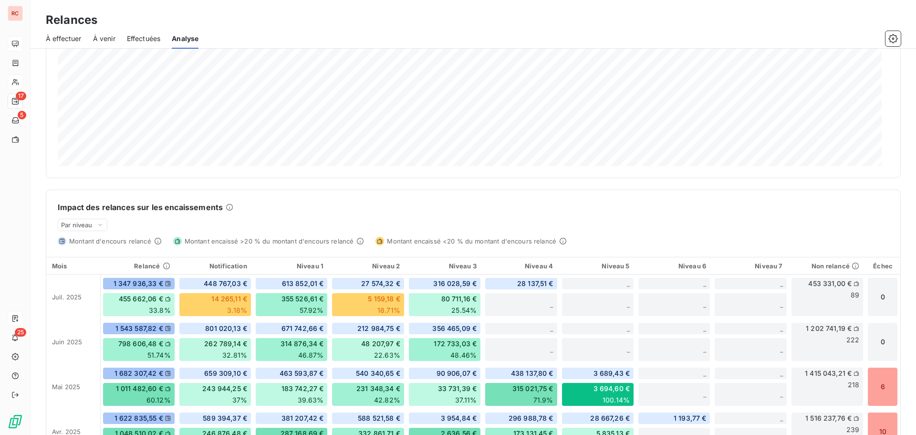
scroll to position [95, 0]
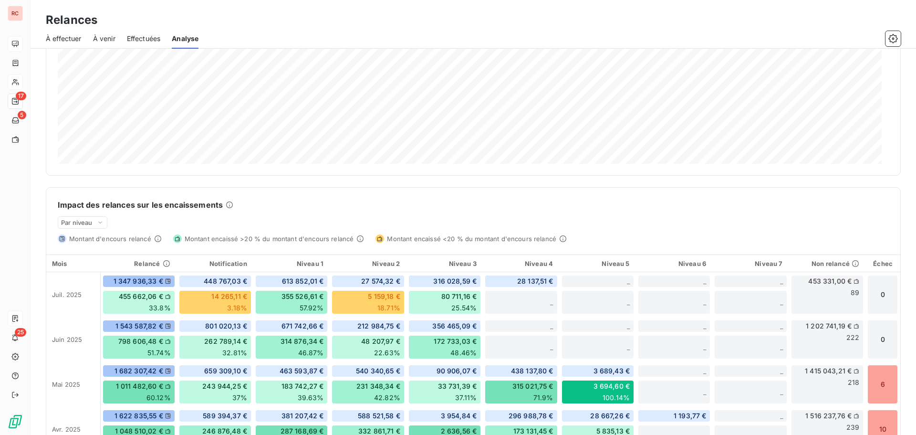
click at [227, 204] on icon at bounding box center [230, 205] width 8 height 8
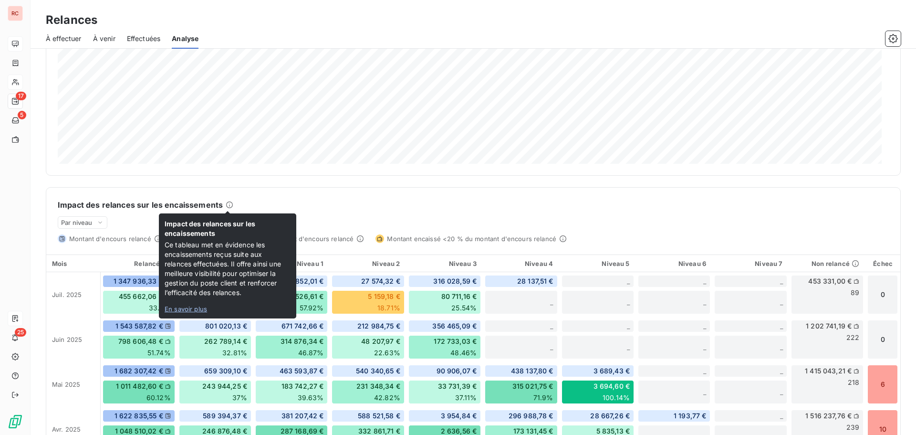
click at [183, 307] on link "En savoir plus" at bounding box center [228, 309] width 126 height 8
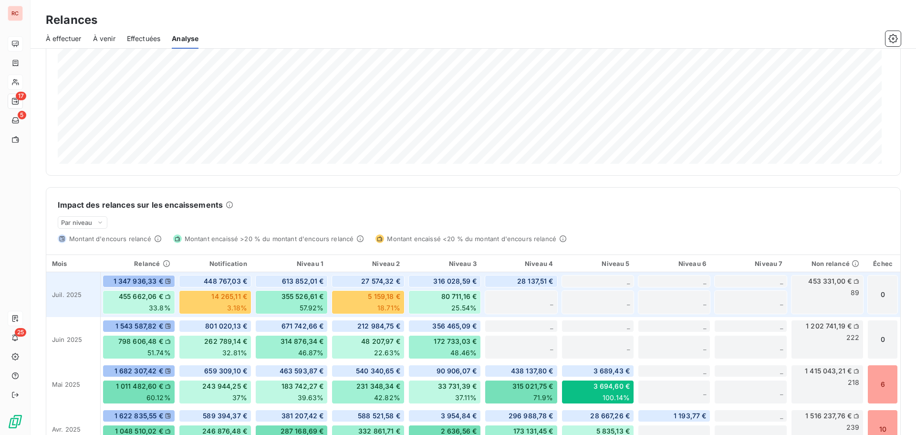
click at [166, 281] on icon at bounding box center [168, 281] width 6 height 6
click at [167, 281] on icon at bounding box center [168, 281] width 6 height 6
click at [119, 279] on span "1 347 936,33 €" at bounding box center [139, 281] width 50 height 10
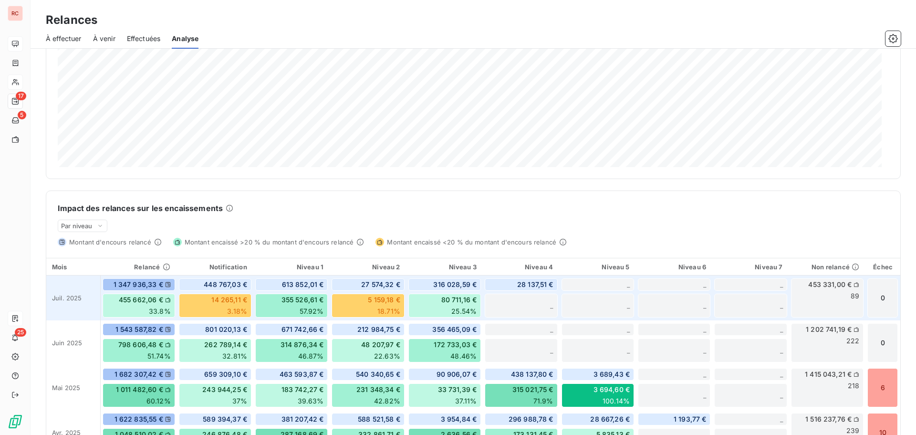
scroll to position [0, 0]
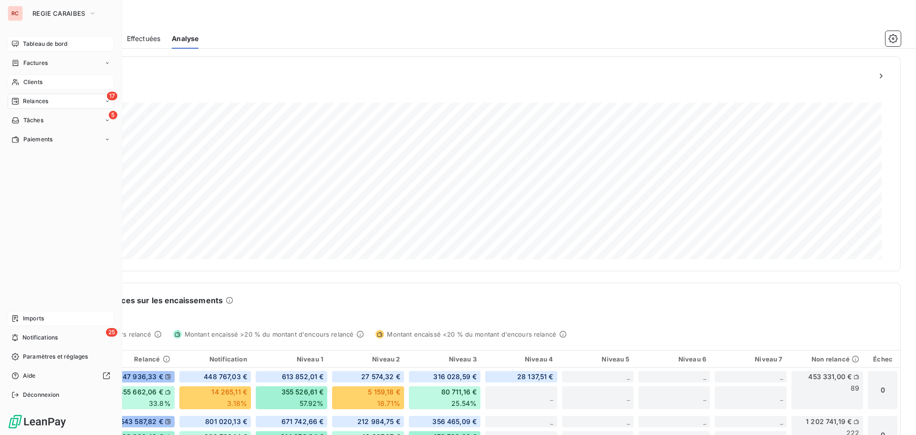
click at [21, 102] on div "Relances" at bounding box center [29, 101] width 37 height 9
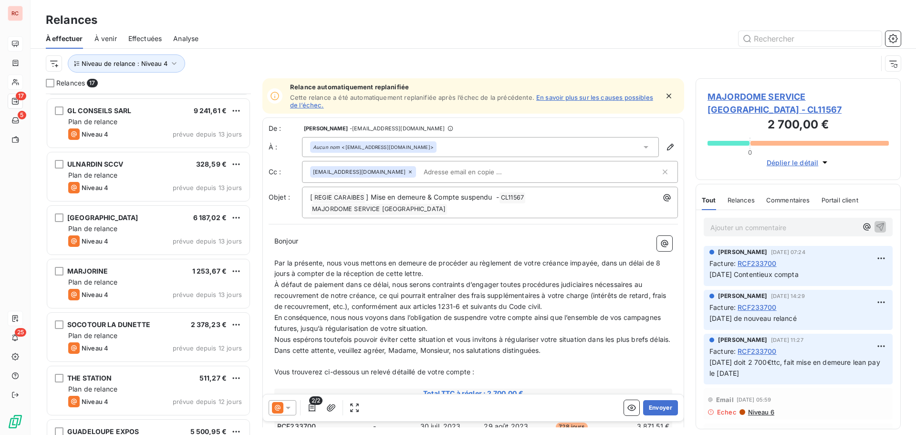
scroll to position [568, 0]
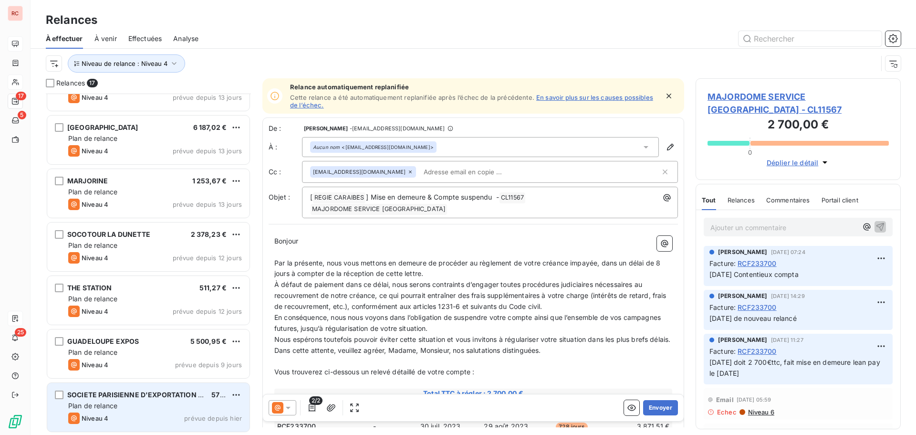
click at [100, 412] on div "Niveau 4" at bounding box center [88, 417] width 40 height 11
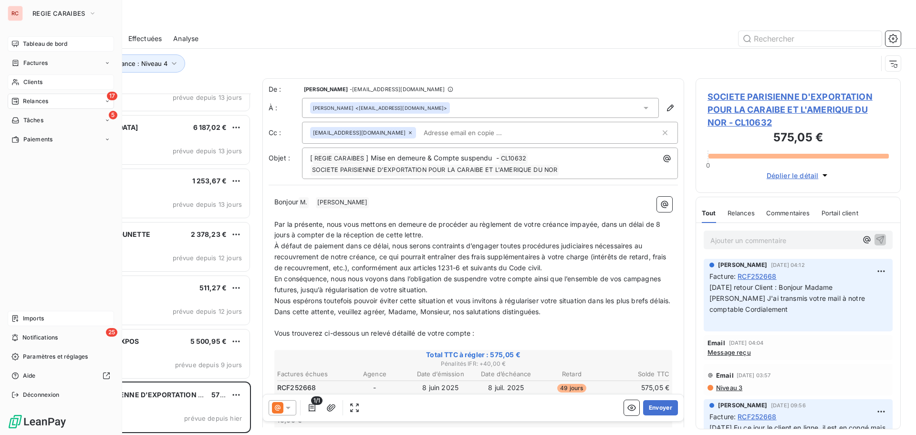
click at [46, 45] on span "Tableau de bord" at bounding box center [45, 44] width 44 height 9
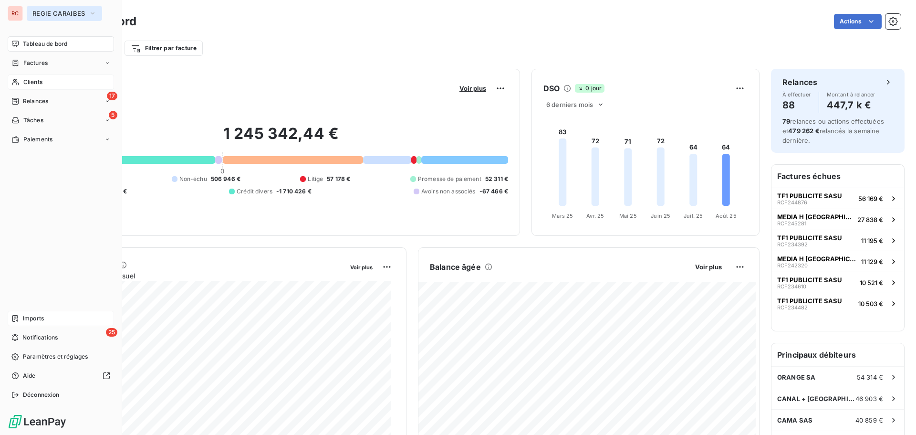
click at [92, 10] on icon "button" at bounding box center [93, 14] width 8 height 10
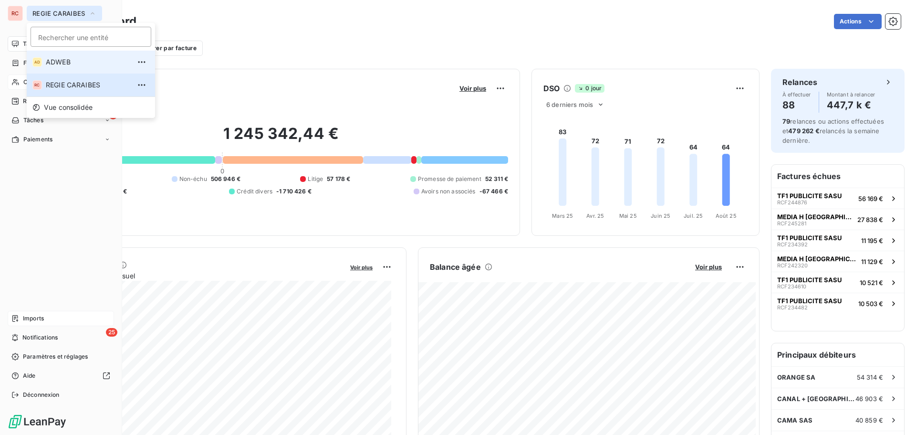
click at [79, 59] on span "ADWEB" at bounding box center [88, 62] width 84 height 10
